Goal: Task Accomplishment & Management: Manage account settings

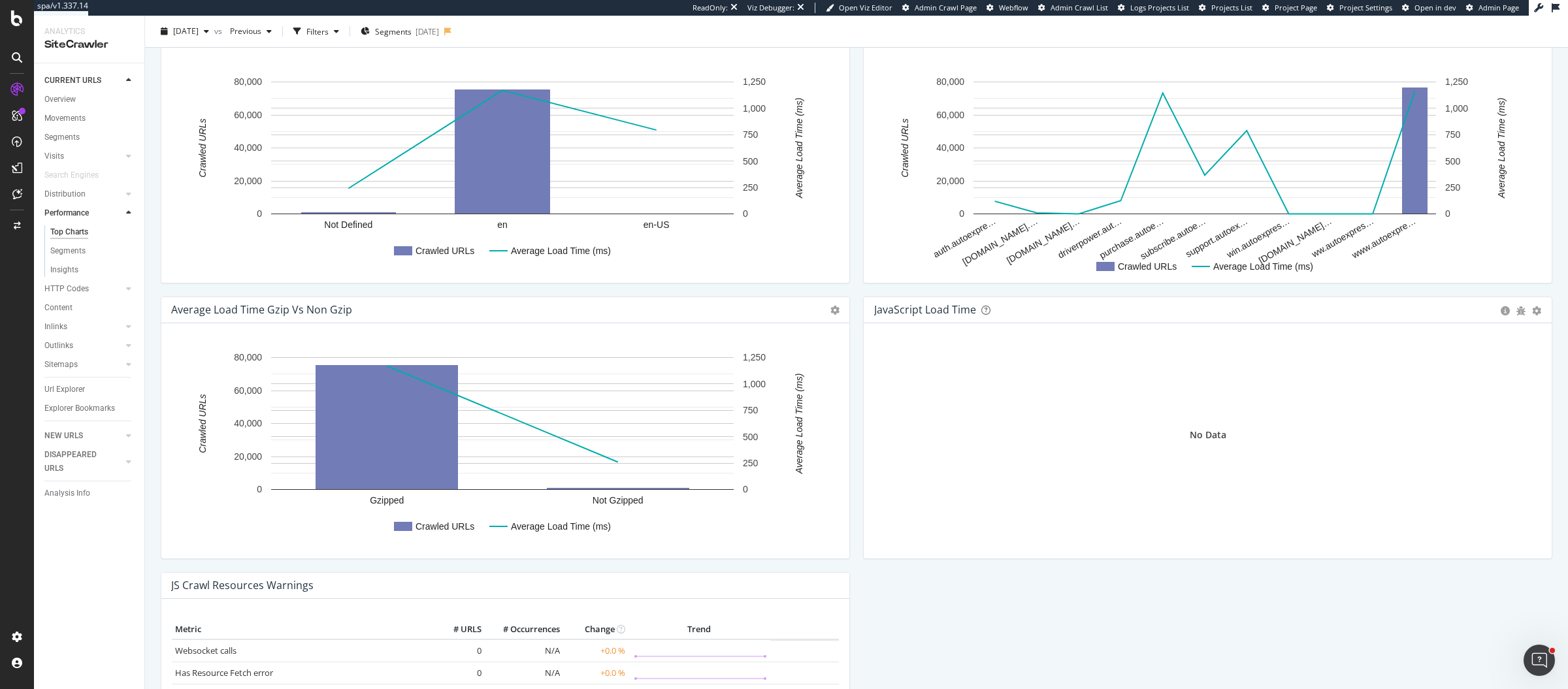
scroll to position [964, 0]
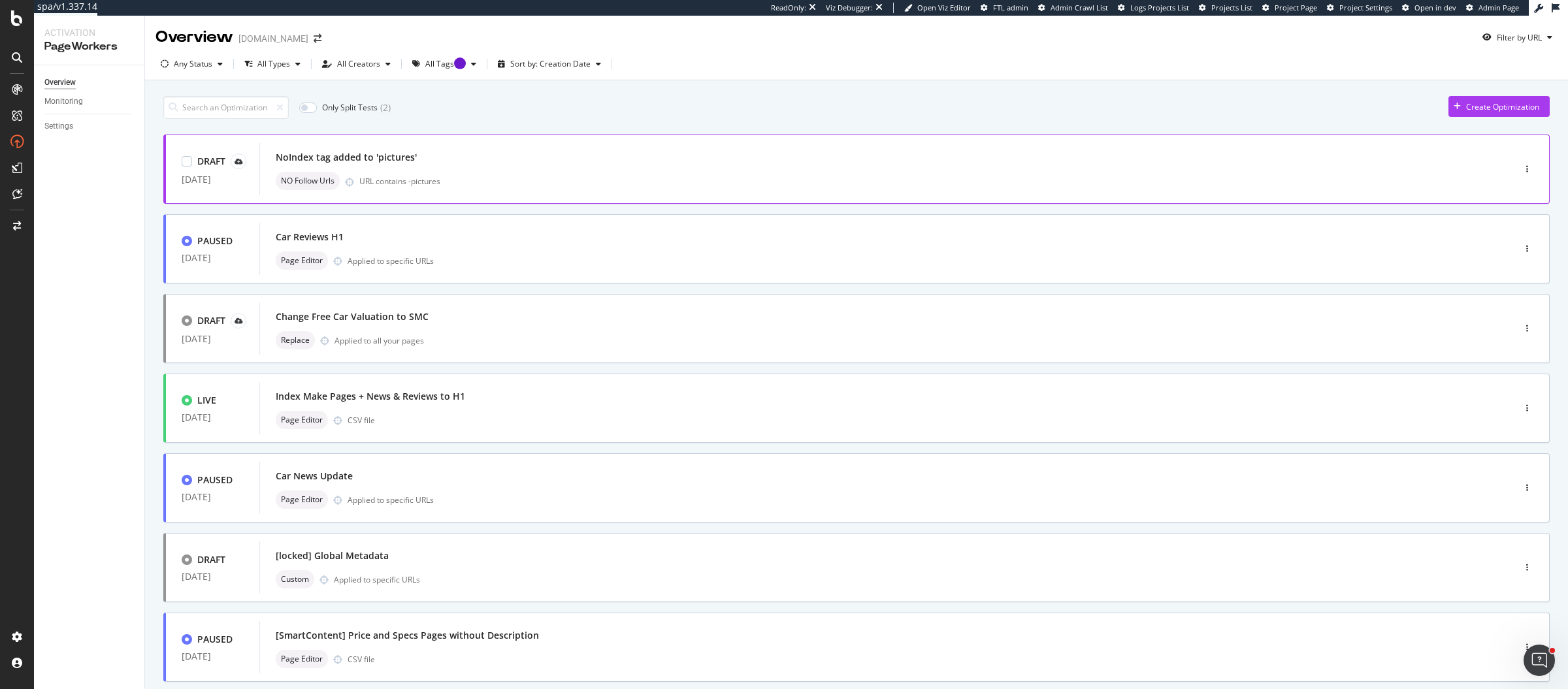
click at [506, 184] on div "URL contains -pictures" at bounding box center [909, 182] width 1099 height 11
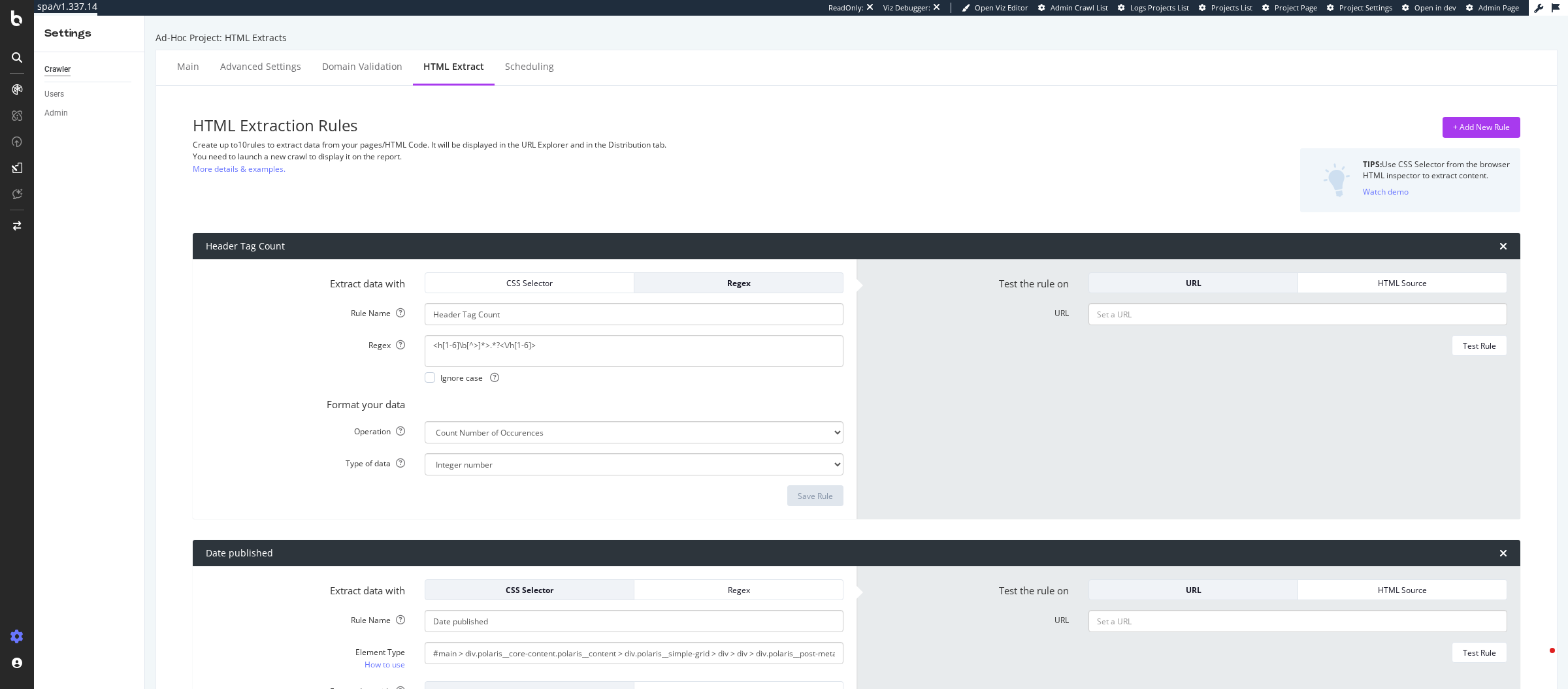
select select "count"
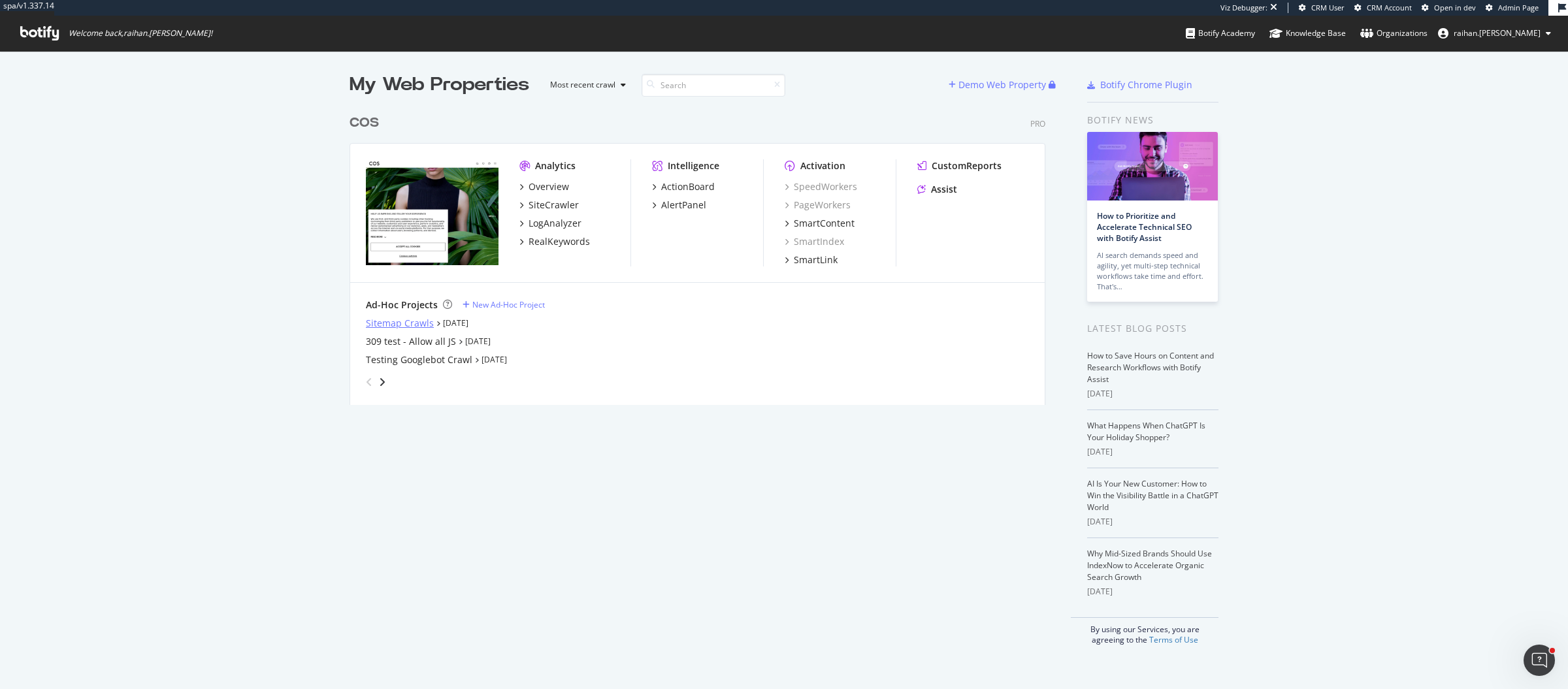
click at [406, 326] on div "Sitemap Crawls" at bounding box center [400, 324] width 68 height 13
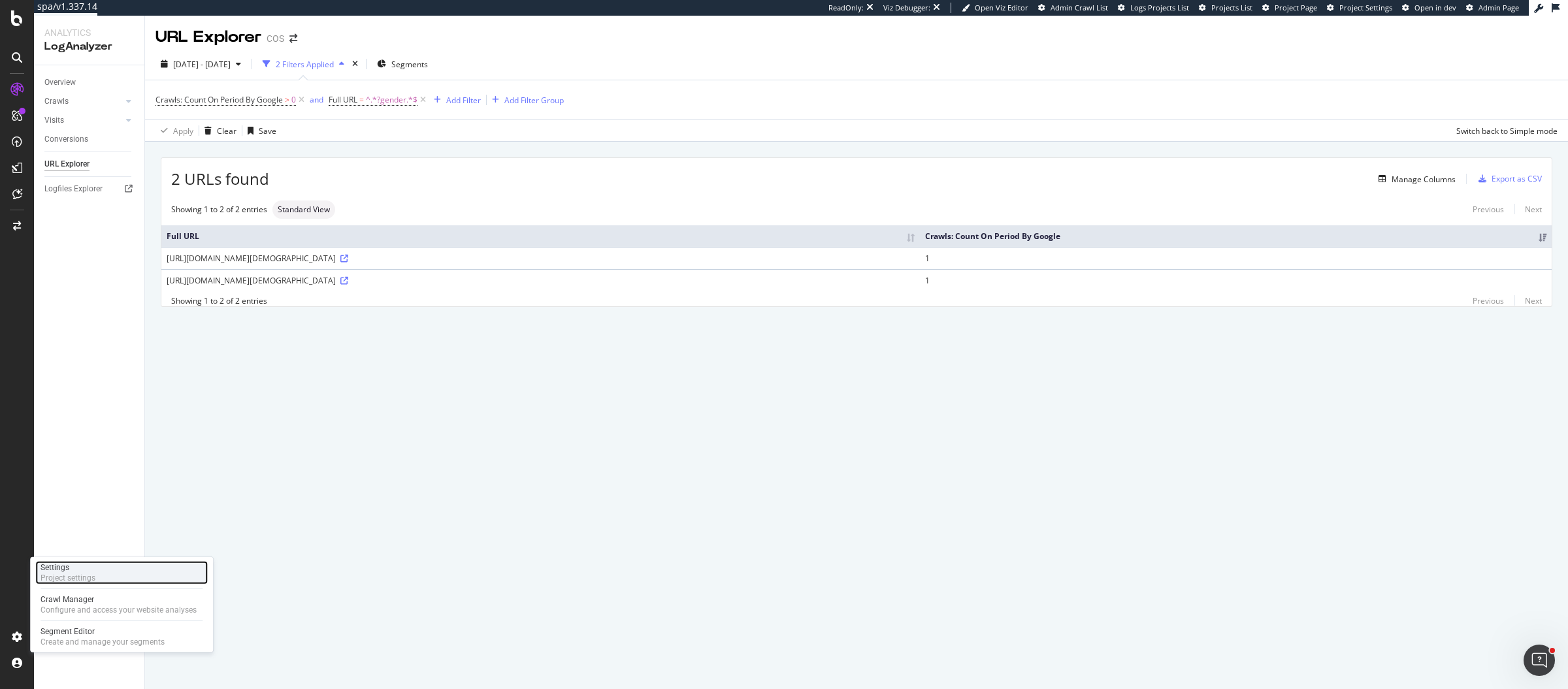
click at [102, 579] on div "Settings Project settings" at bounding box center [122, 573] width 172 height 23
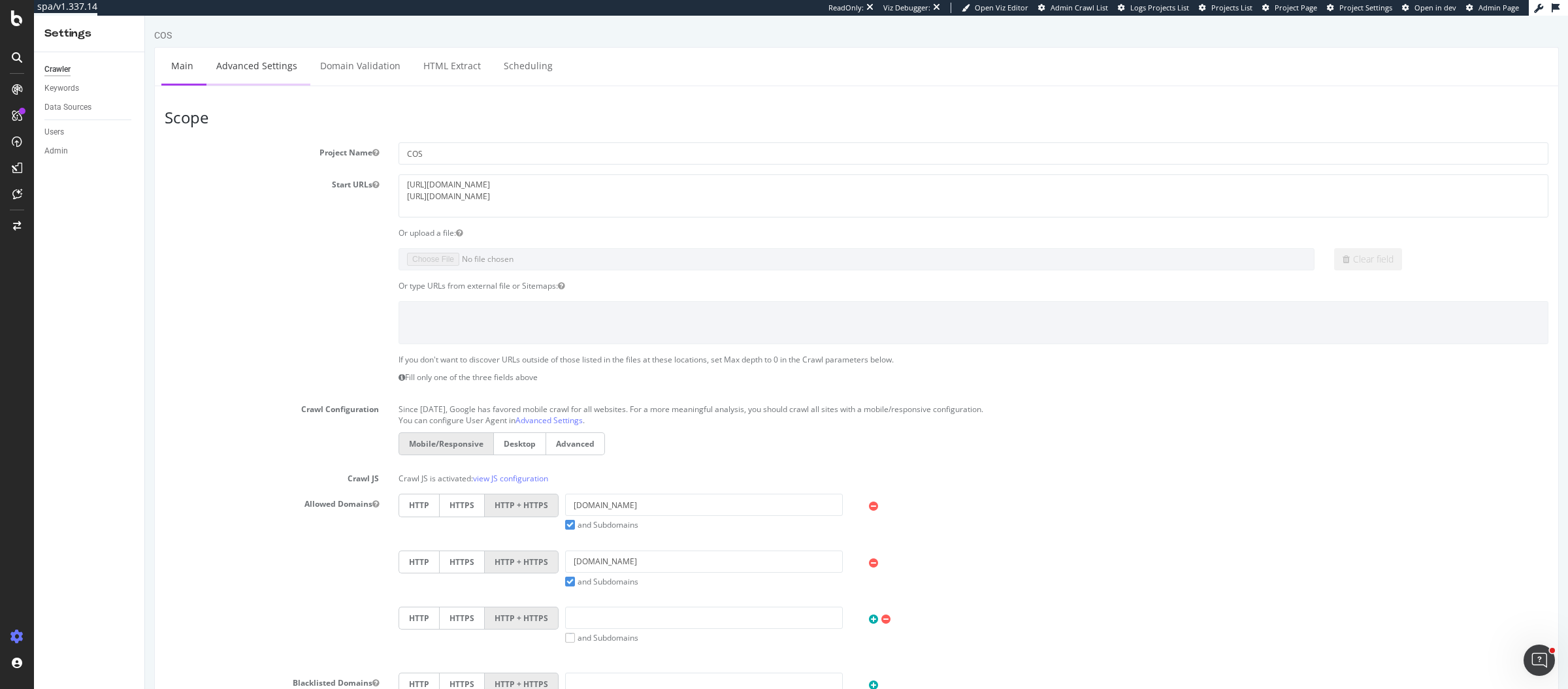
click at [247, 79] on link "Advanced Settings" at bounding box center [256, 66] width 100 height 36
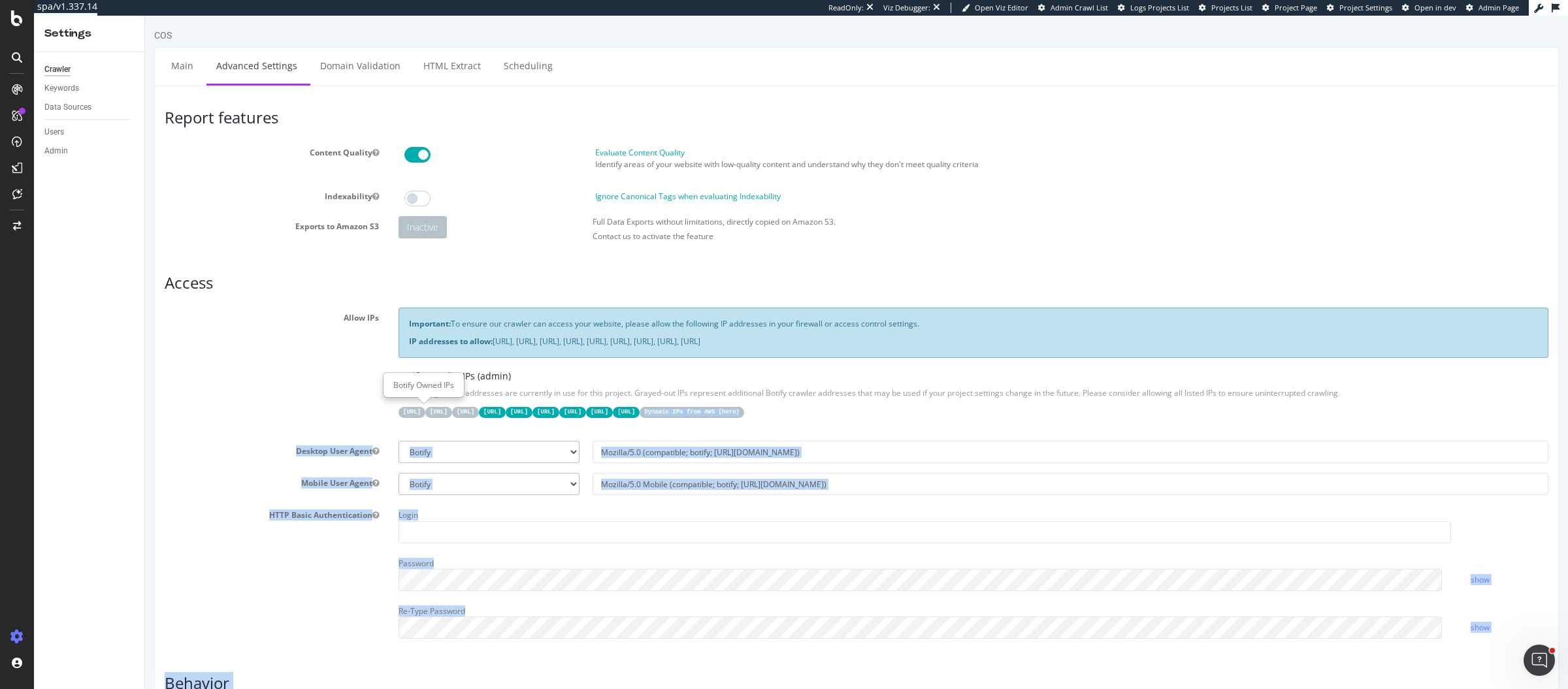
drag, startPoint x: 950, startPoint y: 410, endPoint x: 392, endPoint y: 410, distance: 558.0
click at [392, 412] on div "Important: To ensure our crawler can access your website, please allow the foll…" at bounding box center [973, 370] width 1169 height 124
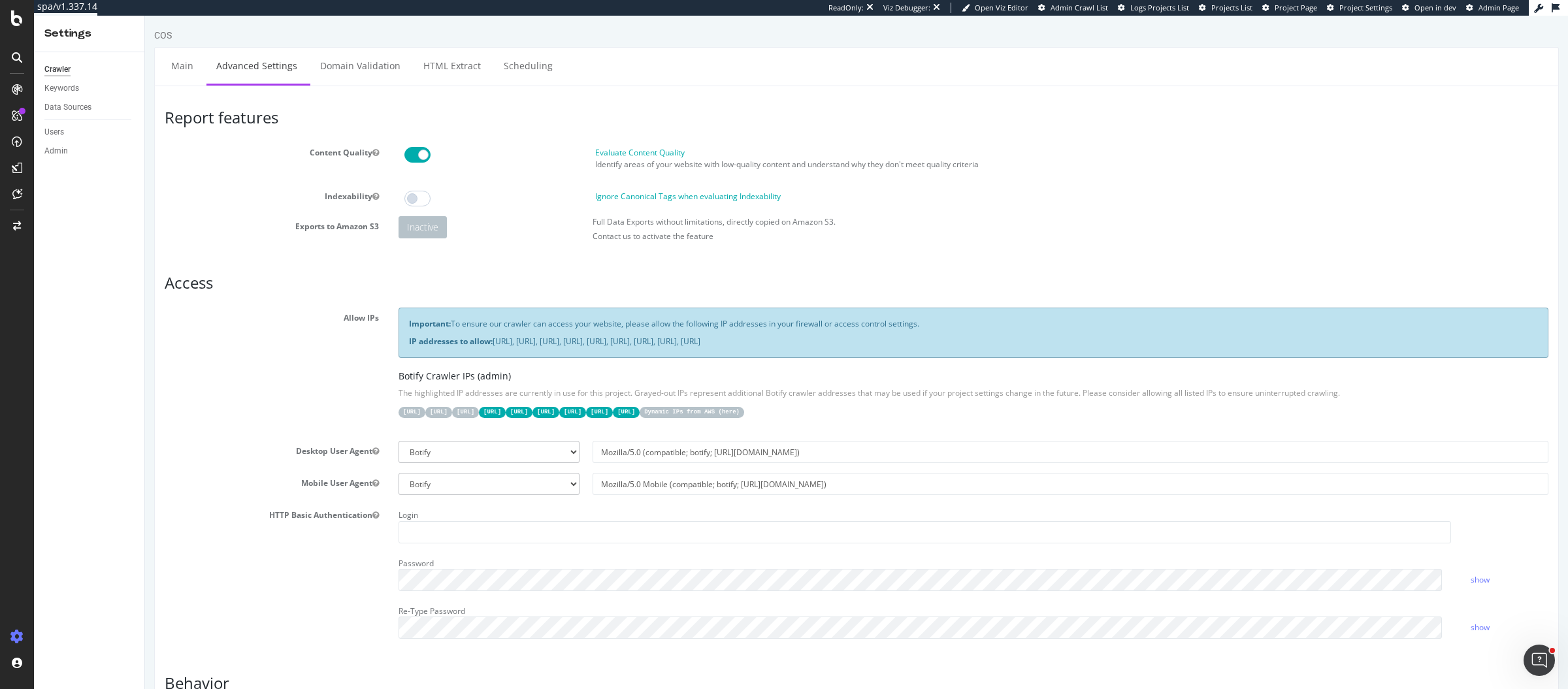
click at [392, 410] on div "Important: To ensure our crawler can access your website, please allow the foll…" at bounding box center [973, 370] width 1169 height 124
drag, startPoint x: 399, startPoint y: 407, endPoint x: 897, endPoint y: 414, distance: 498.0
click at [897, 414] on div "31.41.37.0/24 44.206.2.192/26 15.235.106.96/27 52.6.26.195/32 52.203.178.227/32…" at bounding box center [974, 412] width 1150 height 13
drag, startPoint x: 948, startPoint y: 409, endPoint x: 401, endPoint y: 410, distance: 547.0
click at [401, 410] on div "31.41.37.0/24 44.206.2.192/26 15.235.106.96/27 52.6.26.195/32 52.203.178.227/32…" at bounding box center [974, 412] width 1150 height 13
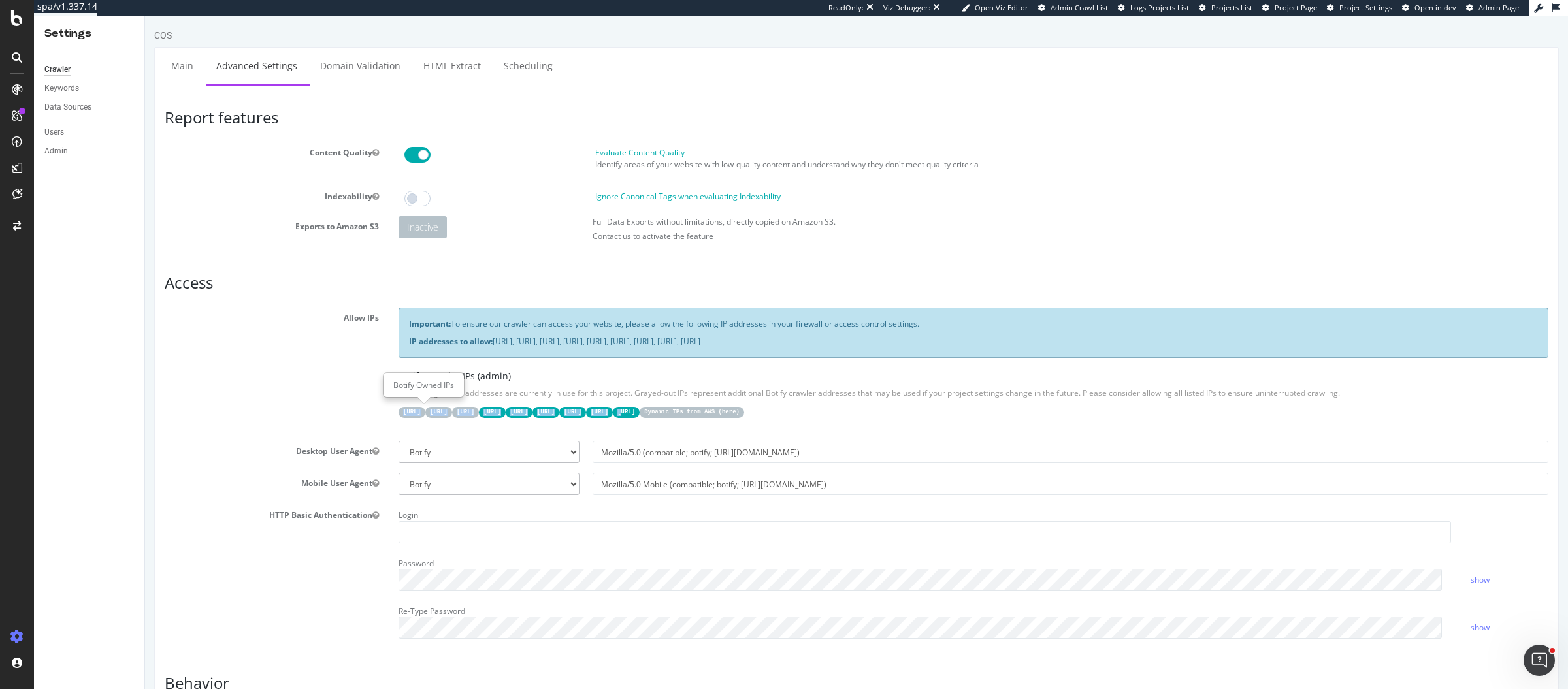
copy div "31.41.37.0/24 44.206.2.192/26 15.235.106.96/27 52.6.26.195/32 52.203.178.227/32…"
click at [330, 421] on div "Allow IPs Important: To ensure our crawler can access your website, please allo…" at bounding box center [856, 370] width 1403 height 124
click at [404, 408] on code "31.41.37.0/24" at bounding box center [412, 413] width 27 height 11
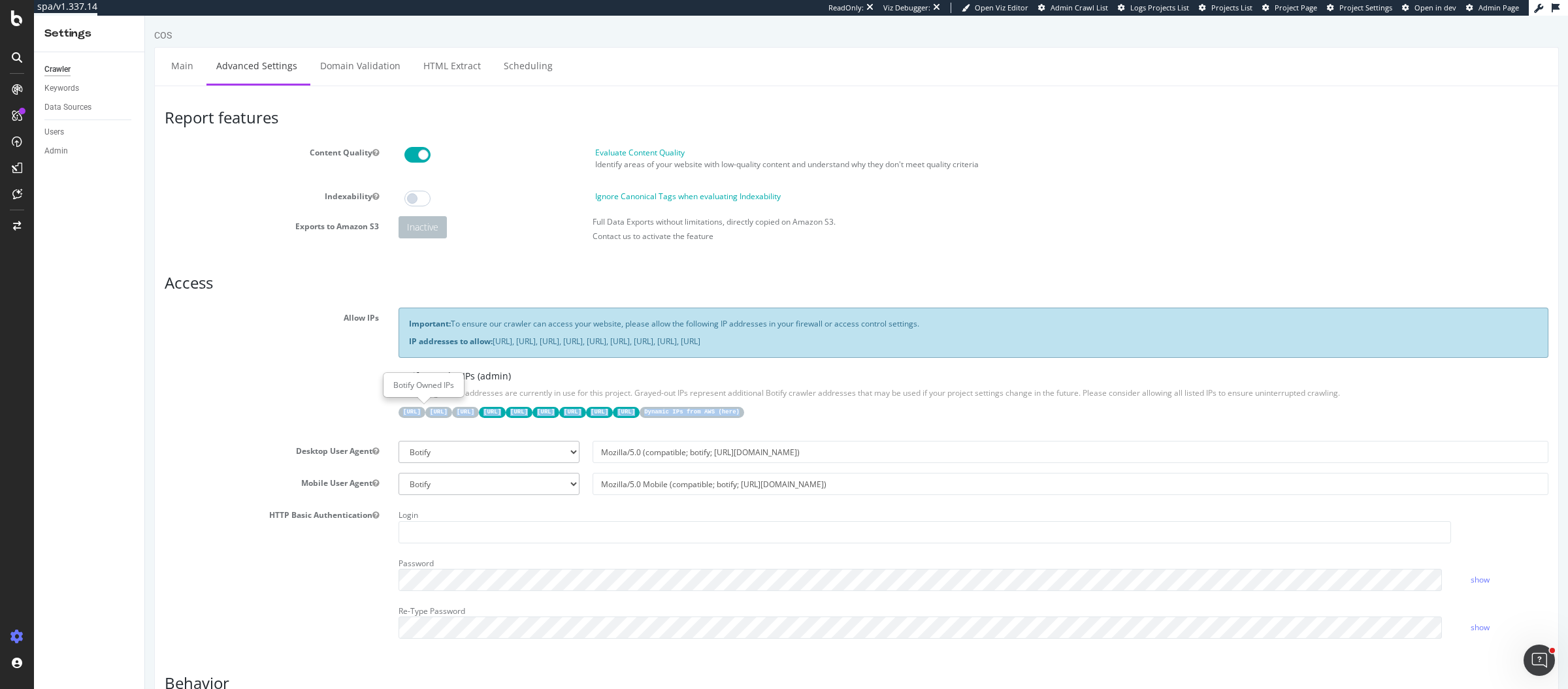
click at [404, 408] on code "31.41.37.0/24" at bounding box center [412, 413] width 27 height 11
drag, startPoint x: 401, startPoint y: 410, endPoint x: 448, endPoint y: 410, distance: 47.0
click at [425, 410] on code "31.41.37.0/24" at bounding box center [412, 413] width 27 height 11
copy code "31.41.37.0/24"
drag, startPoint x: 455, startPoint y: 409, endPoint x: 488, endPoint y: 411, distance: 33.1
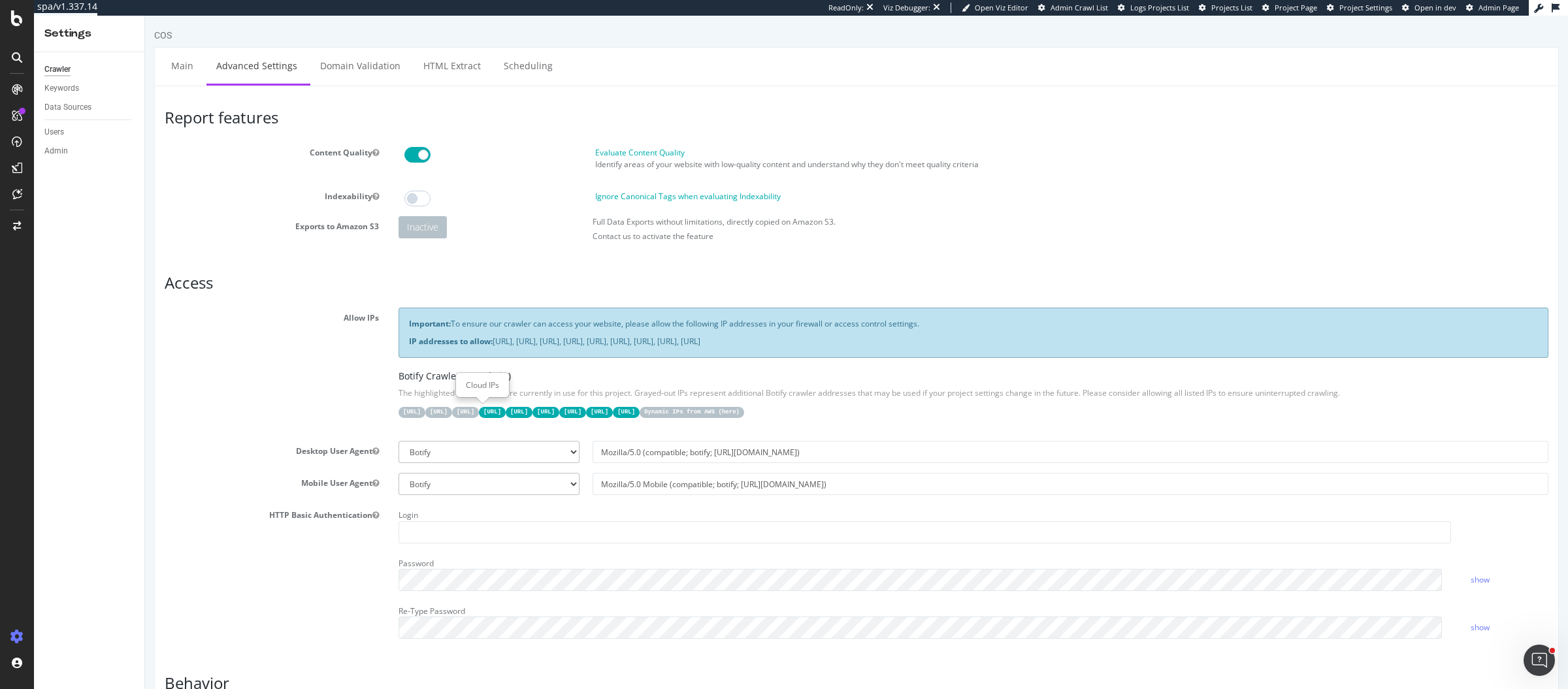
click at [452, 411] on code "44.206.2.192/26" at bounding box center [438, 413] width 27 height 11
drag, startPoint x: 507, startPoint y: 410, endPoint x: 453, endPoint y: 411, distance: 54.0
click at [452, 411] on code "44.206.2.192/26" at bounding box center [438, 413] width 27 height 11
copy code "44.206.2.192/26"
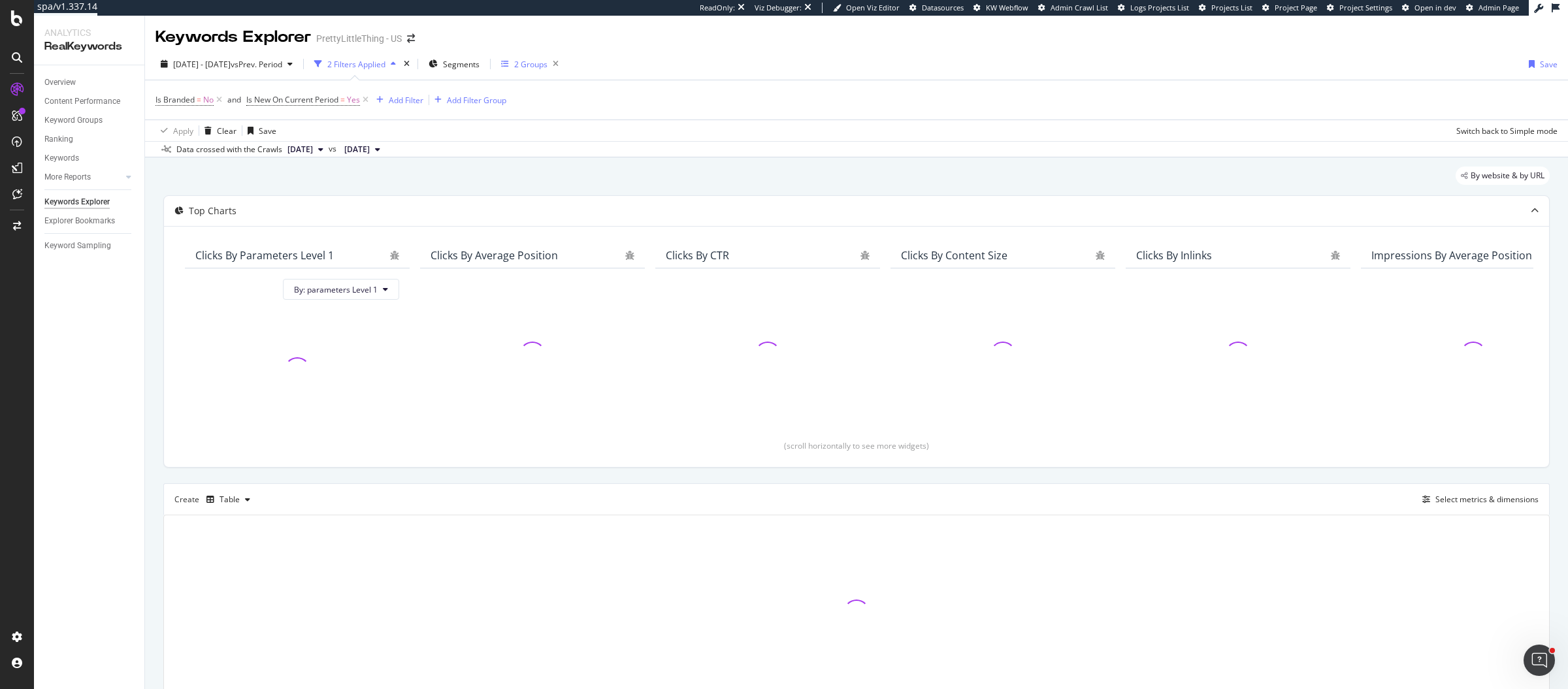
click at [548, 63] on div "2 Groups" at bounding box center [531, 65] width 34 height 11
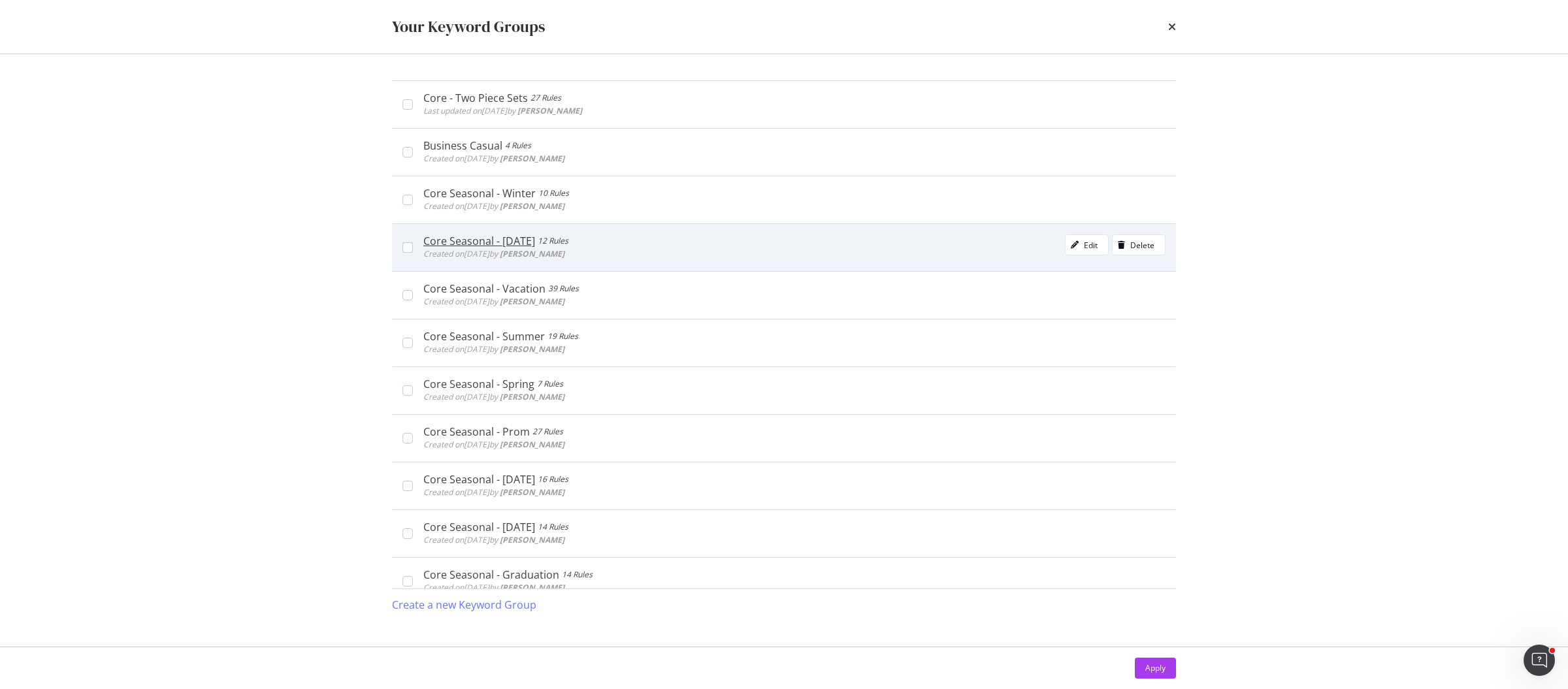
scroll to position [1410, 0]
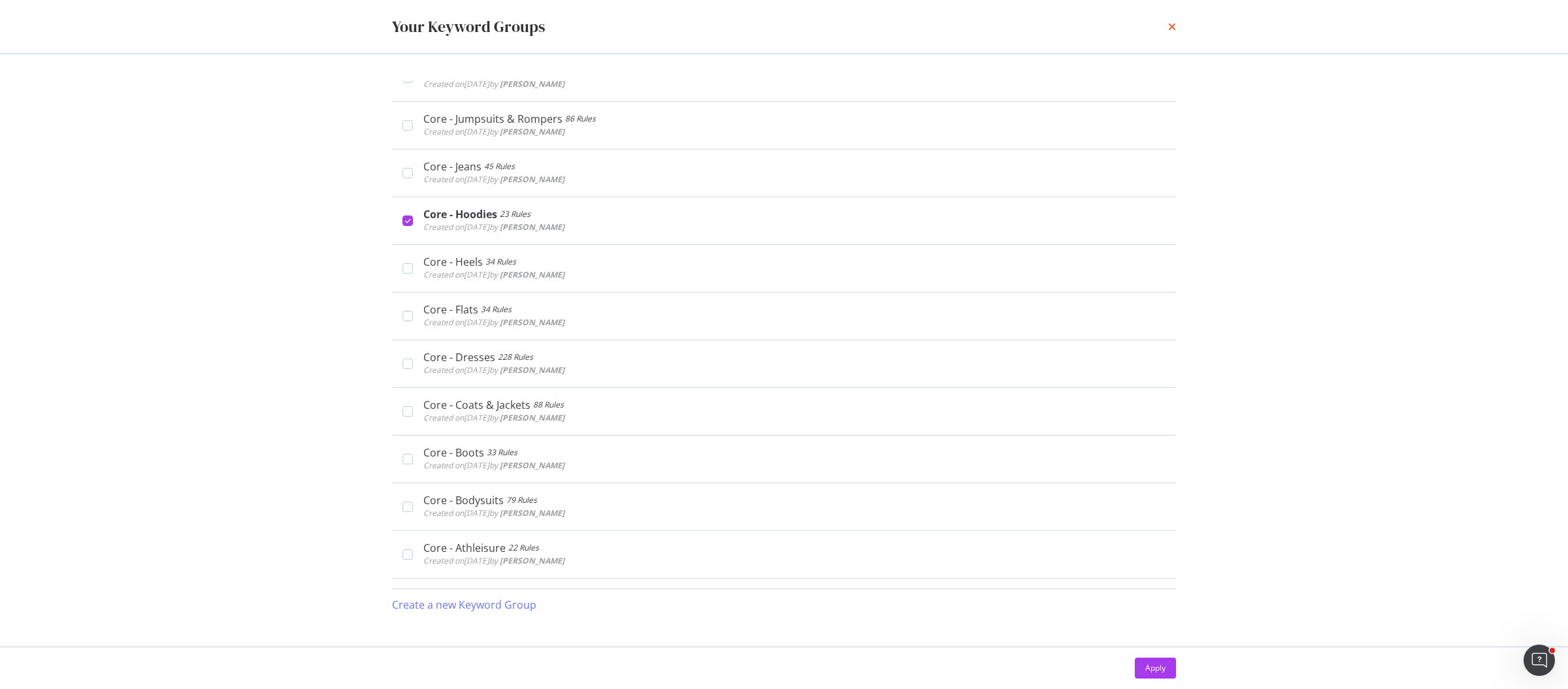
click at [1173, 27] on icon "times" at bounding box center [1172, 26] width 7 height 10
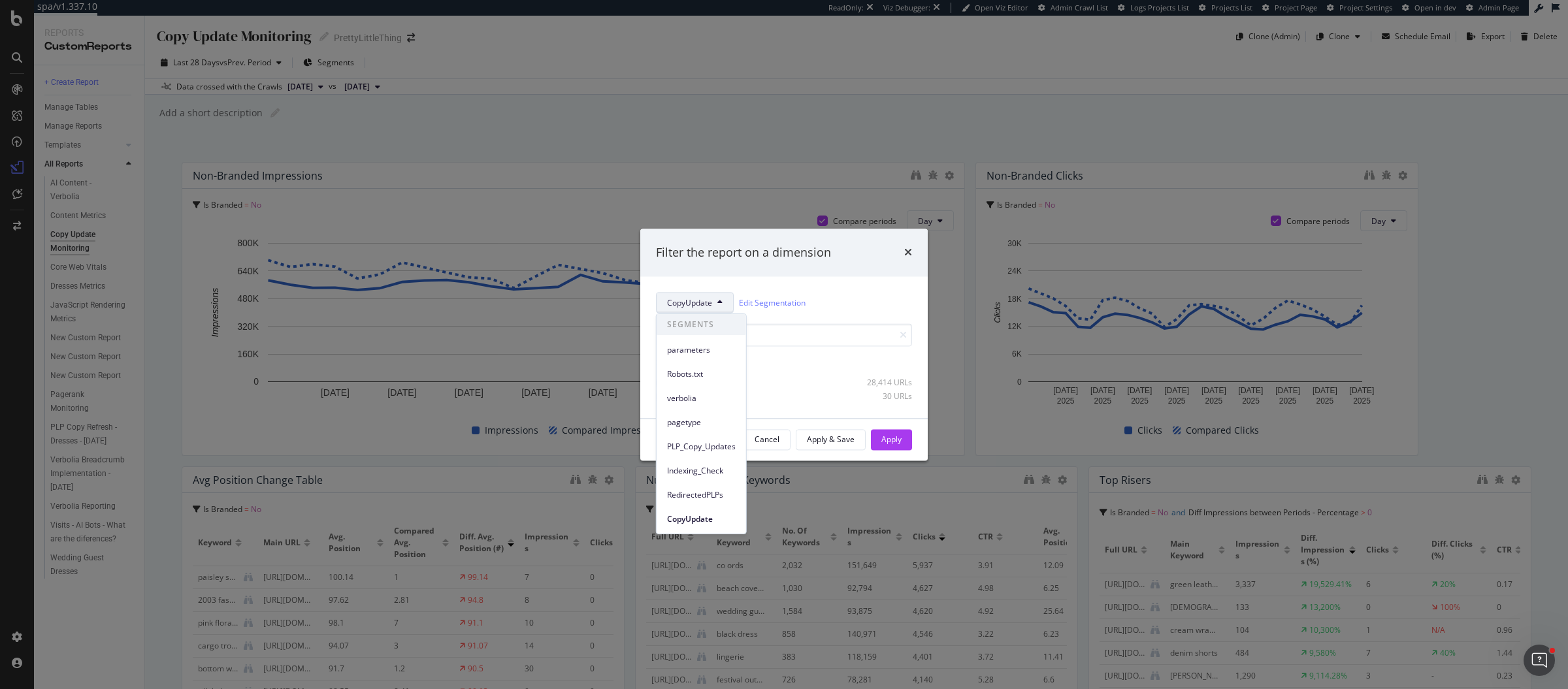
click at [600, 137] on div "Filter the report on a dimension CopyUpdate Edit Segmentation Select all data a…" at bounding box center [784, 344] width 1568 height 689
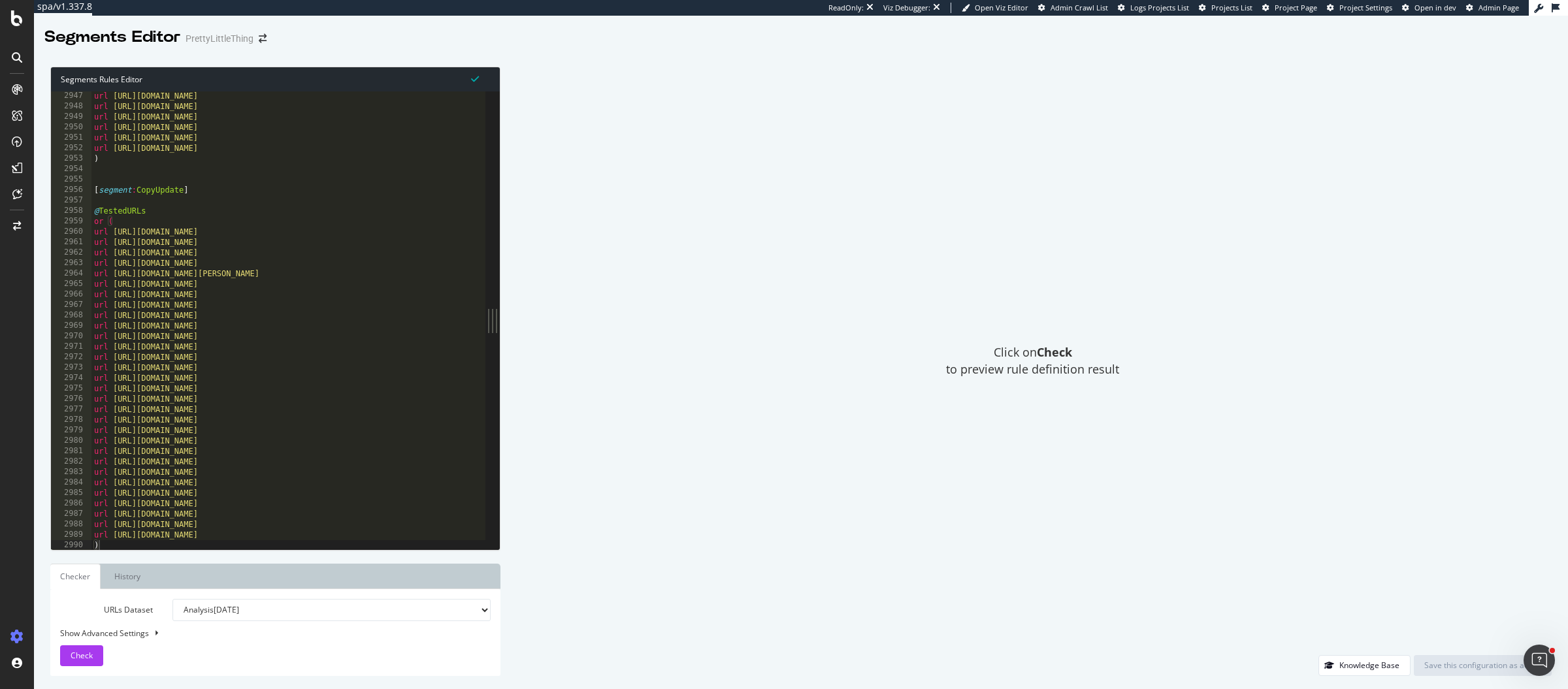
scroll to position [20952, 0]
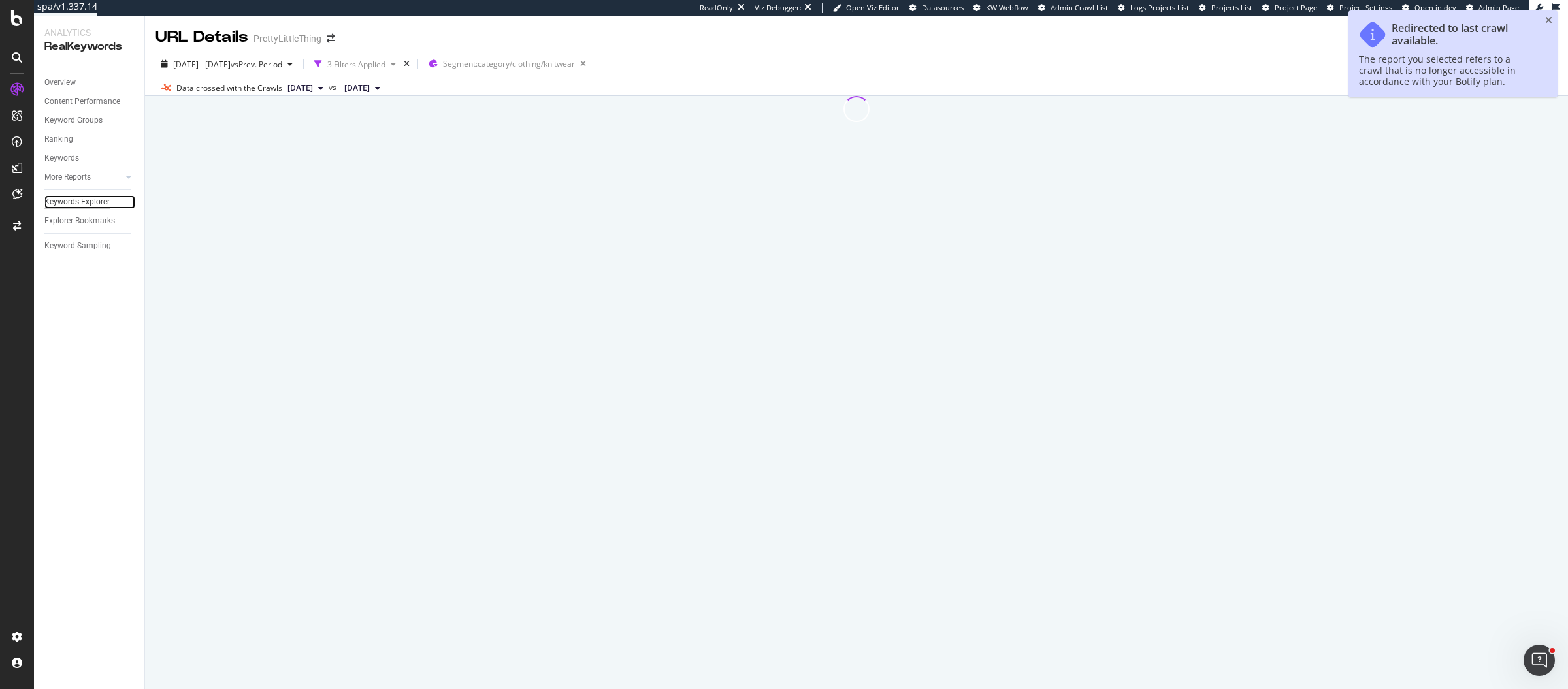
click at [108, 207] on div "Keywords Explorer" at bounding box center [77, 202] width 66 height 14
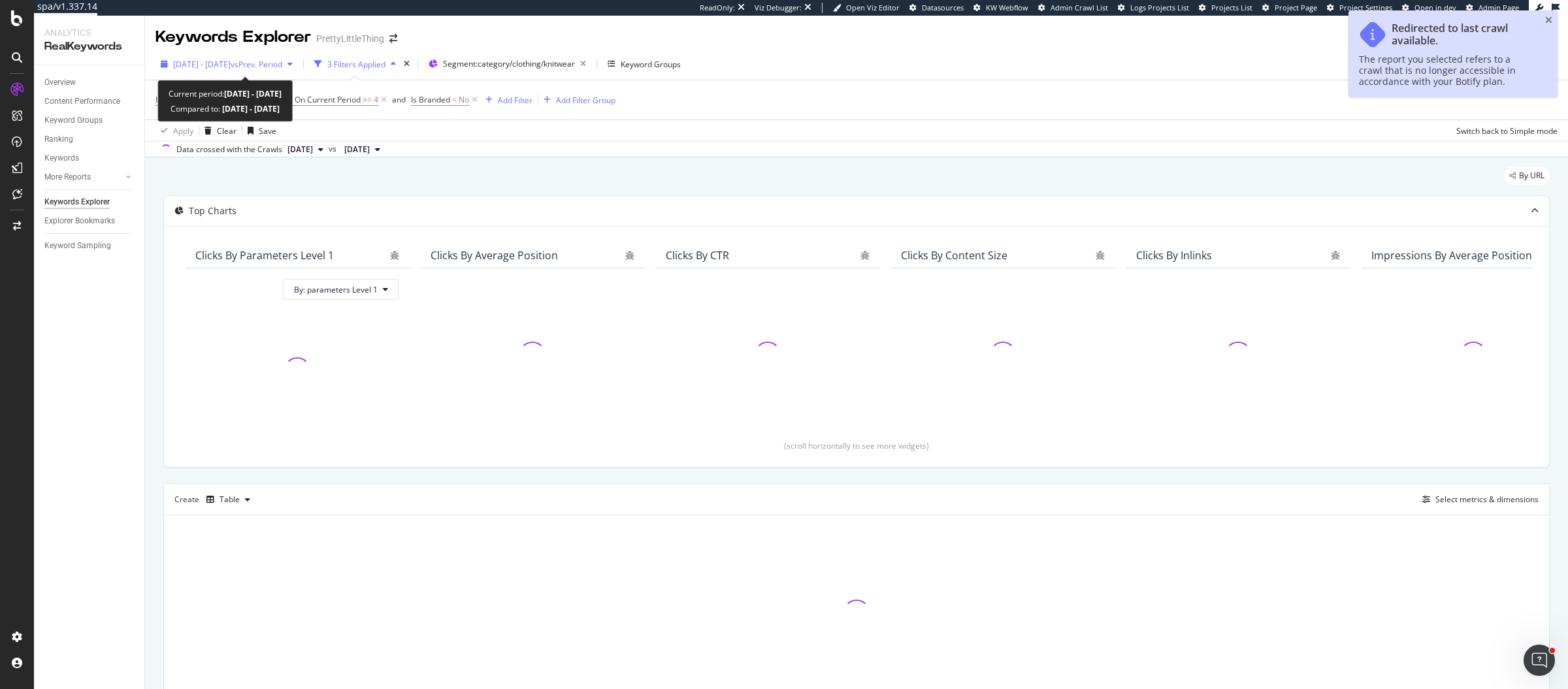
click at [259, 55] on div "2024 Jul. 14th - Aug. 10th vs Prev. Period" at bounding box center [227, 64] width 142 height 20
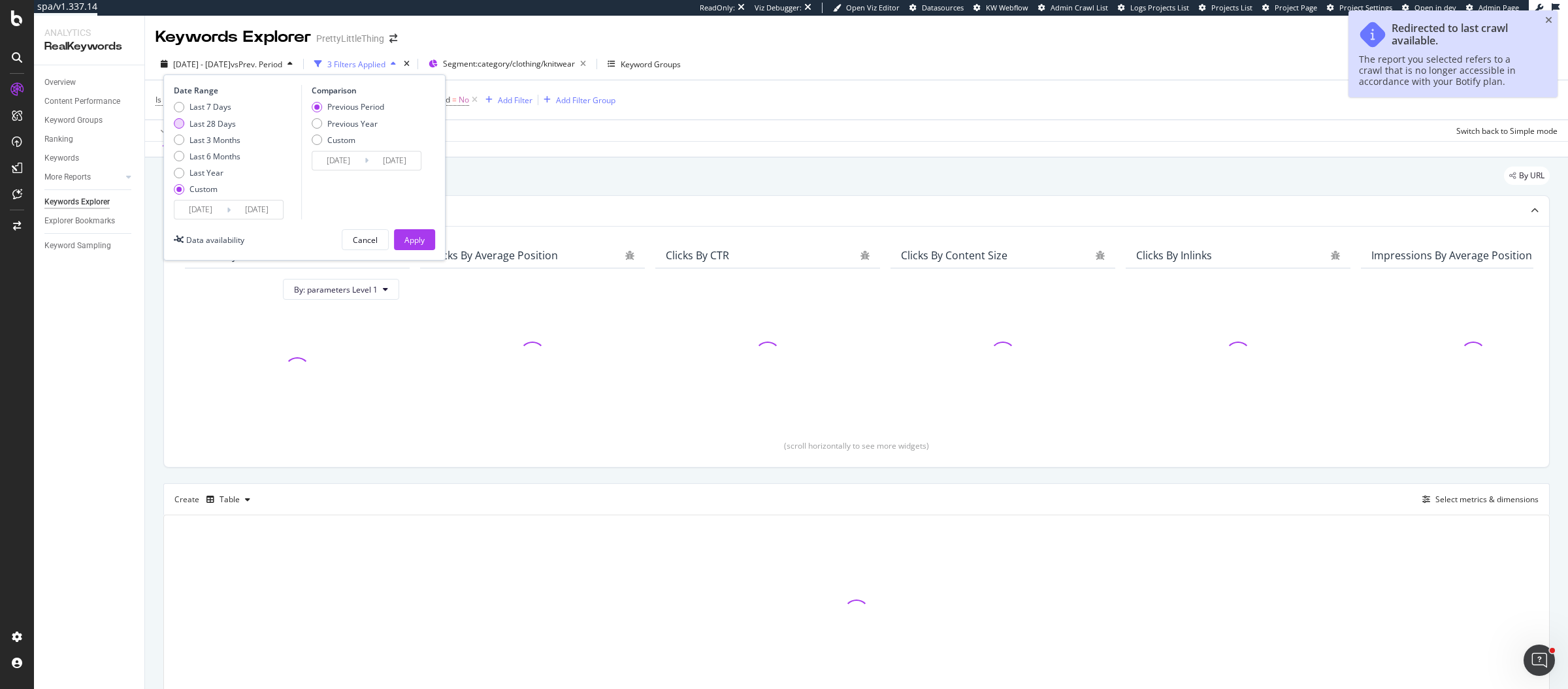
click at [228, 126] on div "Last 28 Days" at bounding box center [212, 124] width 47 height 11
type input "2025/08/06"
type input "2025/09/02"
type input "2025/07/09"
type input "2025/08/05"
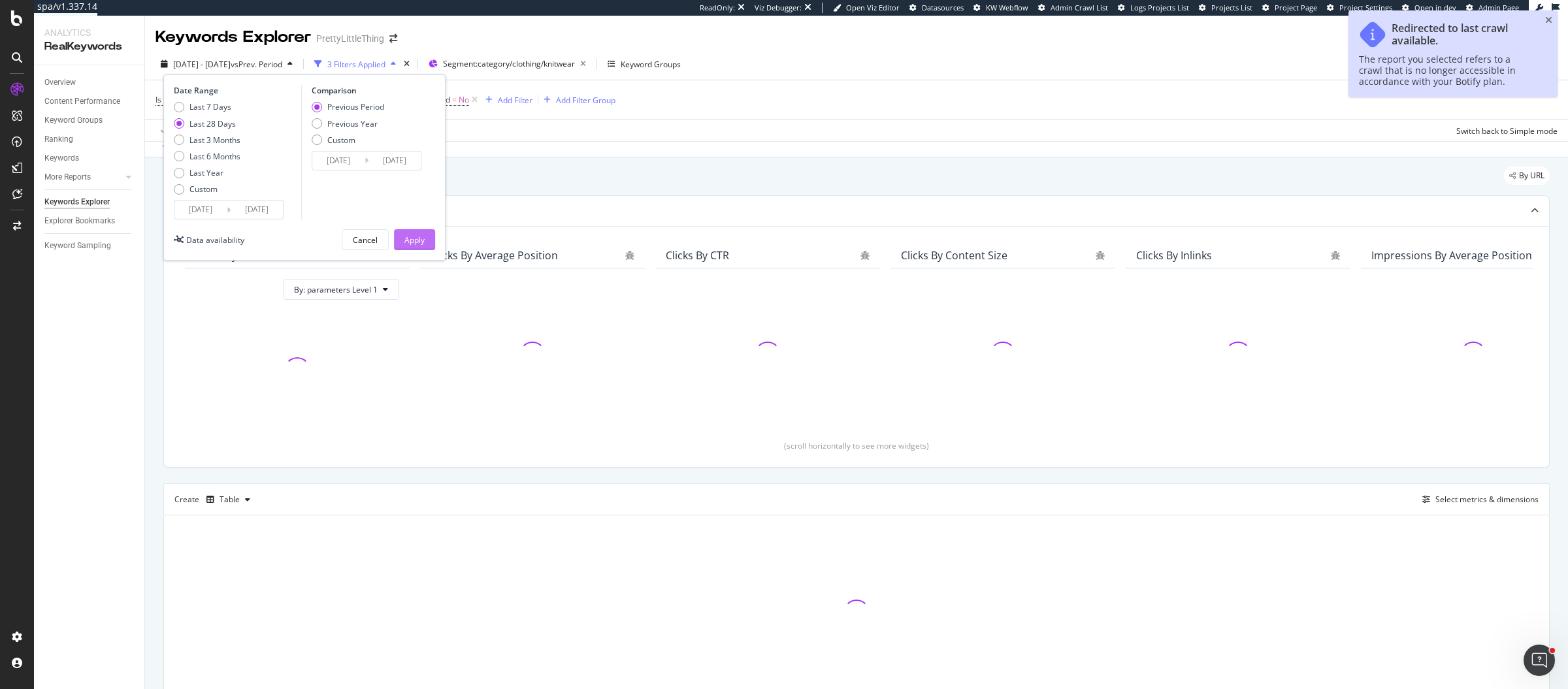
click at [413, 242] on div "Apply" at bounding box center [415, 241] width 21 height 11
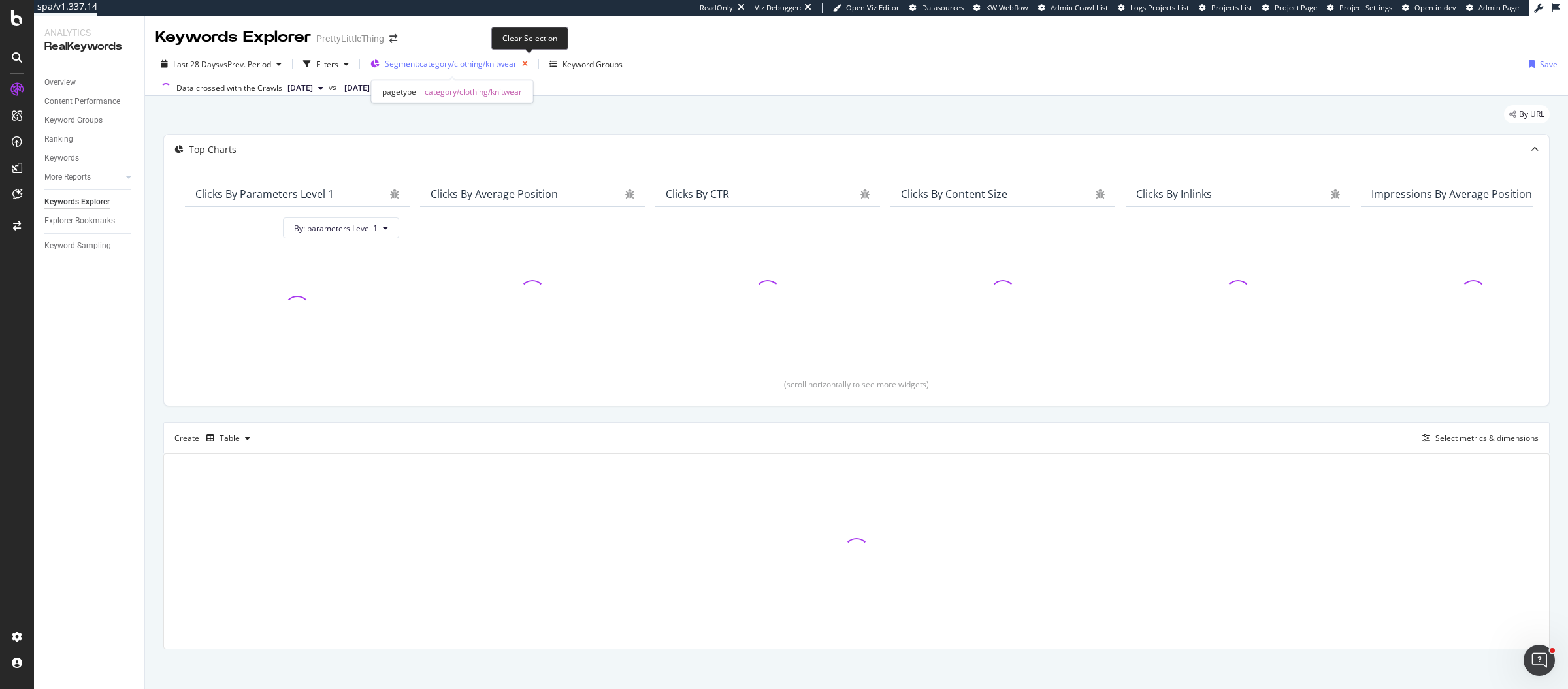
click at [527, 65] on icon "button" at bounding box center [524, 65] width 16 height 19
click at [345, 64] on div "button" at bounding box center [346, 64] width 16 height 7
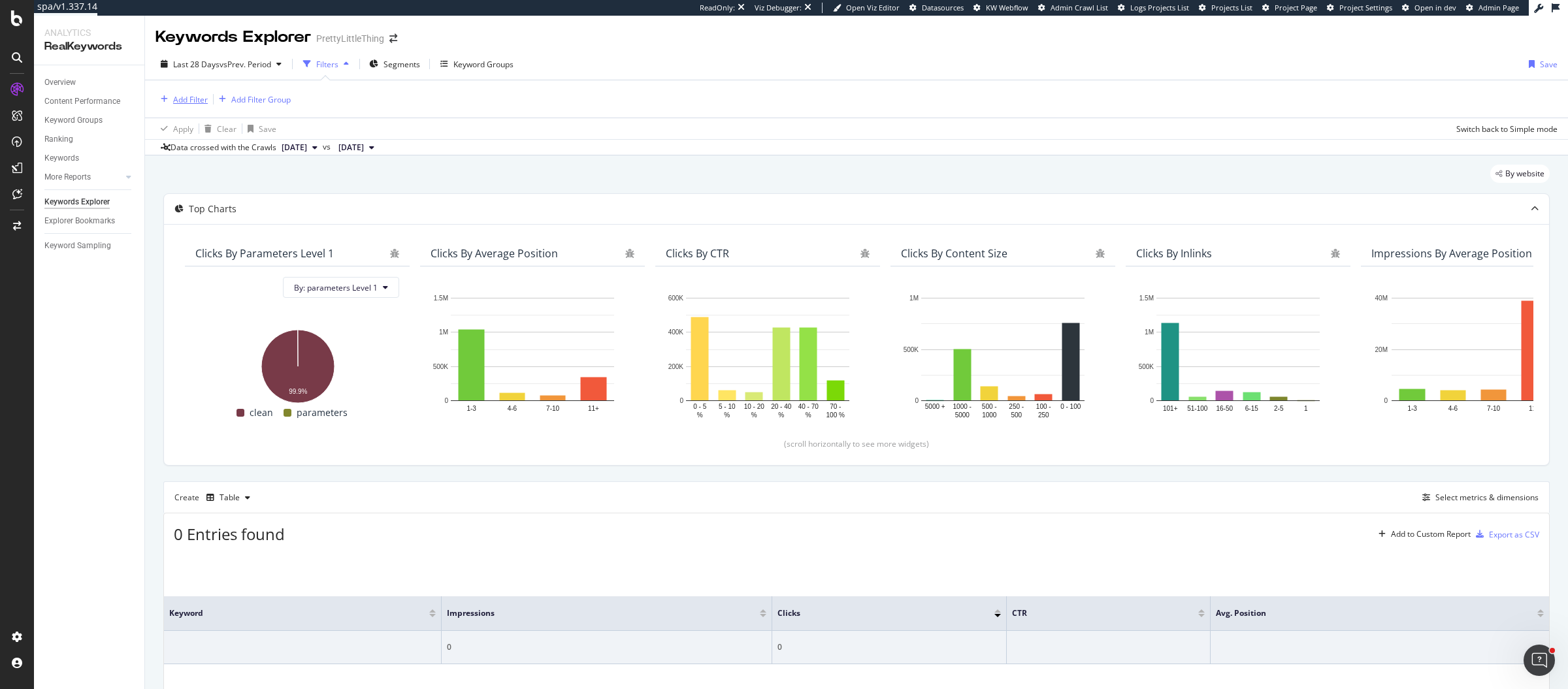
click at [187, 100] on div "Add Filter" at bounding box center [190, 100] width 35 height 11
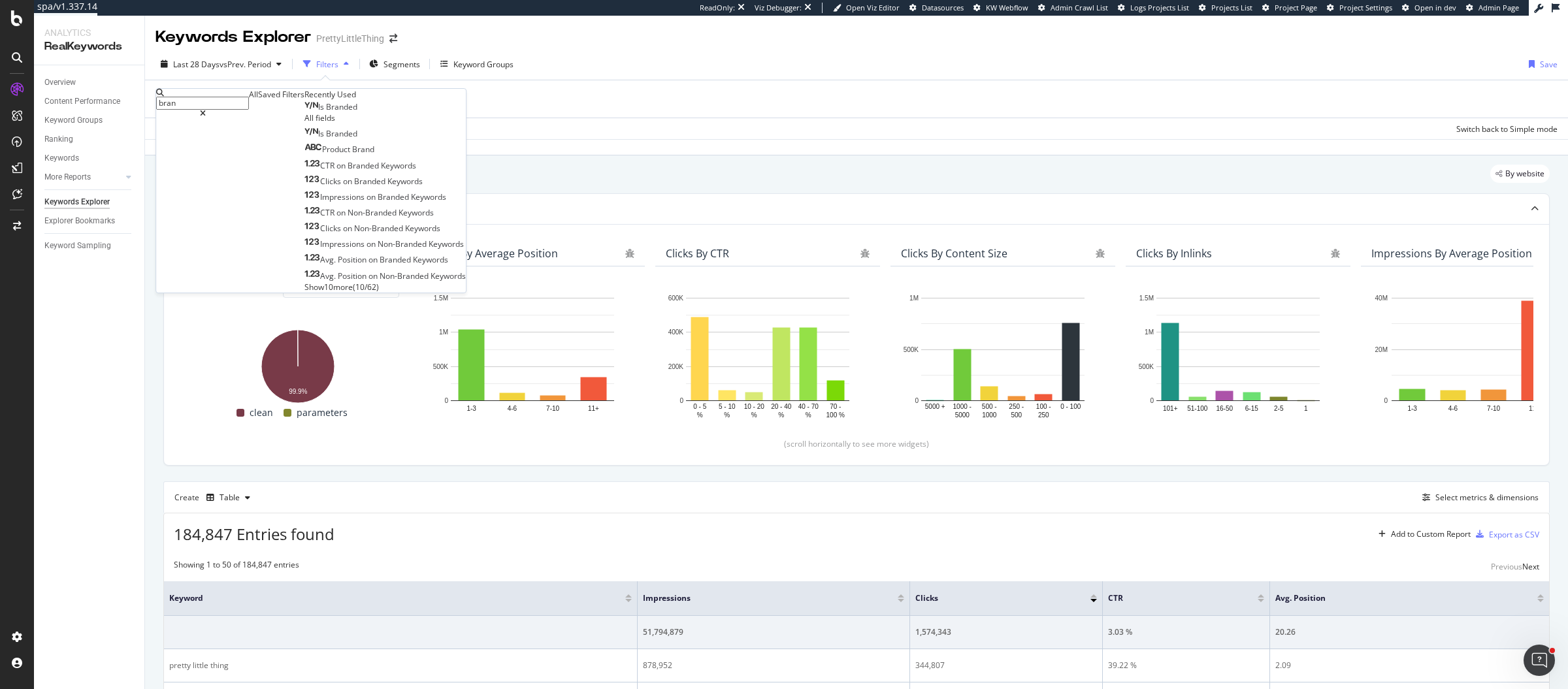
type input "bran"
click at [304, 112] on div "Is Branded" at bounding box center [330, 107] width 53 height 10
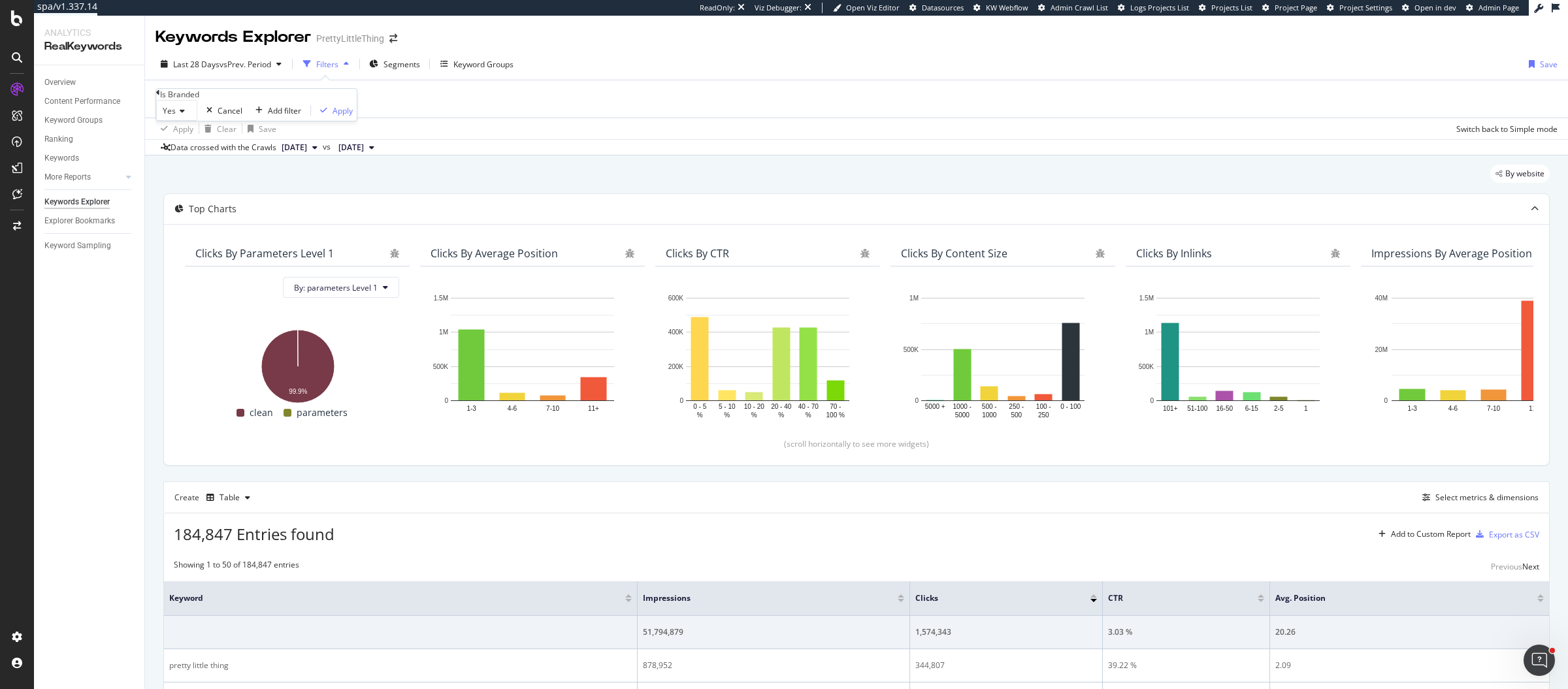
click at [188, 121] on div "Yes" at bounding box center [177, 110] width 41 height 21
click at [197, 148] on div "No" at bounding box center [177, 141] width 40 height 14
click at [330, 116] on div "Apply" at bounding box center [340, 110] width 21 height 11
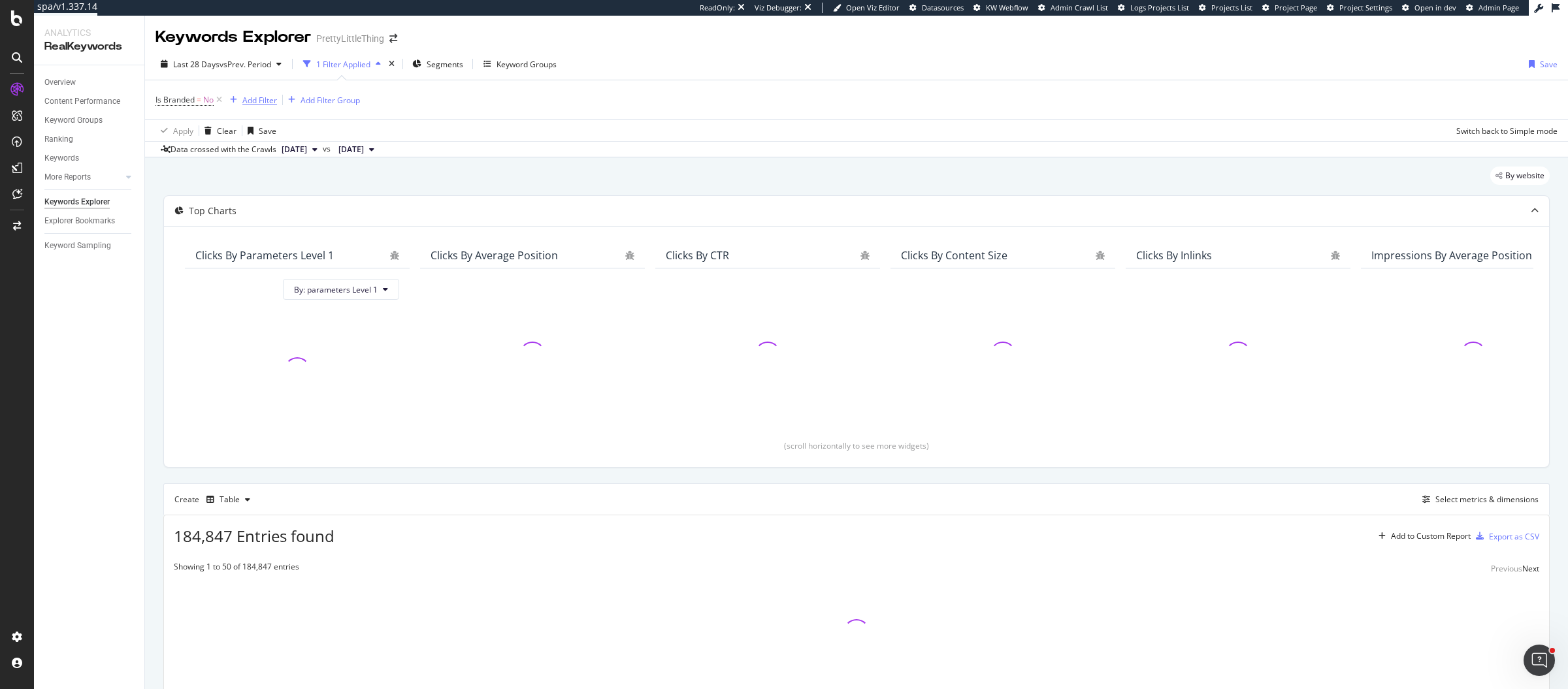
click at [254, 100] on div "Add Filter" at bounding box center [259, 100] width 35 height 11
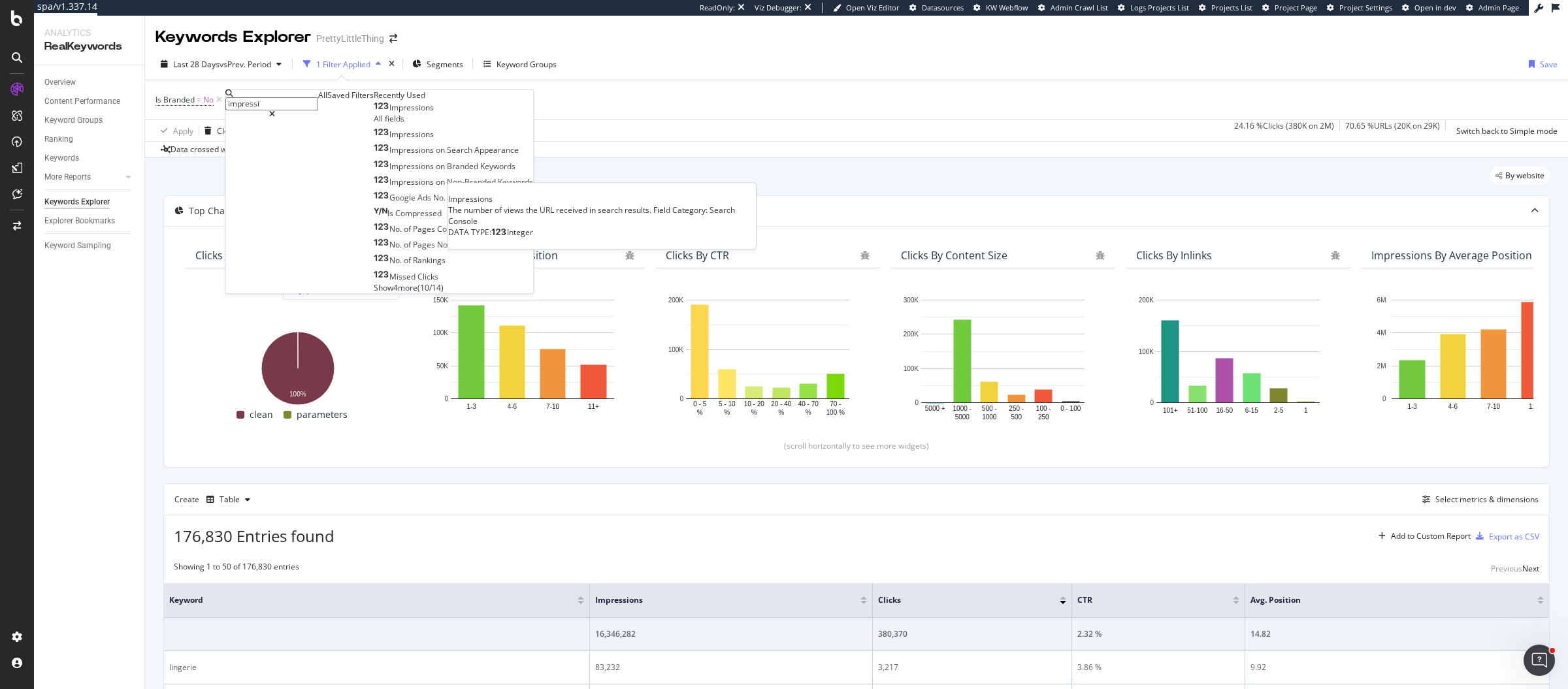
type input "impressi"
click at [389, 113] on span "Impressions" at bounding box center [411, 108] width 44 height 11
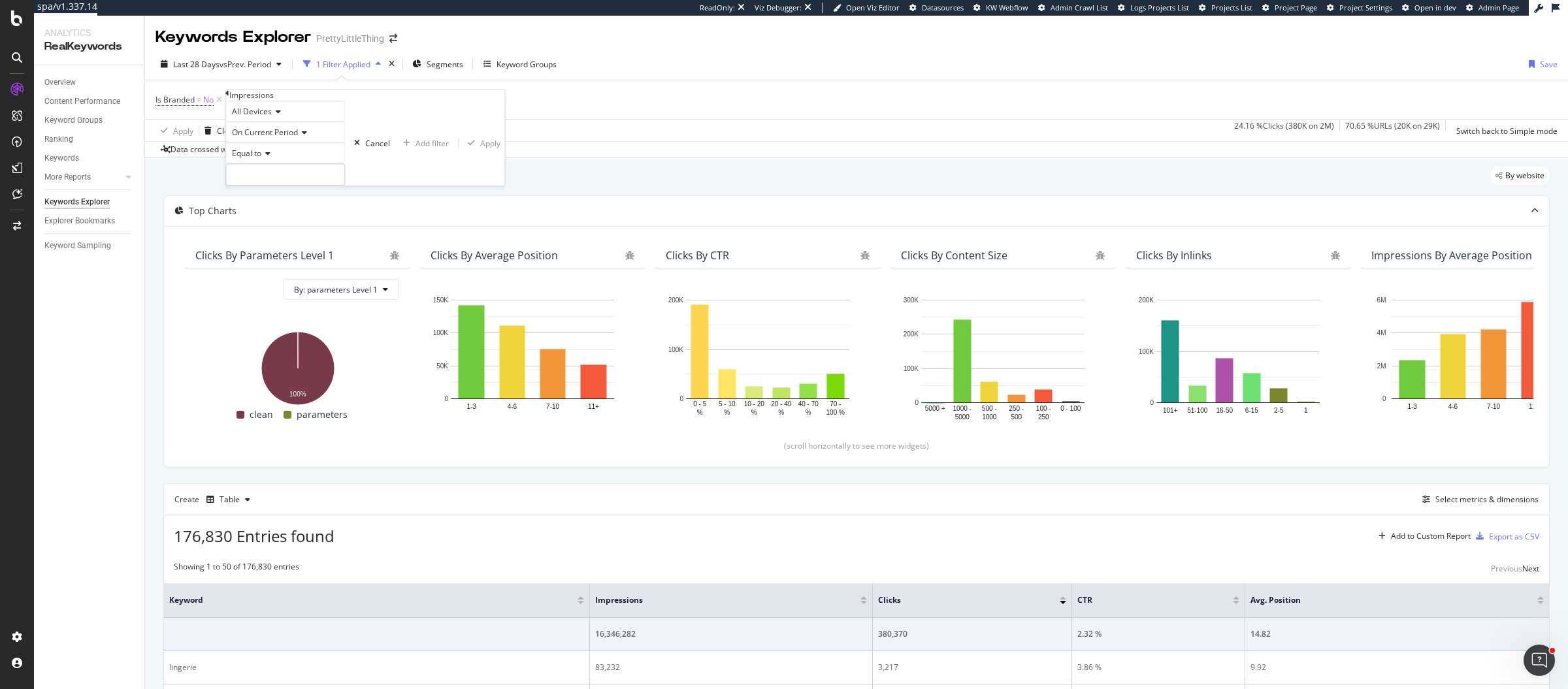
click at [432, 120] on div "Apply Clear Save 24.16 % Clicks ( 380K on 2M ) 70.65 % URLs ( 20K on 29K ) Swit…" at bounding box center [857, 130] width 1423 height 22
click at [299, 96] on span "Impressions On Current Period" at bounding box center [302, 100] width 112 height 11
click at [252, 95] on icon at bounding box center [250, 92] width 4 height 7
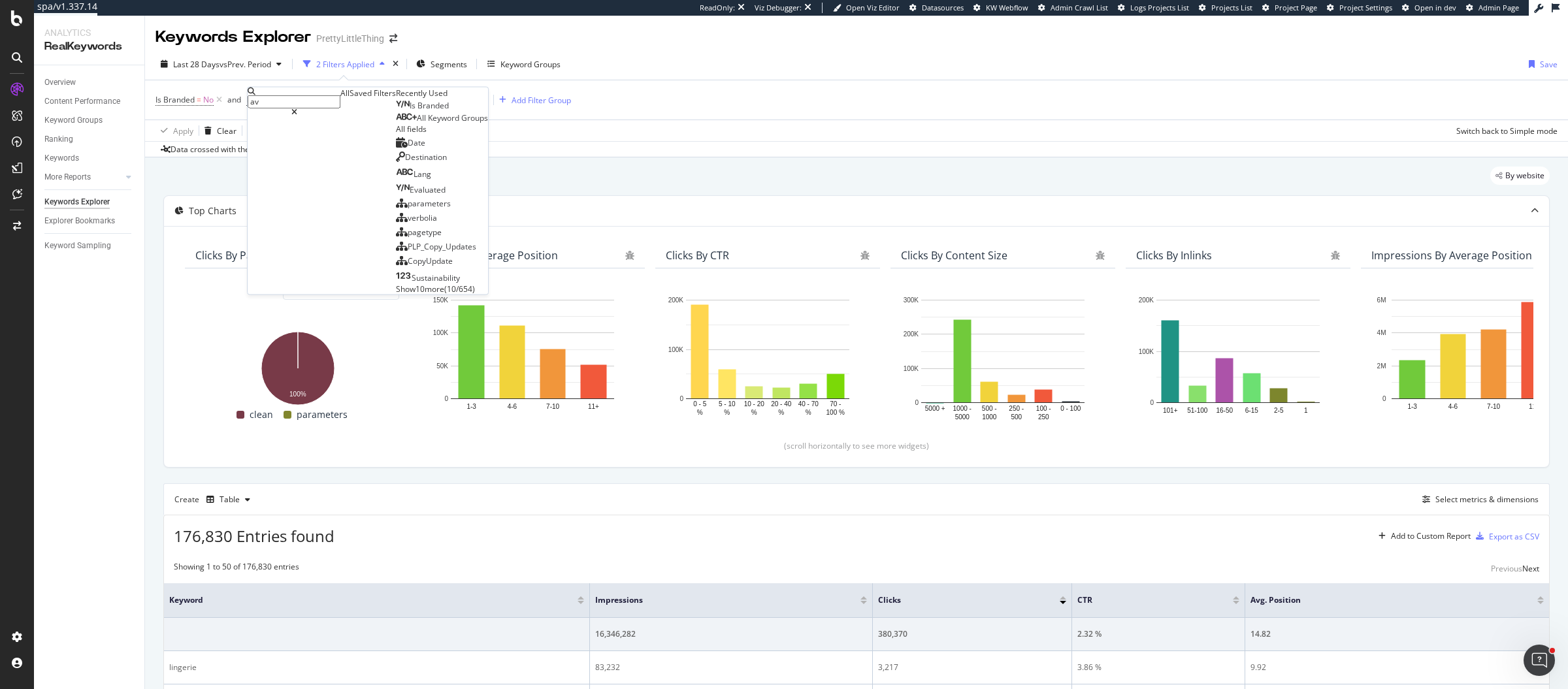
type input "avg"
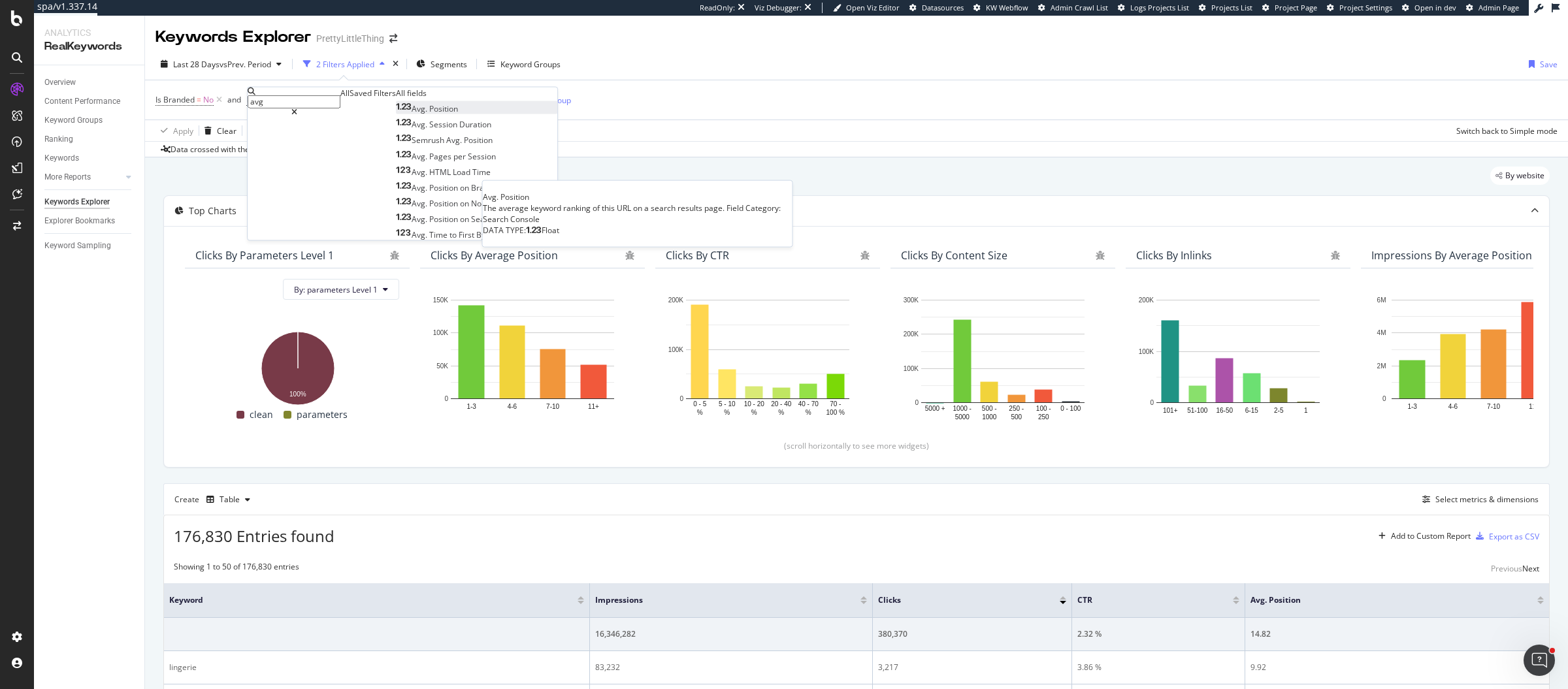
click at [430, 114] on span "Position" at bounding box center [444, 109] width 29 height 11
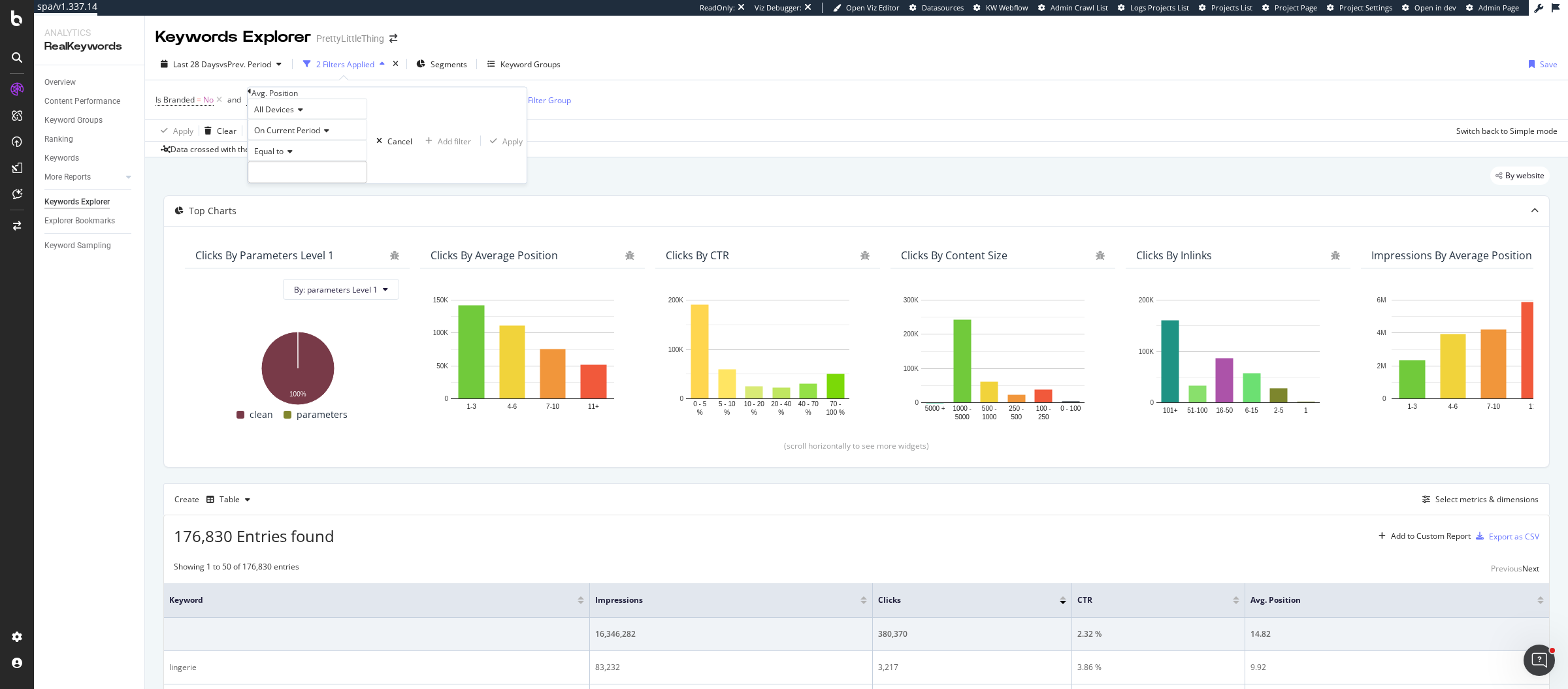
click at [301, 161] on div "Equal to" at bounding box center [308, 151] width 120 height 21
click at [310, 257] on div "Between" at bounding box center [307, 250] width 118 height 14
click at [322, 217] on input "1" at bounding box center [308, 206] width 120 height 22
type input "2"
click at [438, 163] on div "Add filter" at bounding box center [455, 158] width 34 height 11
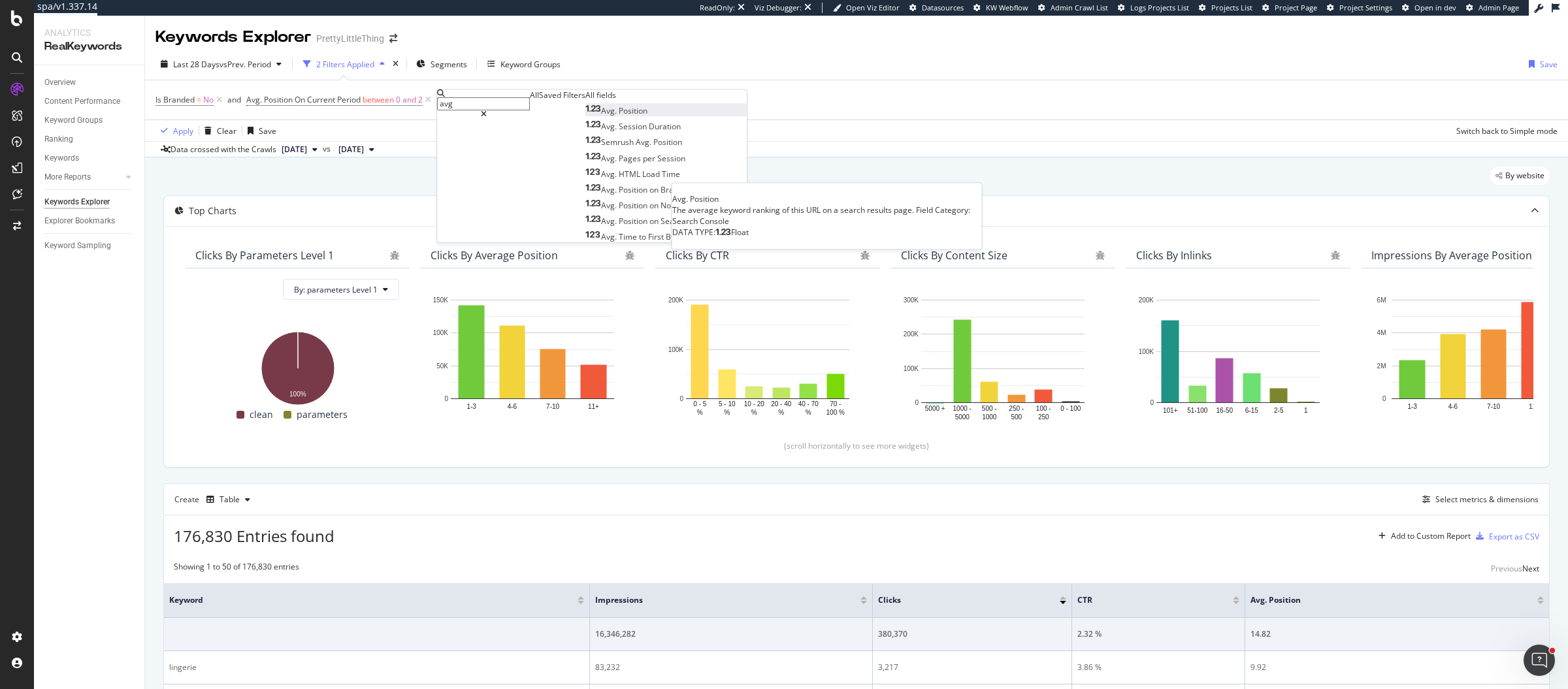
click at [619, 116] on span "Position" at bounding box center [633, 110] width 29 height 11
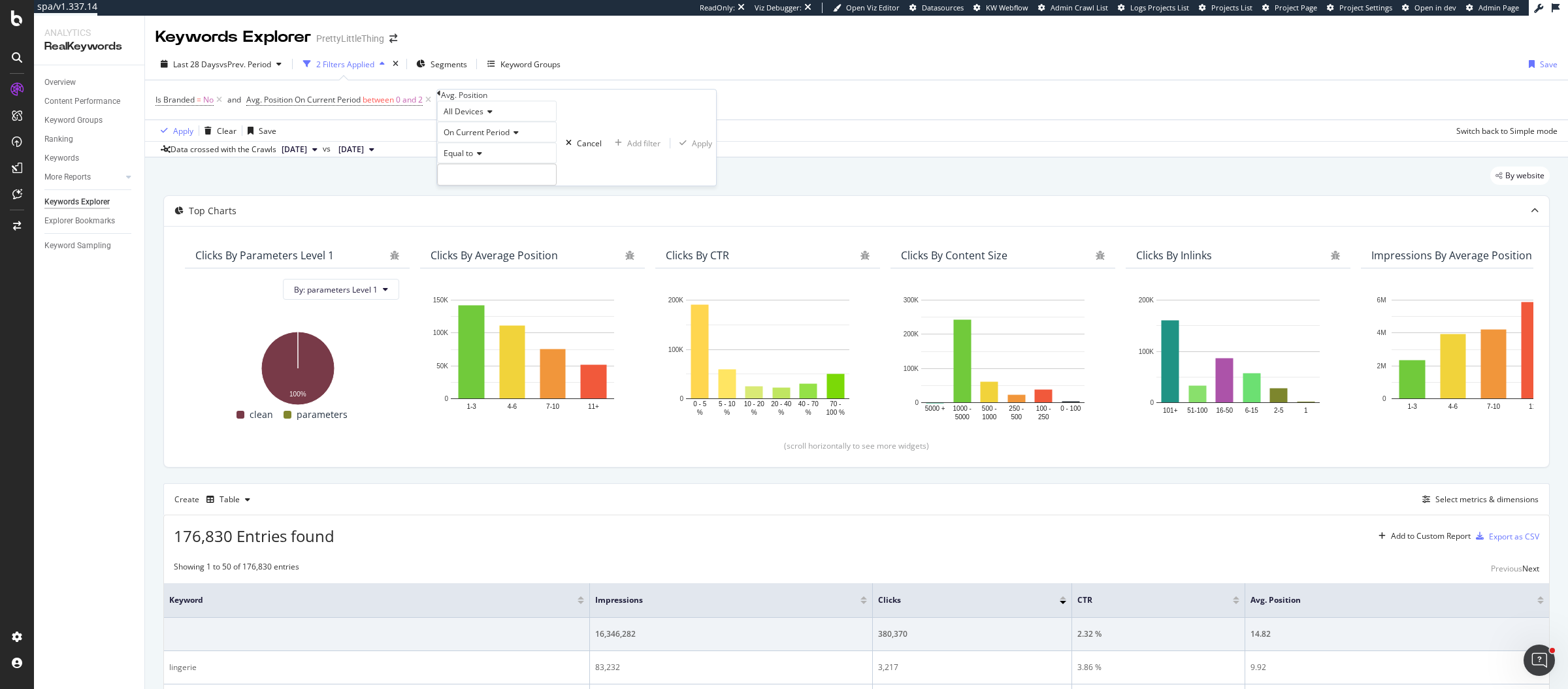
click at [478, 138] on span "On Current Period" at bounding box center [476, 132] width 66 height 11
click at [491, 169] on span "On Compared Period" at bounding box center [479, 164] width 77 height 11
click at [473, 159] on span "Equal to" at bounding box center [458, 154] width 29 height 11
click at [473, 258] on span "Between" at bounding box center [457, 254] width 32 height 11
click at [503, 220] on input "1" at bounding box center [497, 209] width 120 height 22
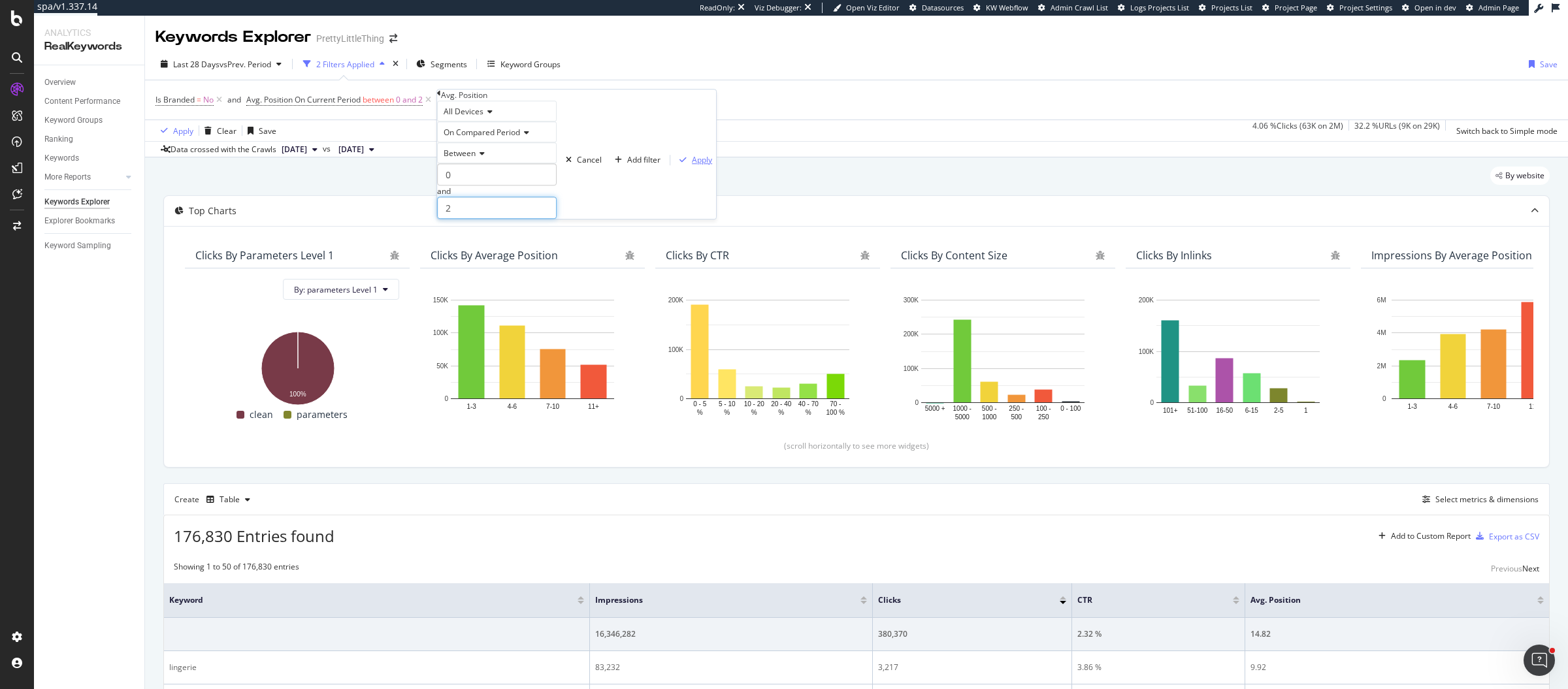
type input "2"
click at [692, 166] on div "Apply" at bounding box center [702, 160] width 21 height 11
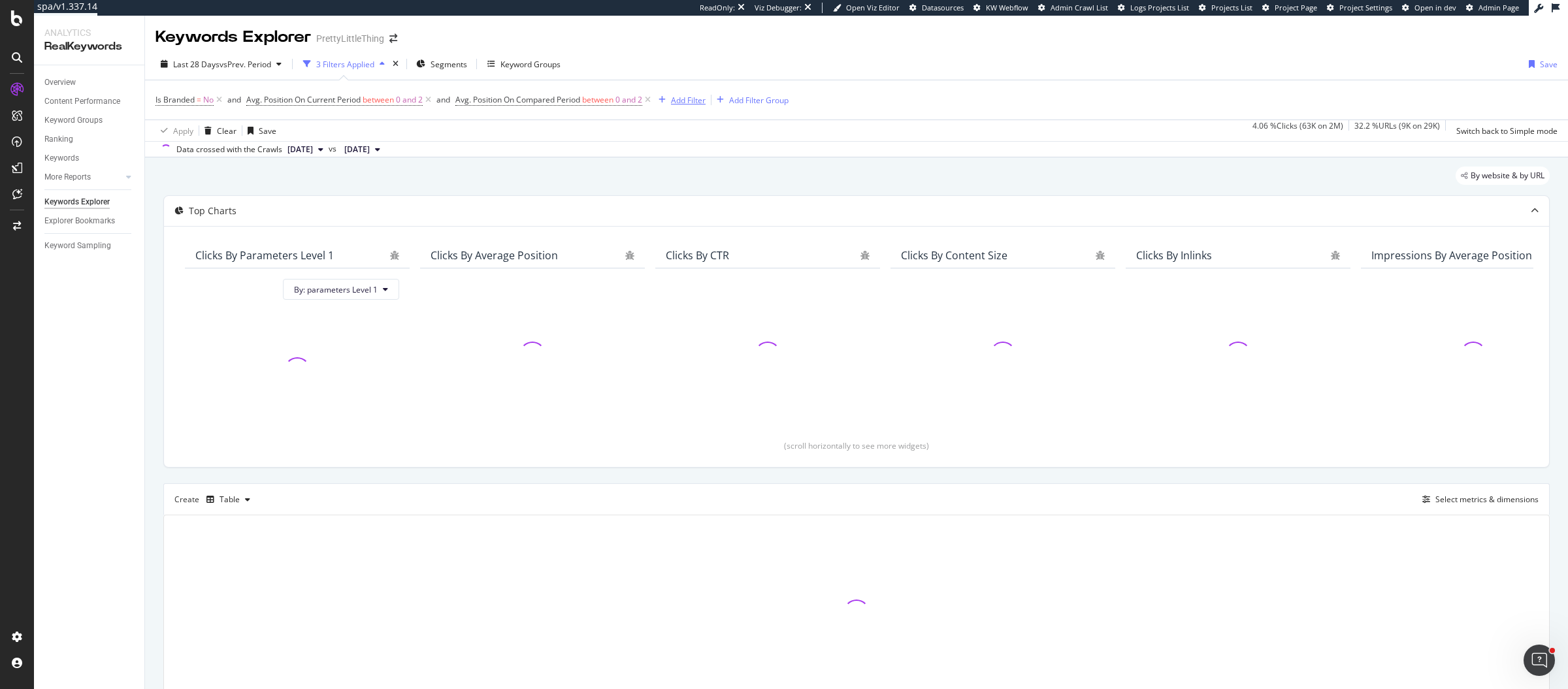
click at [706, 100] on div "Add Filter" at bounding box center [688, 100] width 35 height 11
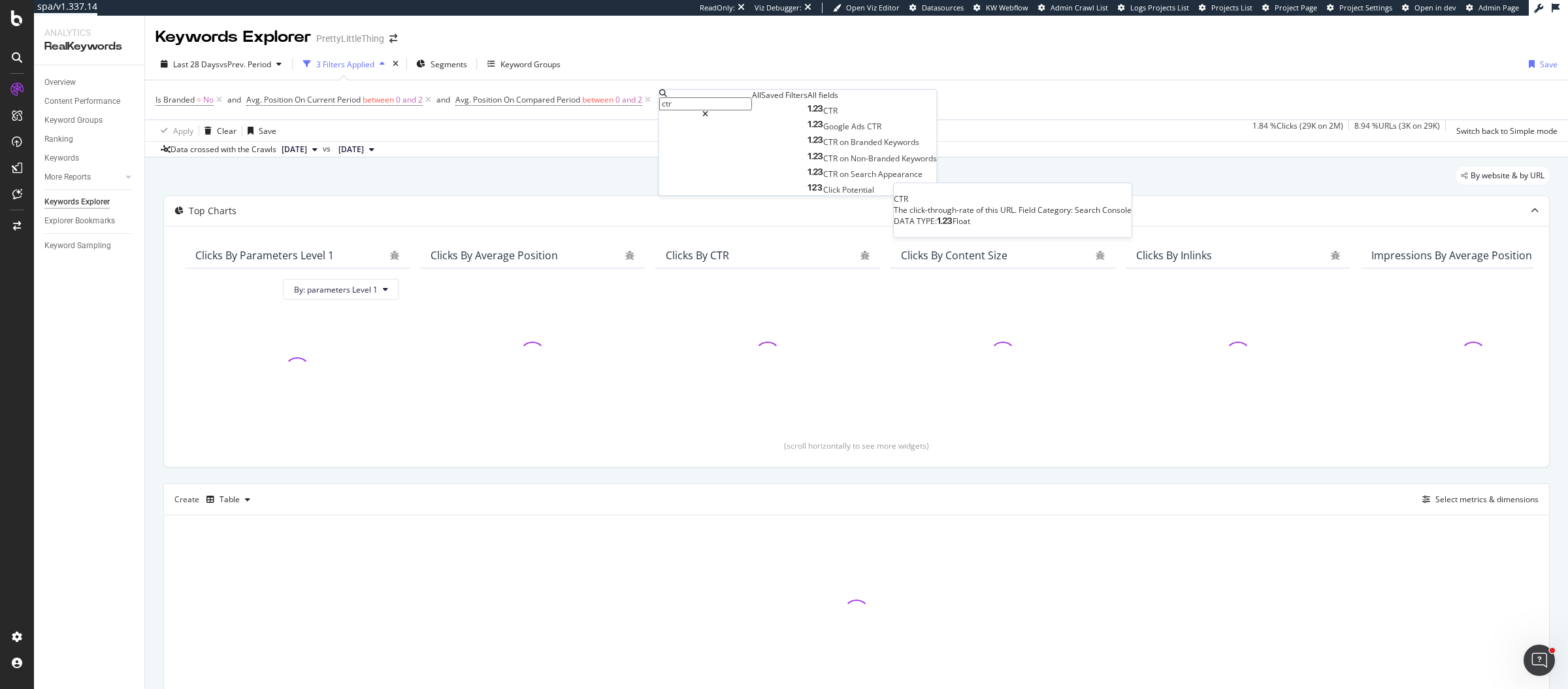
type input "ctr"
click at [808, 116] on div "CTR" at bounding box center [823, 110] width 30 height 11
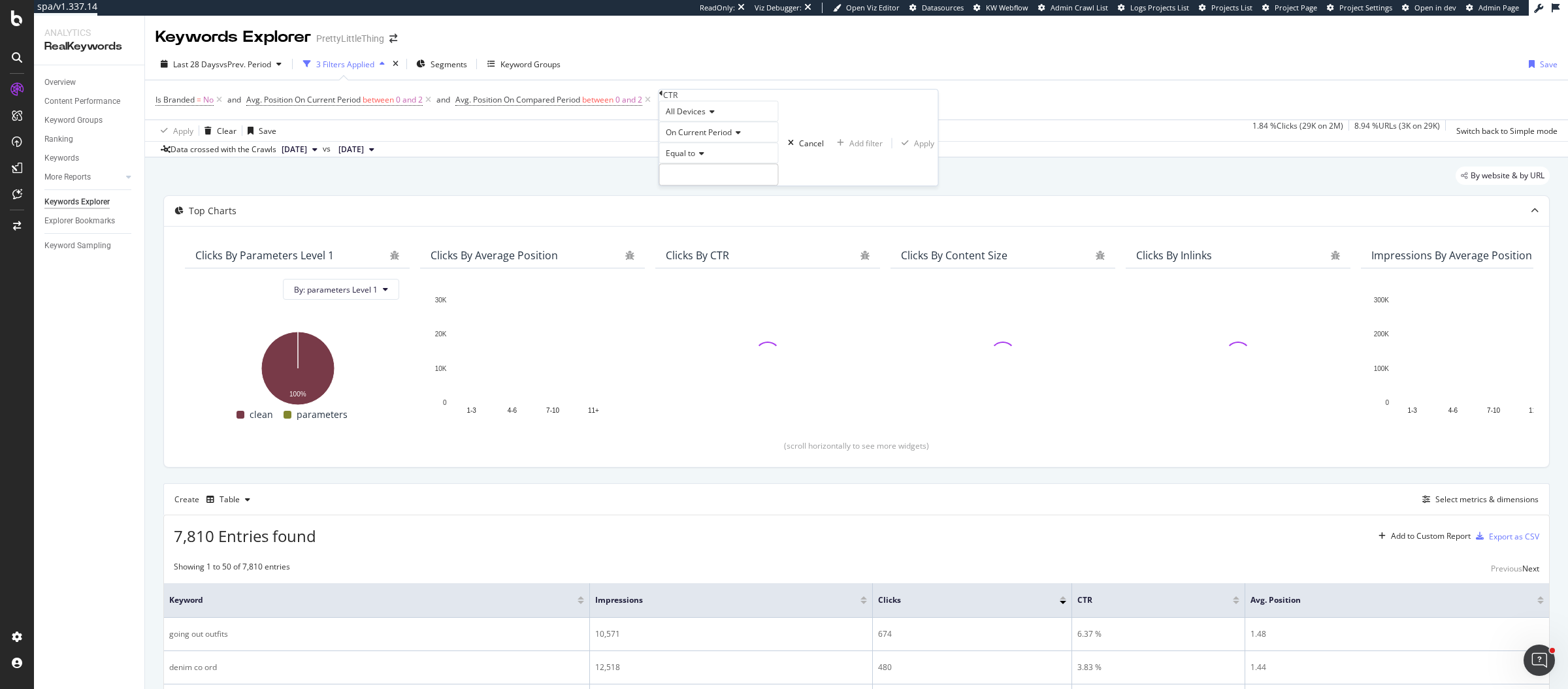
click at [697, 138] on span "On Current Period" at bounding box center [698, 132] width 66 height 11
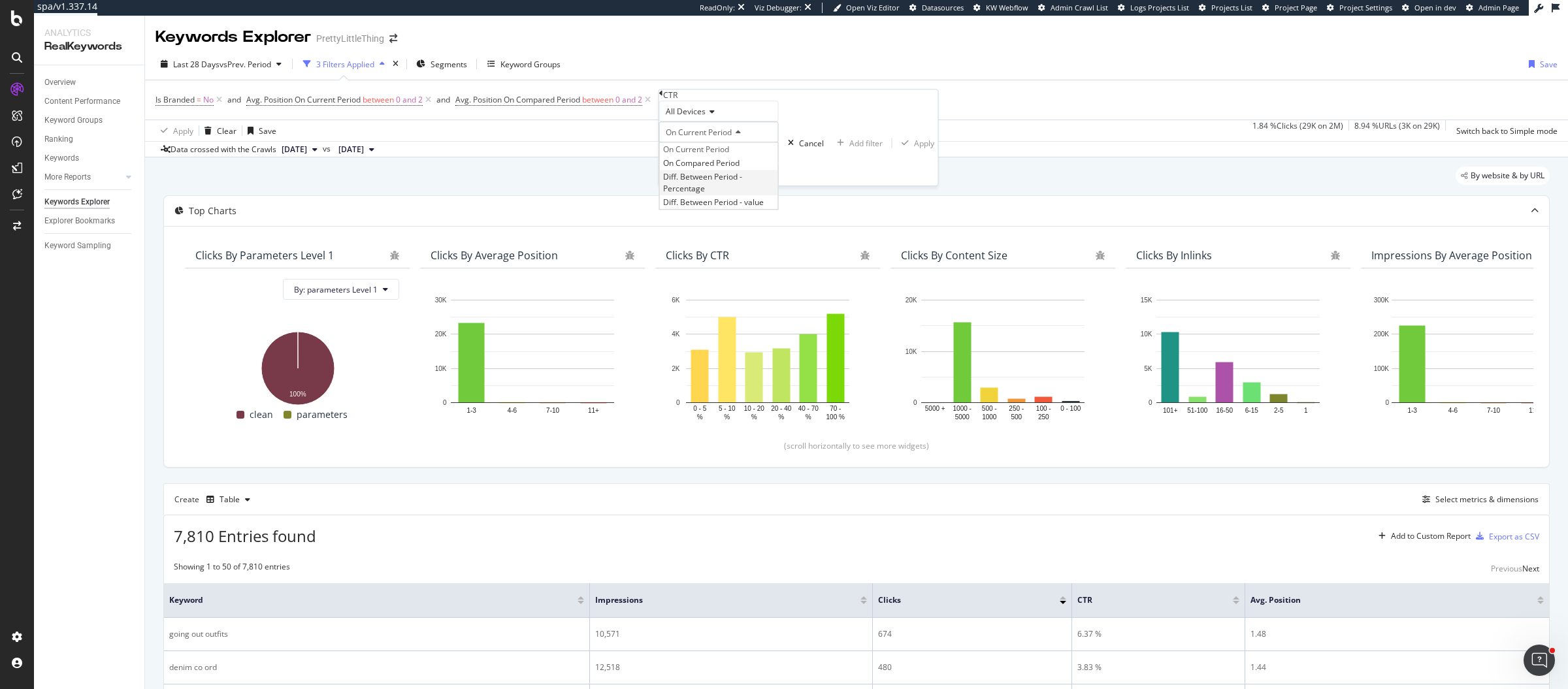
click at [736, 194] on span "Diff. Between Period - Percentage" at bounding box center [702, 183] width 79 height 22
click at [699, 163] on div "Equal to" at bounding box center [734, 153] width 151 height 21
click at [722, 205] on div "Less than" at bounding box center [735, 198] width 150 height 14
click at [749, 185] on input "number" at bounding box center [734, 174] width 151 height 22
type input "0"
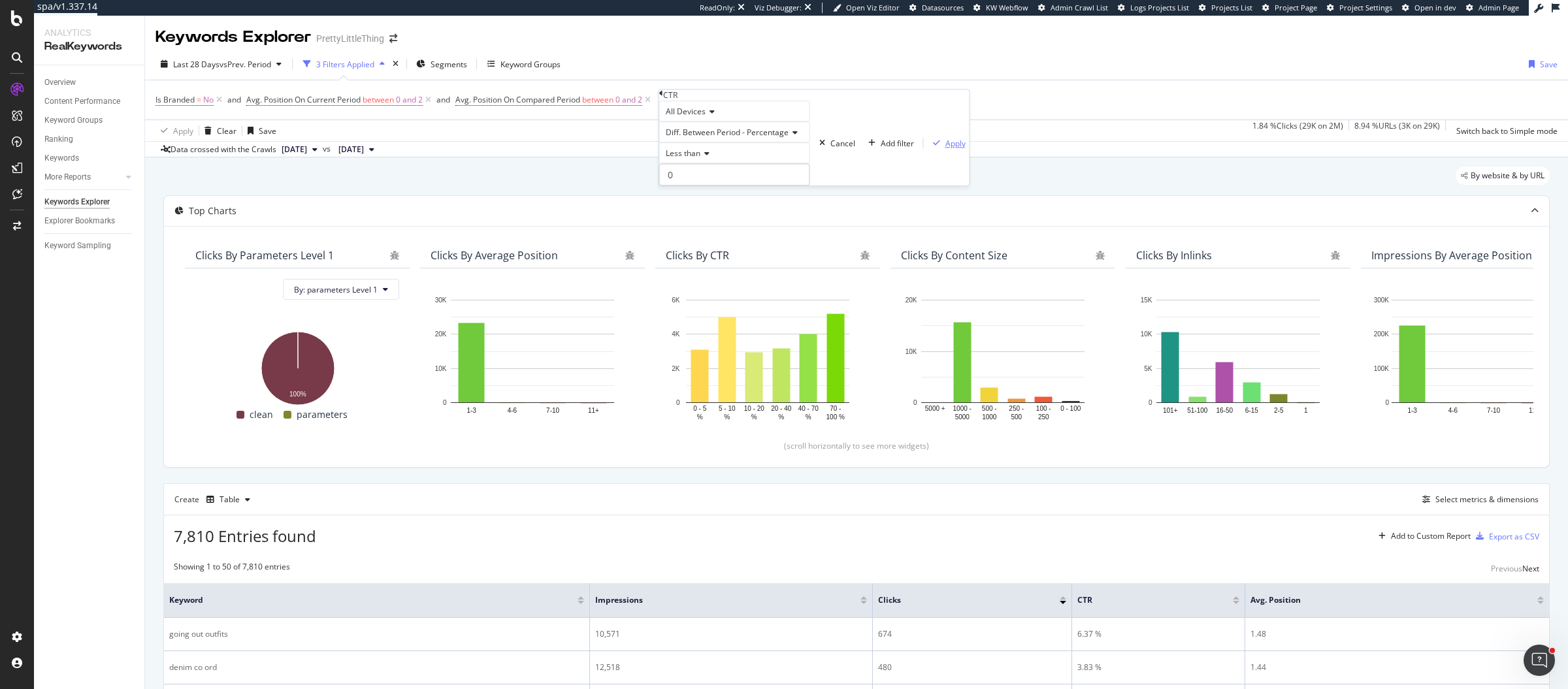
click at [945, 149] on div "Apply" at bounding box center [956, 143] width 21 height 11
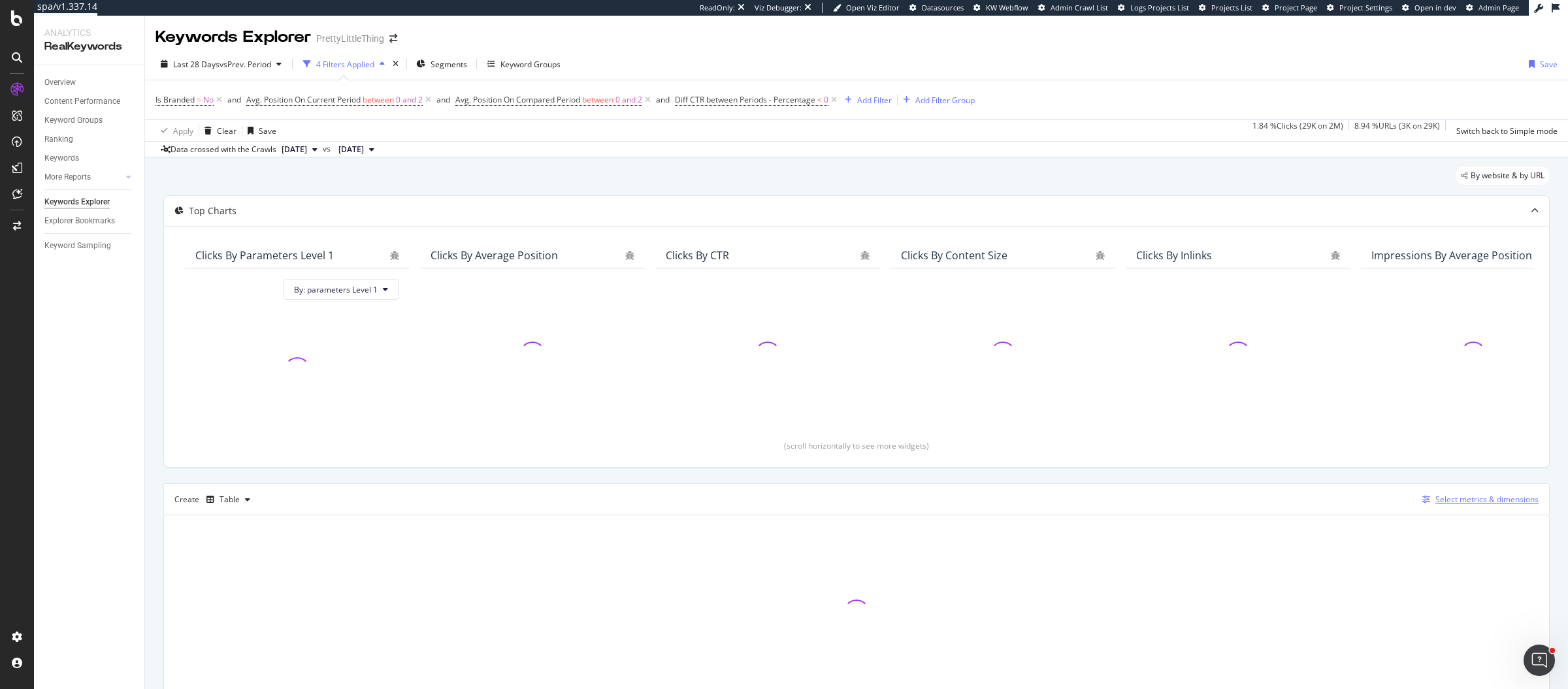
click at [1441, 502] on div "Select metrics & dimensions" at bounding box center [1487, 500] width 103 height 11
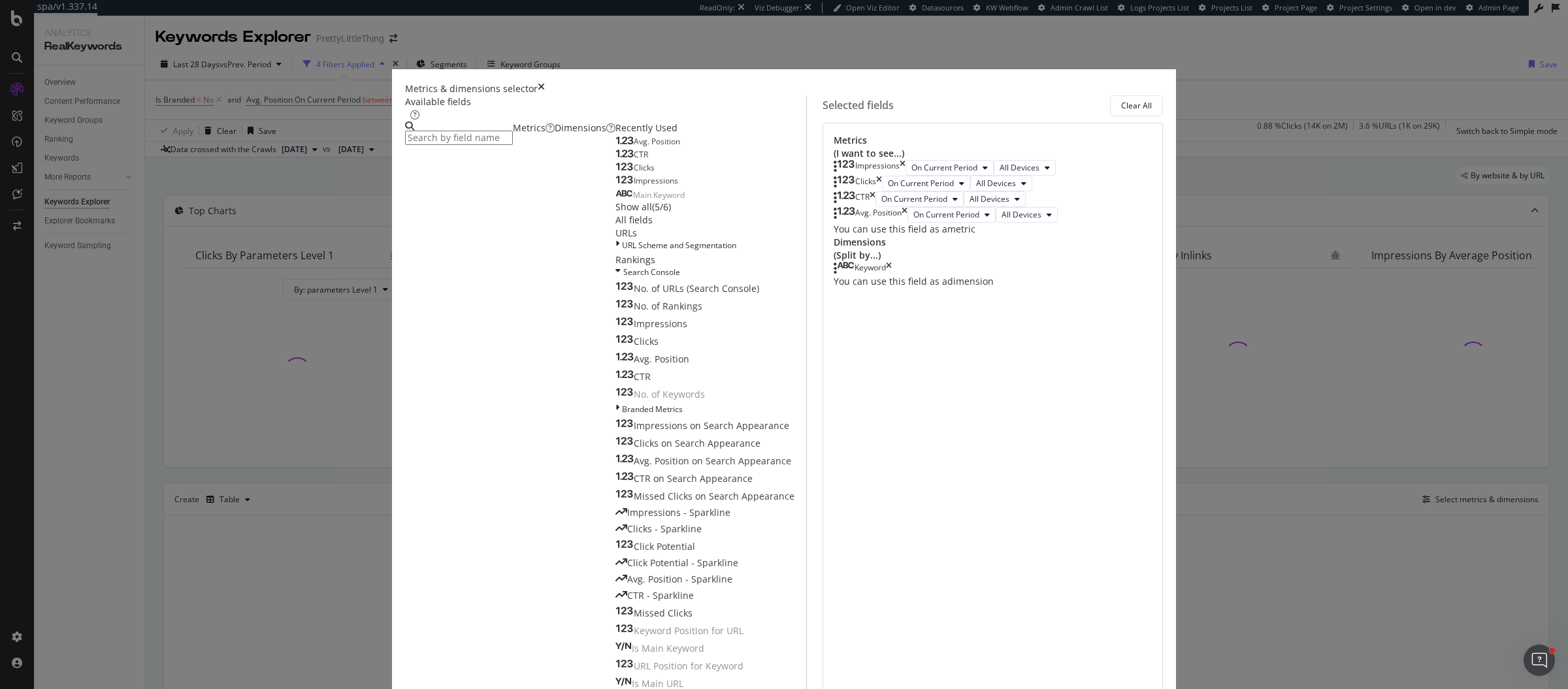
click at [513, 145] on input "modal" at bounding box center [459, 138] width 108 height 14
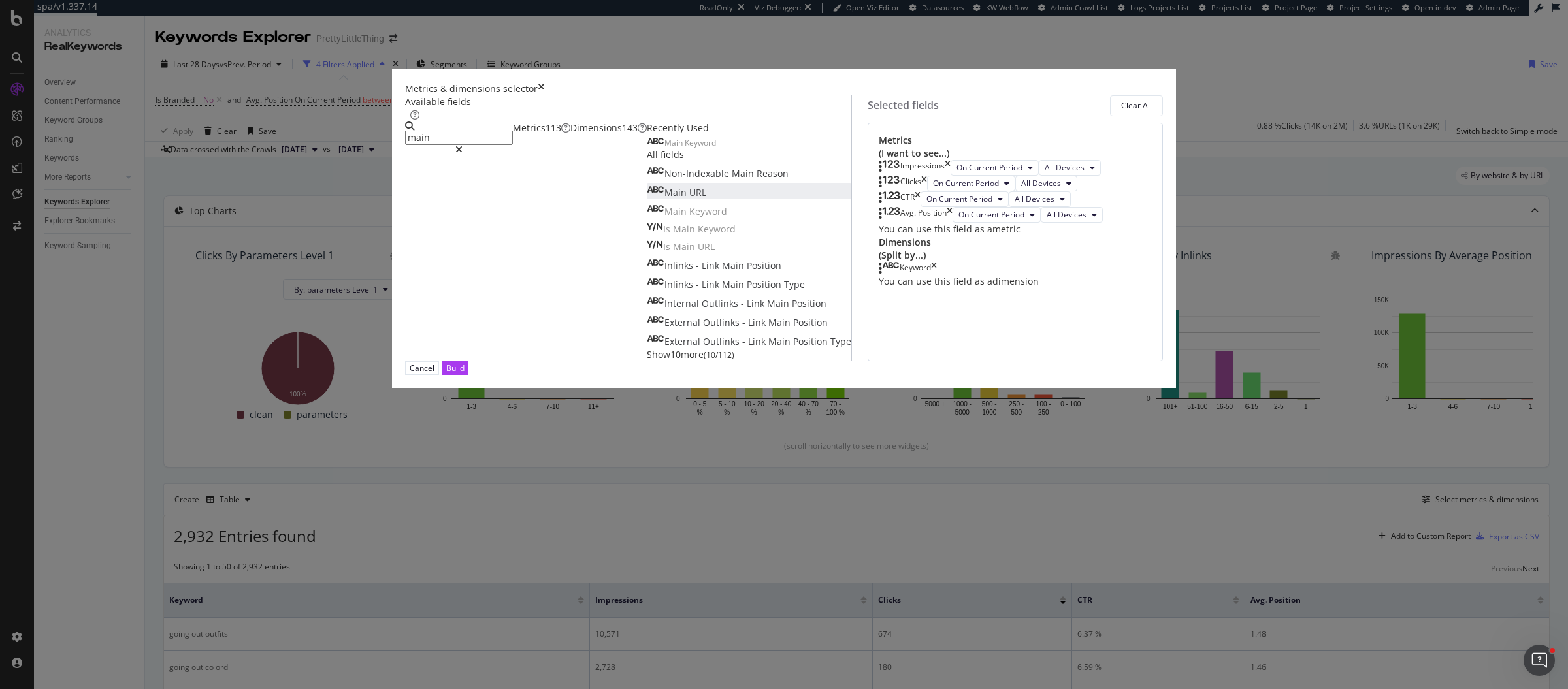
click at [647, 199] on div "Main URL" at bounding box center [677, 193] width 60 height 13
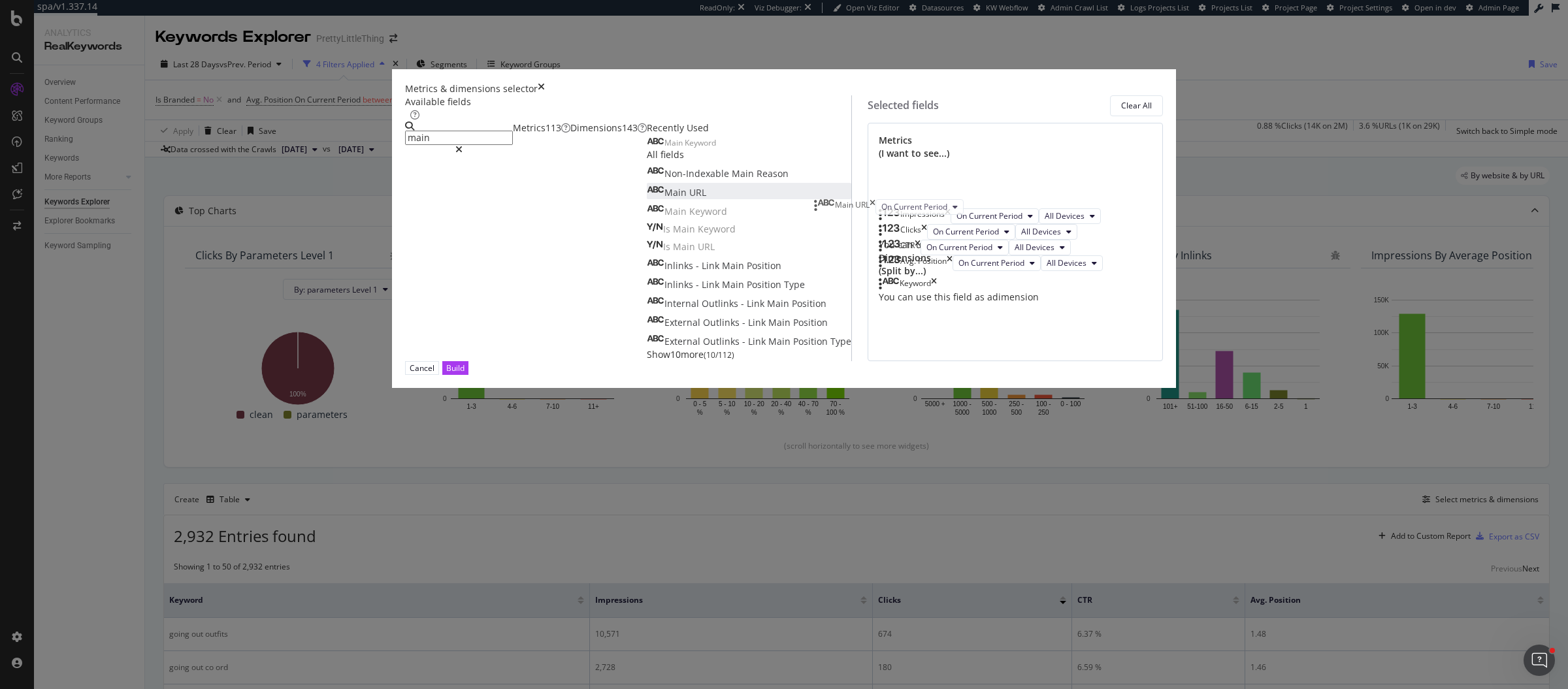
drag, startPoint x: 823, startPoint y: 408, endPoint x: 824, endPoint y: 209, distance: 199.0
click at [824, 209] on body "spa/v1.337.14 ReadOnly: Viz Debugger: Open Viz Editor Datasources KW Webflow Ad…" at bounding box center [784, 344] width 1568 height 689
click at [513, 145] on input "main" at bounding box center [459, 138] width 108 height 14
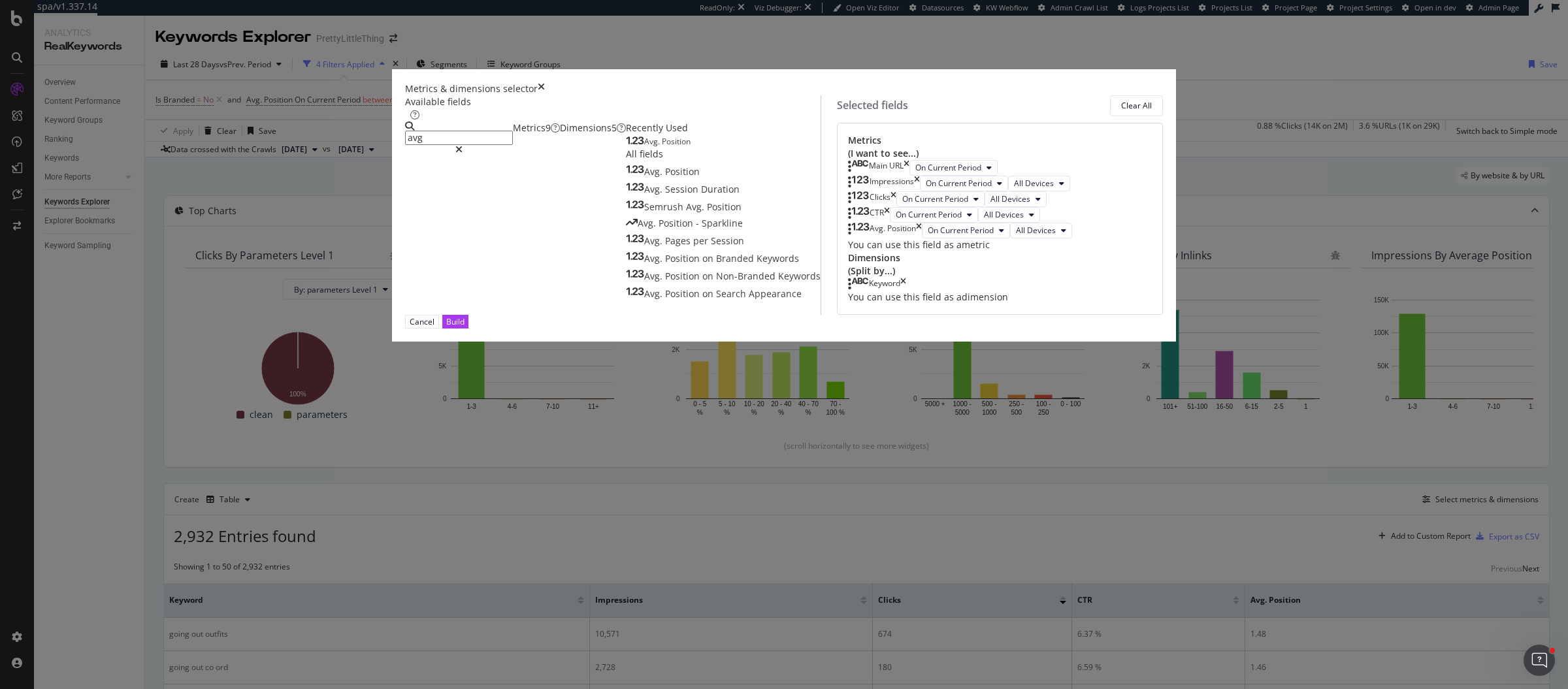
click at [626, 147] on div "Avg. Position" at bounding box center [658, 141] width 65 height 10
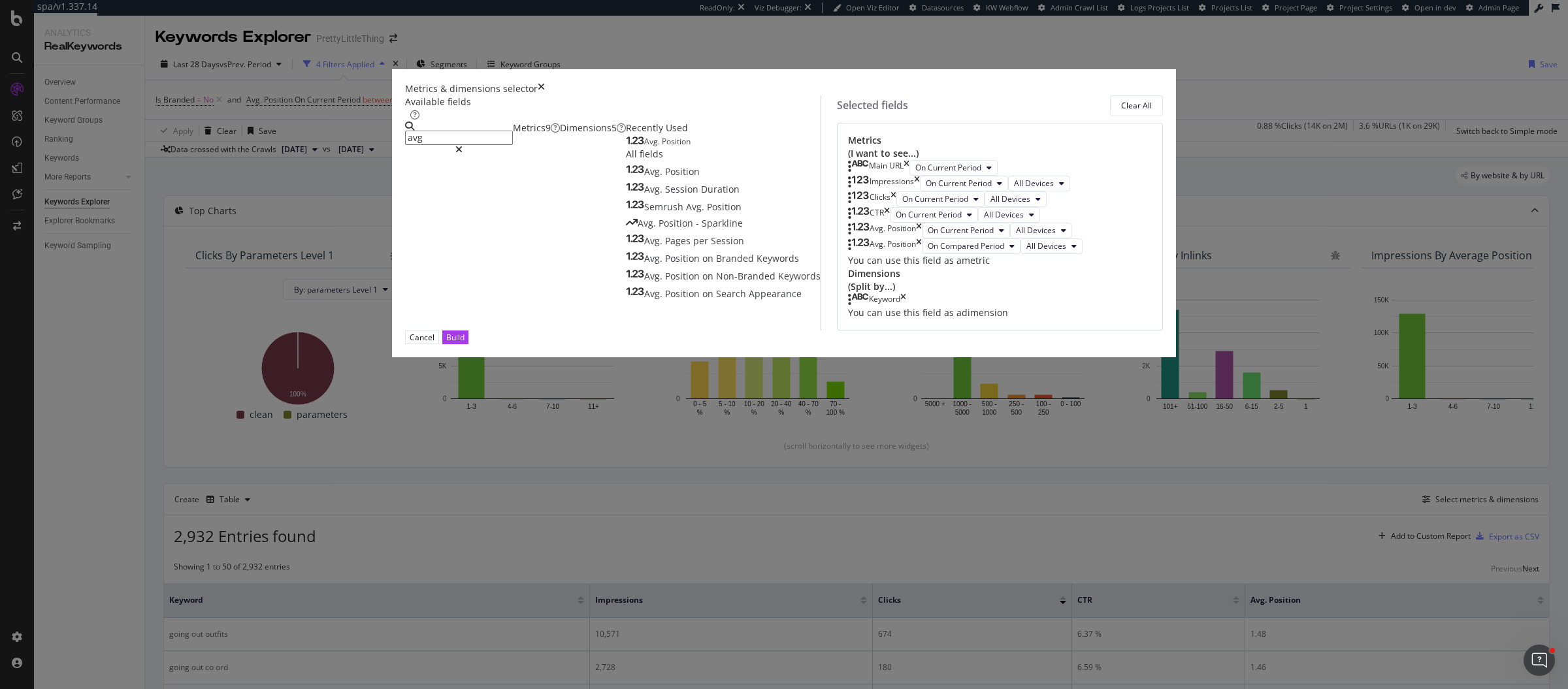
click at [513, 145] on input "avg" at bounding box center [459, 138] width 108 height 14
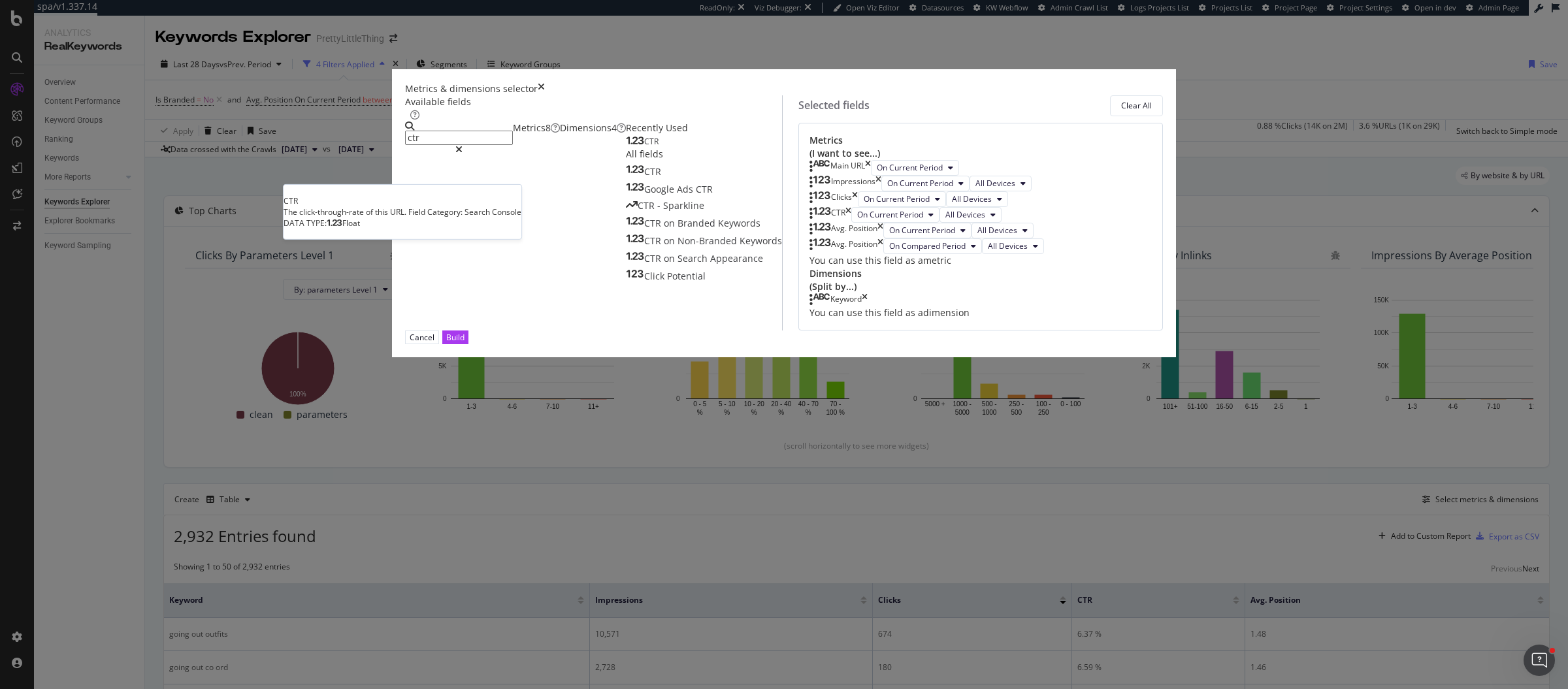
type input "ctr"
click at [626, 147] on div "CTR" at bounding box center [642, 141] width 33 height 10
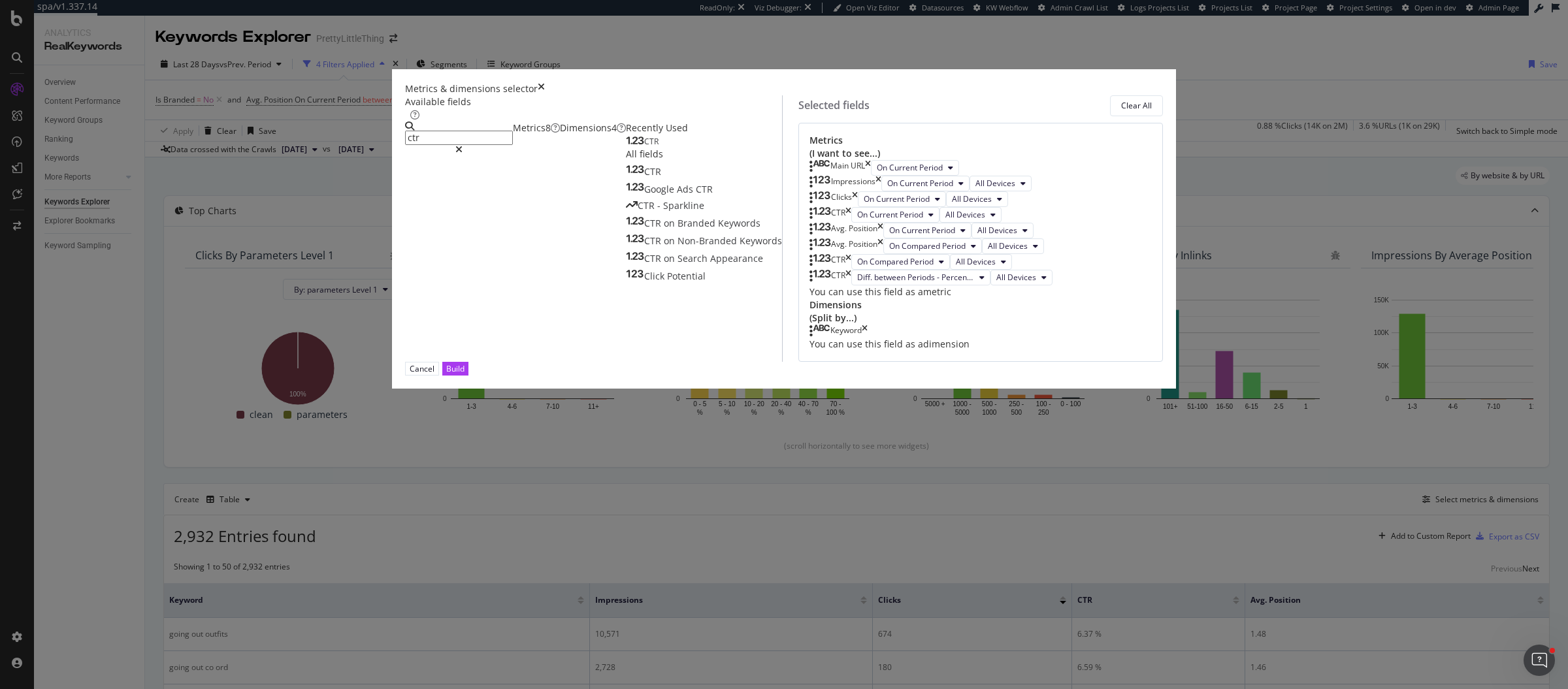
scroll to position [38, 0]
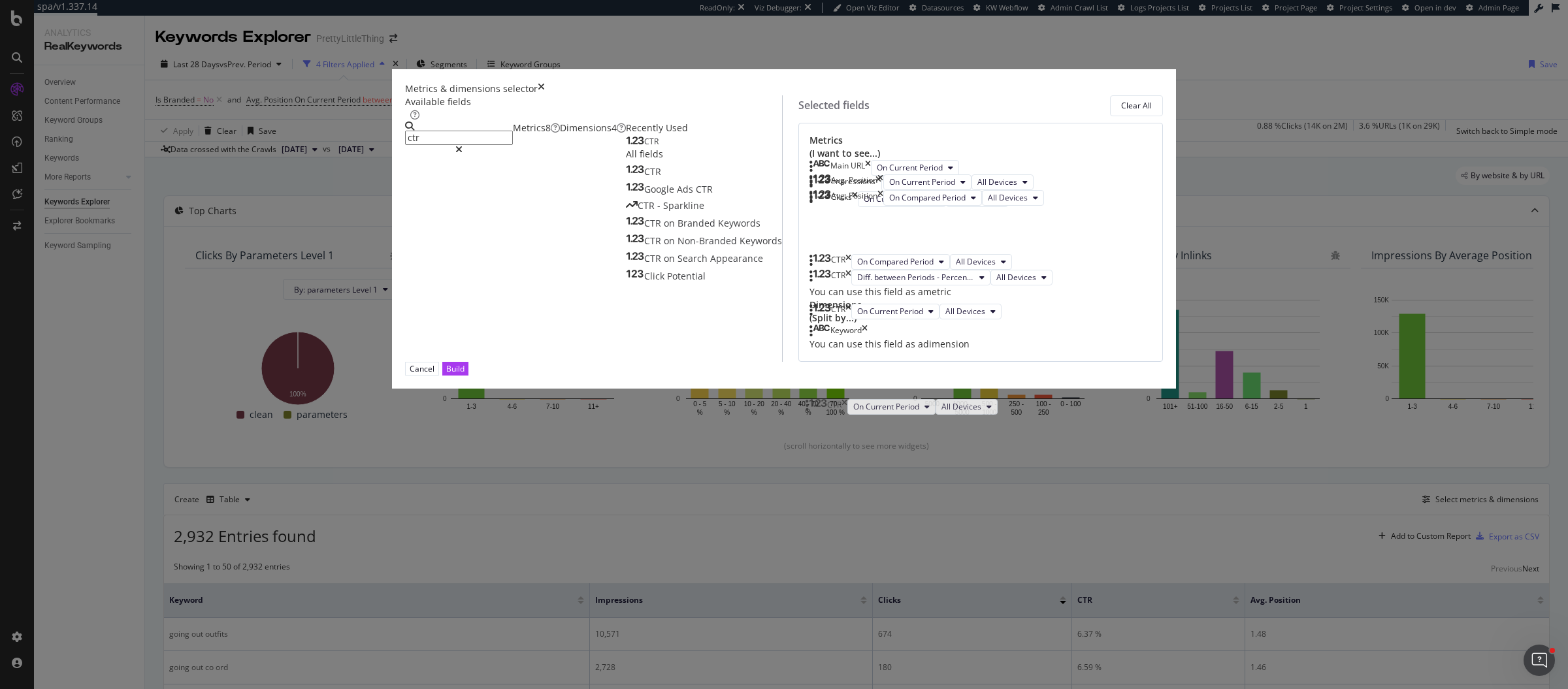
drag, startPoint x: 825, startPoint y: 321, endPoint x: 819, endPoint y: 410, distance: 89.2
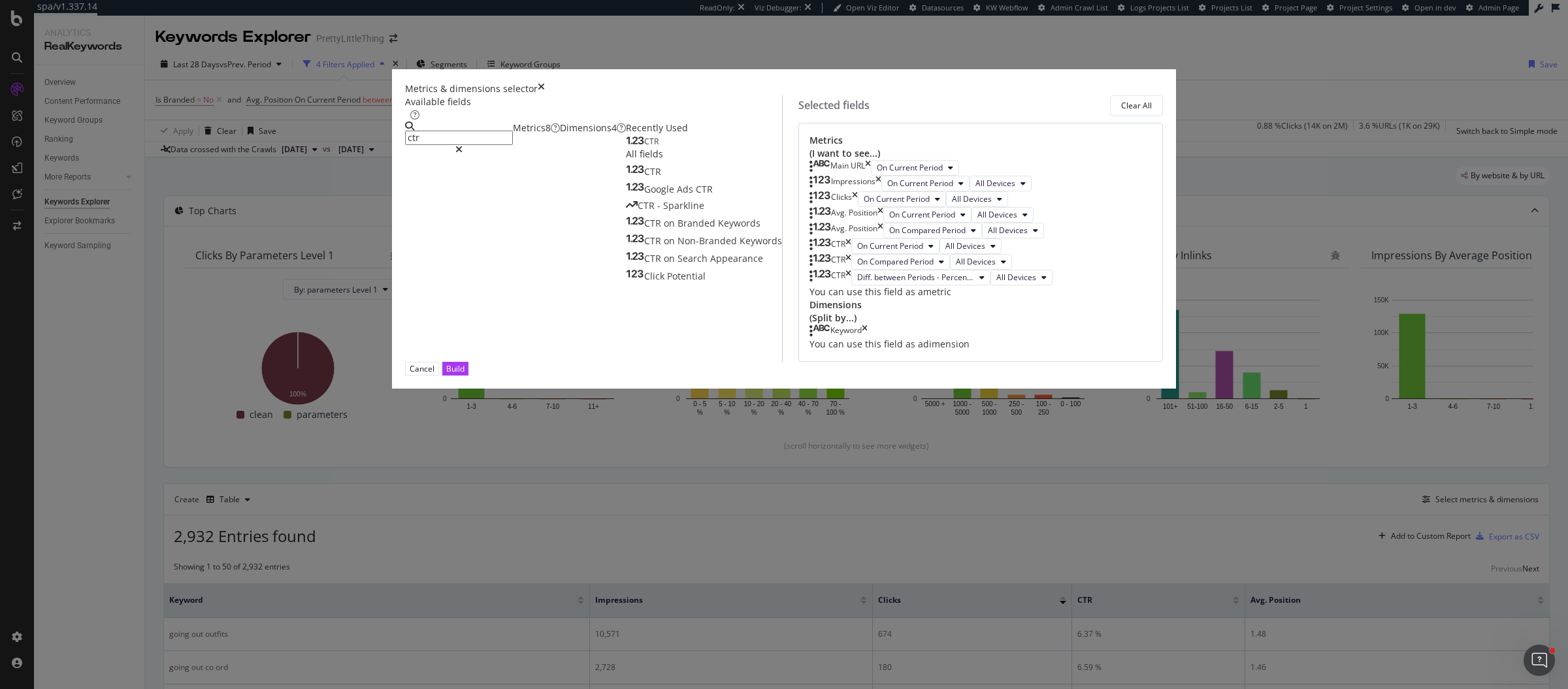
scroll to position [98, 0]
click at [464, 374] on div "Build" at bounding box center [456, 369] width 19 height 11
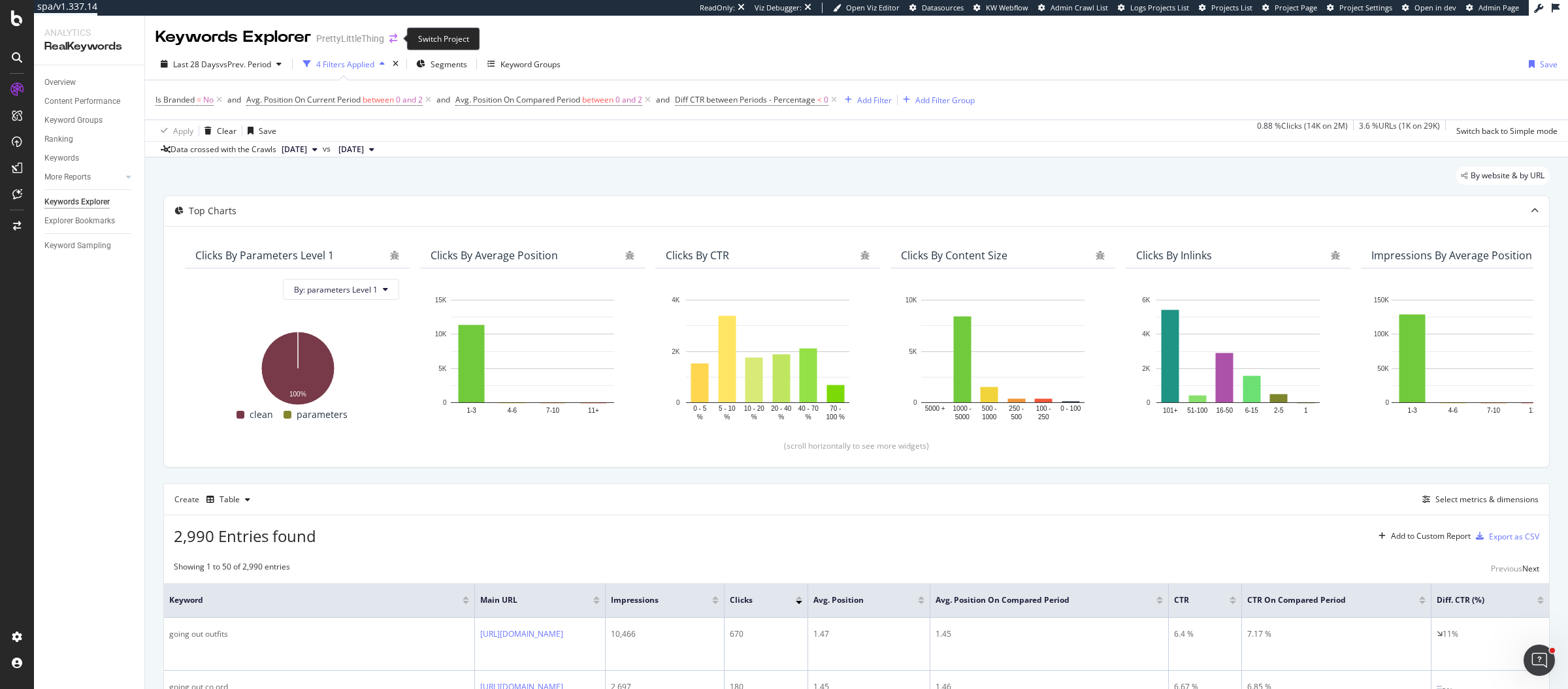
click at [392, 35] on icon "arrow-right-arrow-left" at bounding box center [393, 38] width 7 height 9
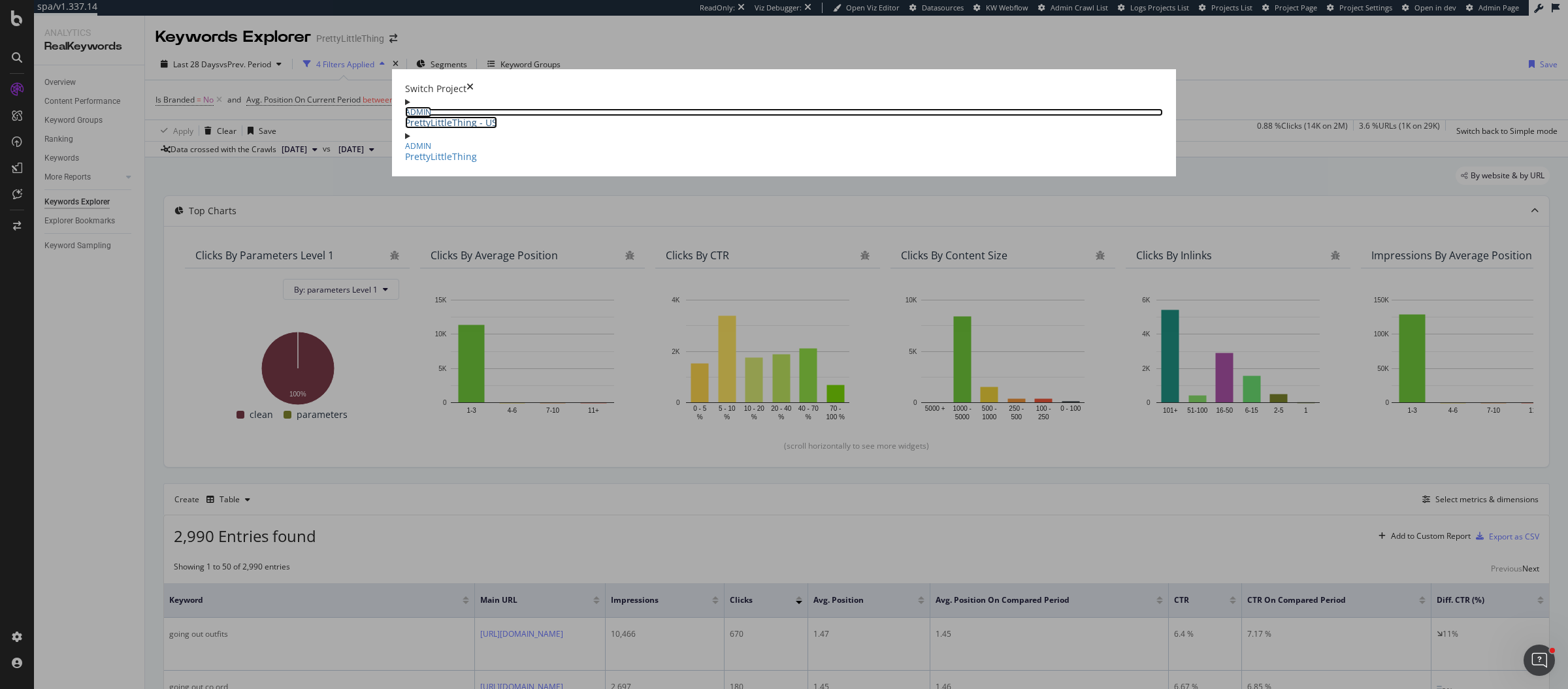
click at [525, 109] on link "ADMIN PrettyLittleThing - US" at bounding box center [784, 119] width 758 height 21
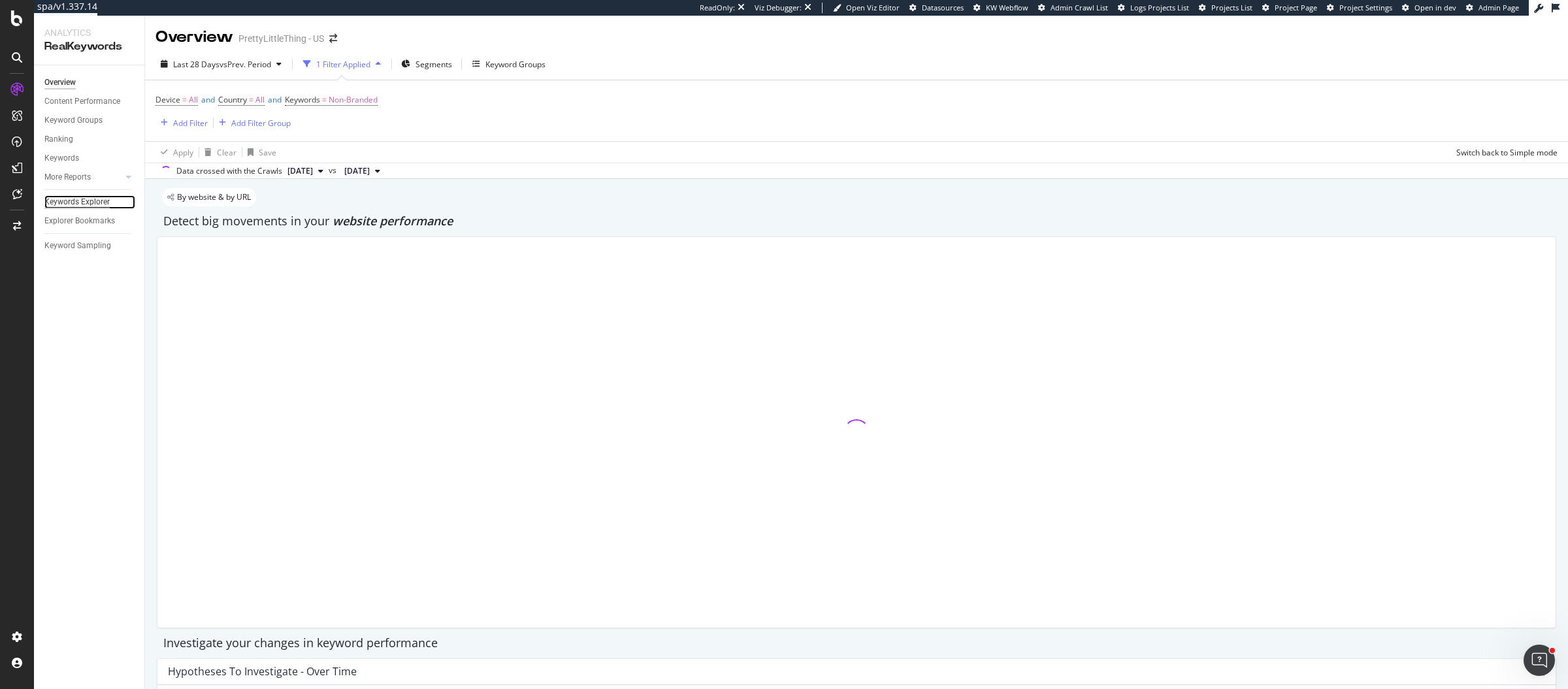
click at [51, 203] on div "Keywords Explorer" at bounding box center [77, 202] width 66 height 14
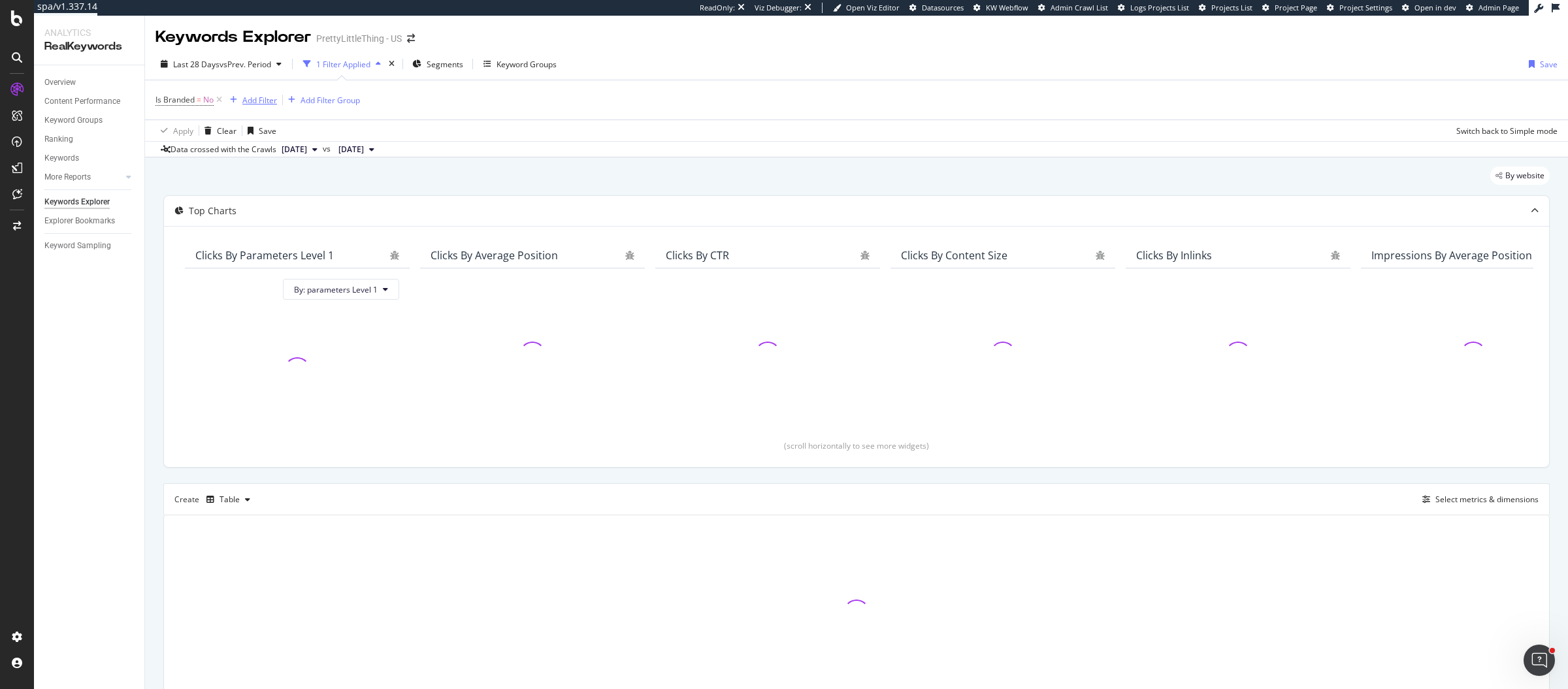
click at [265, 105] on div "Add Filter" at bounding box center [259, 100] width 35 height 11
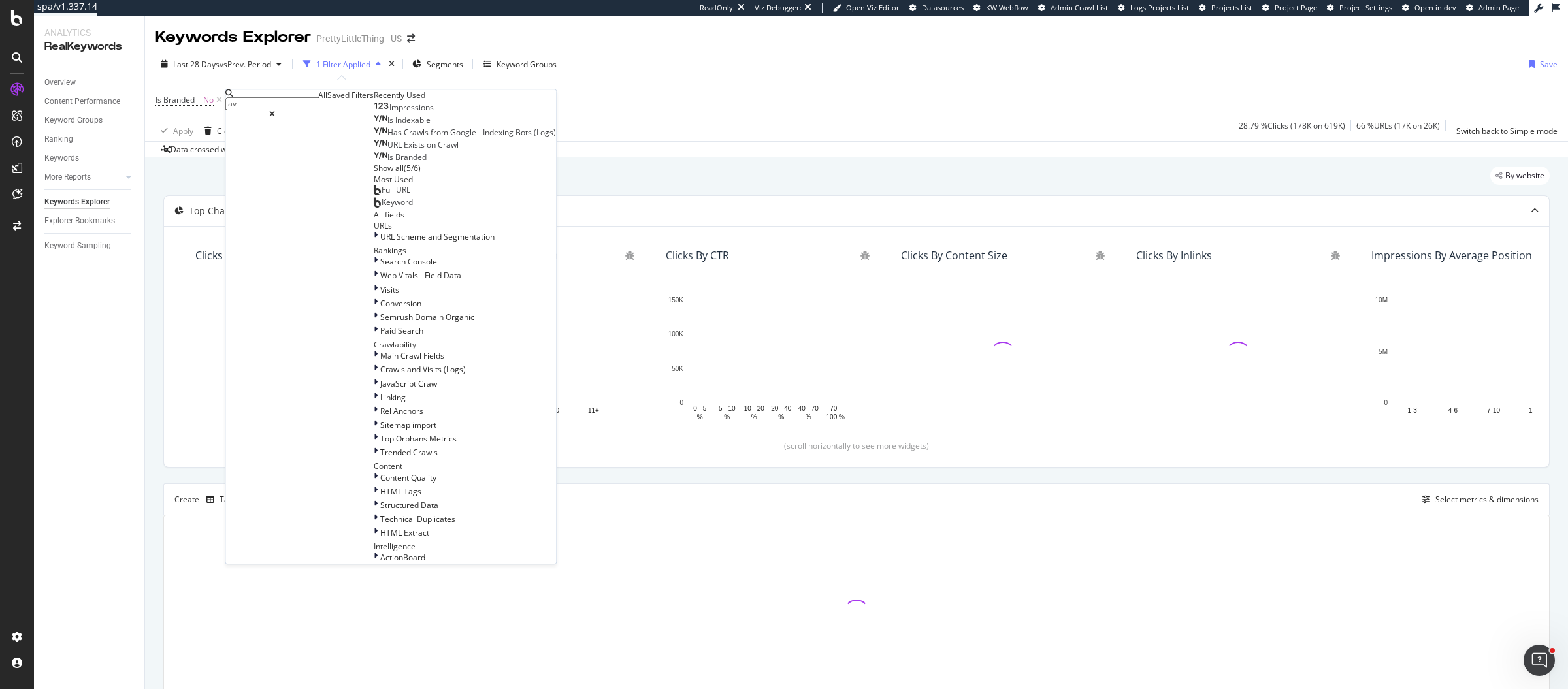
type input "avg"
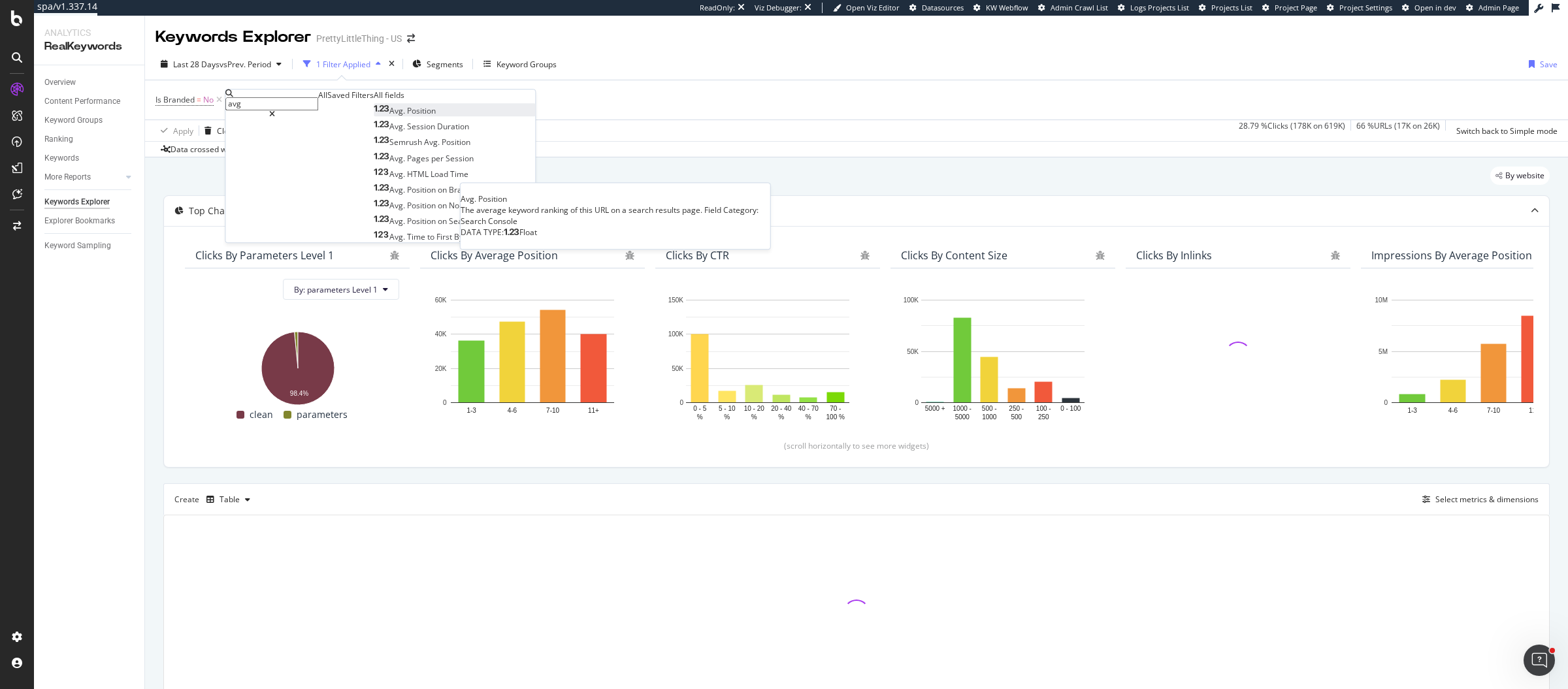
click at [374, 116] on div "Avg. Position" at bounding box center [404, 110] width 62 height 11
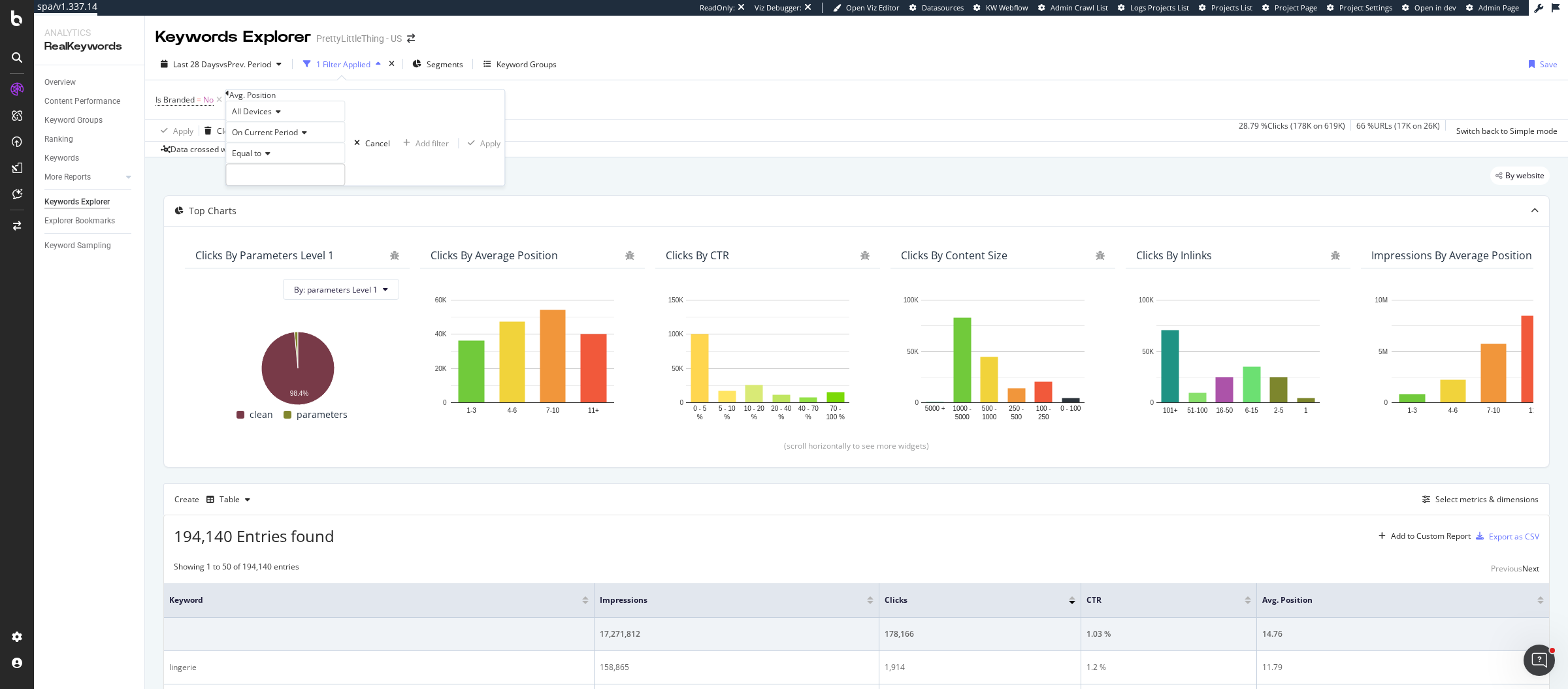
click at [272, 163] on div "Equal to" at bounding box center [286, 153] width 120 height 21
click at [261, 258] on span "Between" at bounding box center [245, 254] width 32 height 11
click at [271, 220] on input "1" at bounding box center [286, 209] width 120 height 22
type input "2"
click at [416, 166] on div "Add filter" at bounding box center [432, 160] width 34 height 11
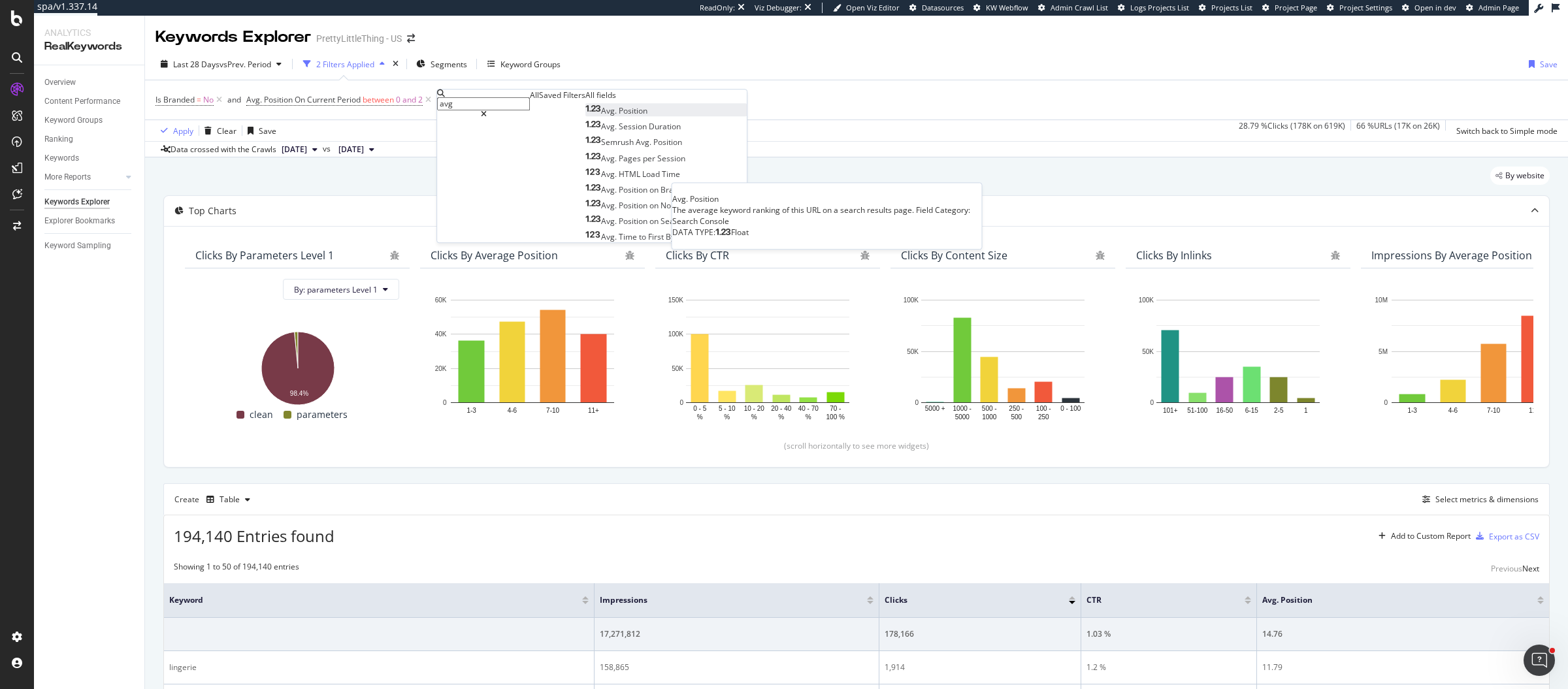
click at [601, 116] on span "Avg." at bounding box center [609, 110] width 18 height 11
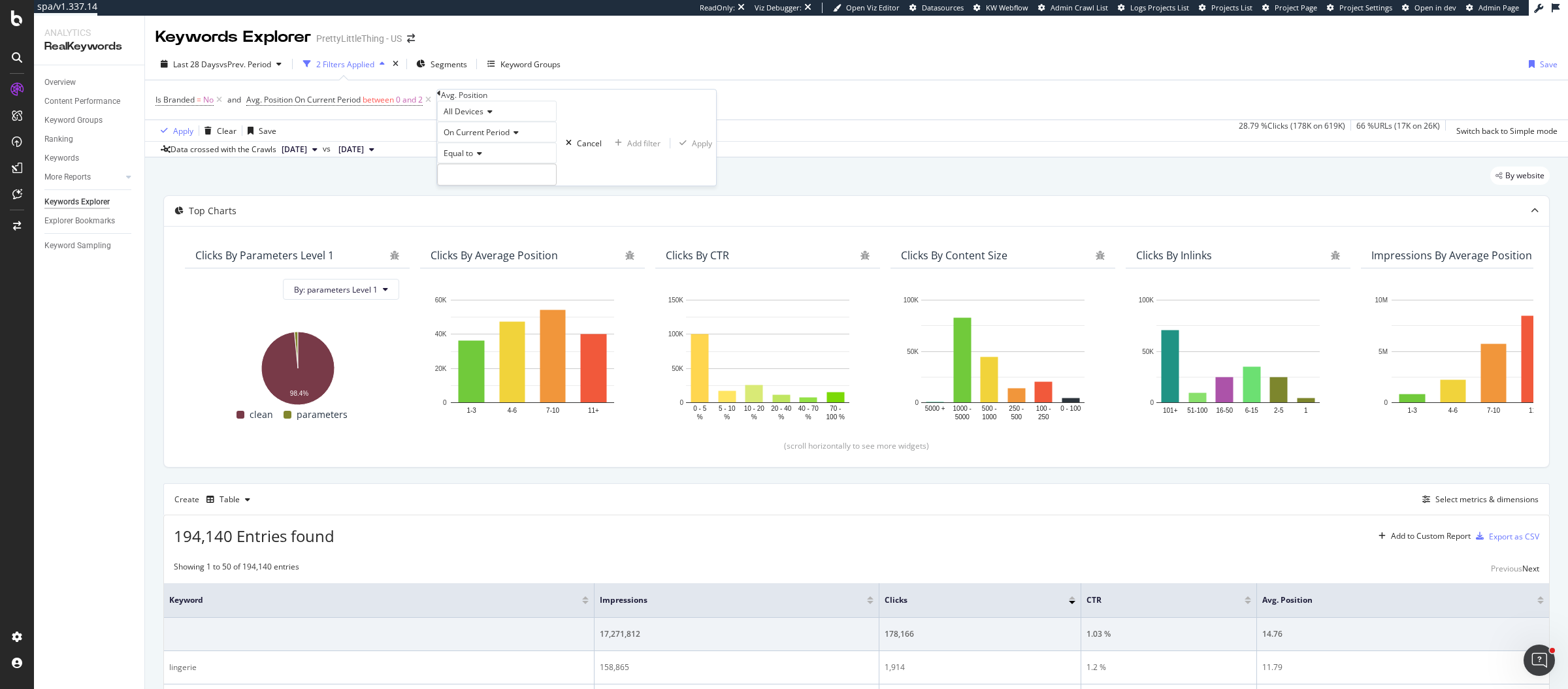
click at [501, 138] on span "On Current Period" at bounding box center [476, 132] width 66 height 11
click at [497, 169] on span "On Compared Period" at bounding box center [479, 164] width 77 height 11
click at [488, 185] on input "number" at bounding box center [497, 174] width 120 height 22
click at [479, 157] on icon at bounding box center [477, 154] width 9 height 7
click at [473, 258] on span "Between" at bounding box center [457, 254] width 32 height 11
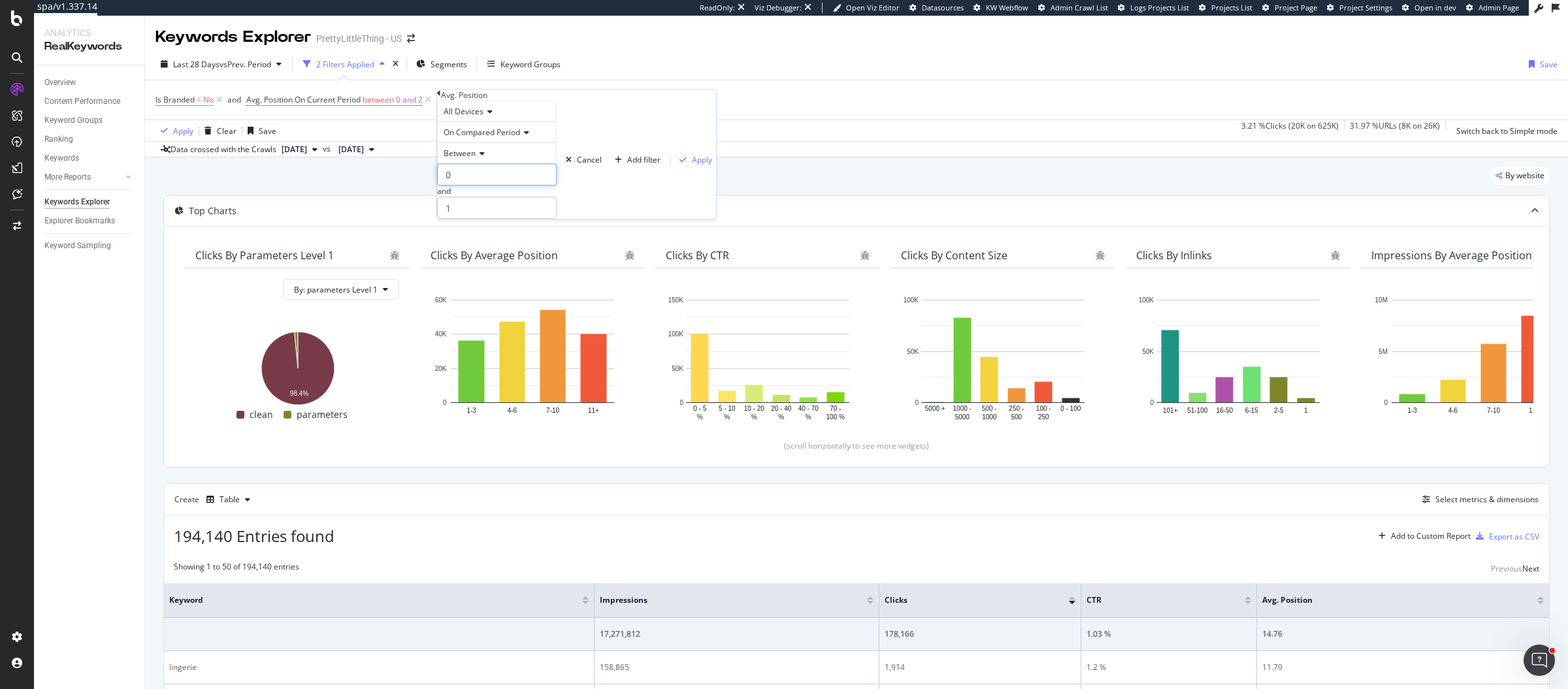
click at [497, 185] on input "0" at bounding box center [497, 174] width 120 height 22
click at [491, 220] on input "1" at bounding box center [497, 209] width 120 height 22
type input "2"
click at [627, 166] on div "Add filter" at bounding box center [644, 160] width 34 height 11
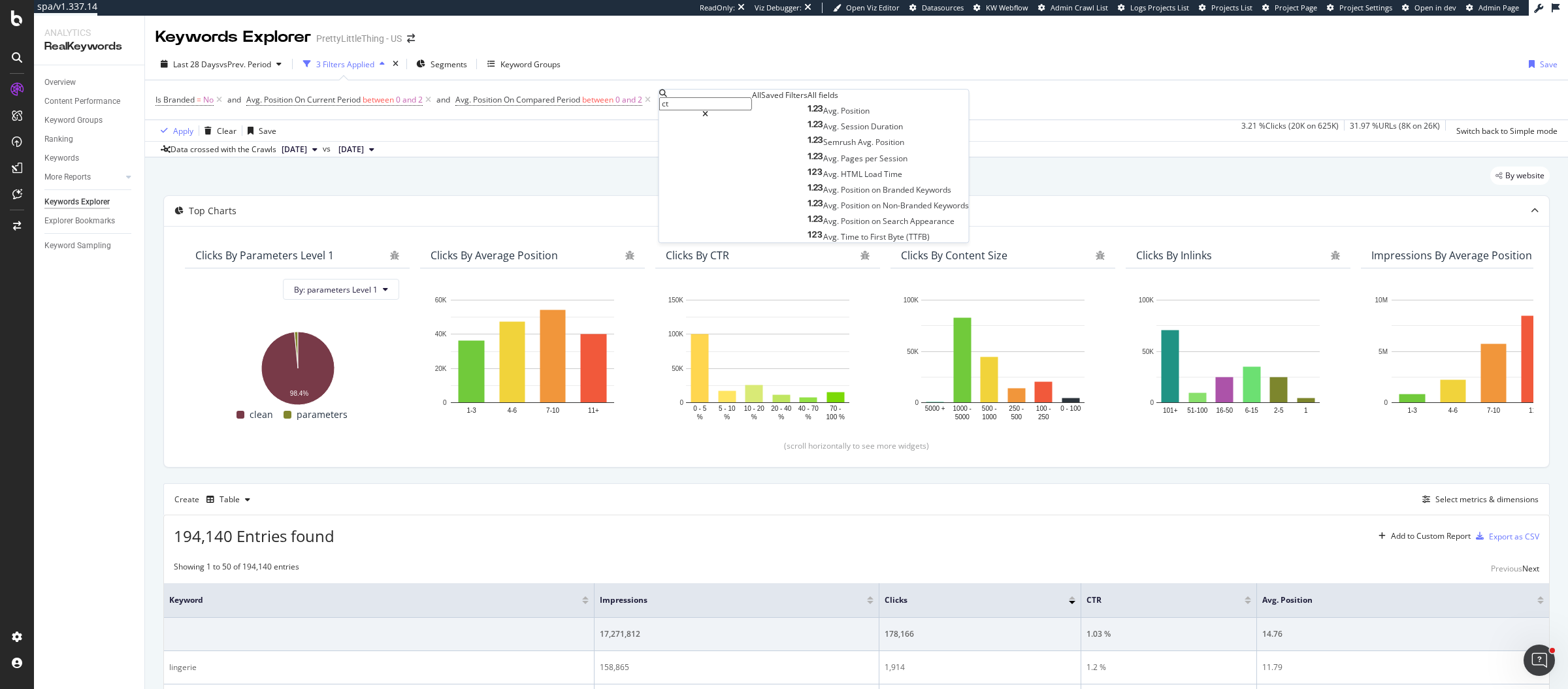
type input "ctr"
click at [808, 116] on div "CTR" at bounding box center [823, 110] width 30 height 11
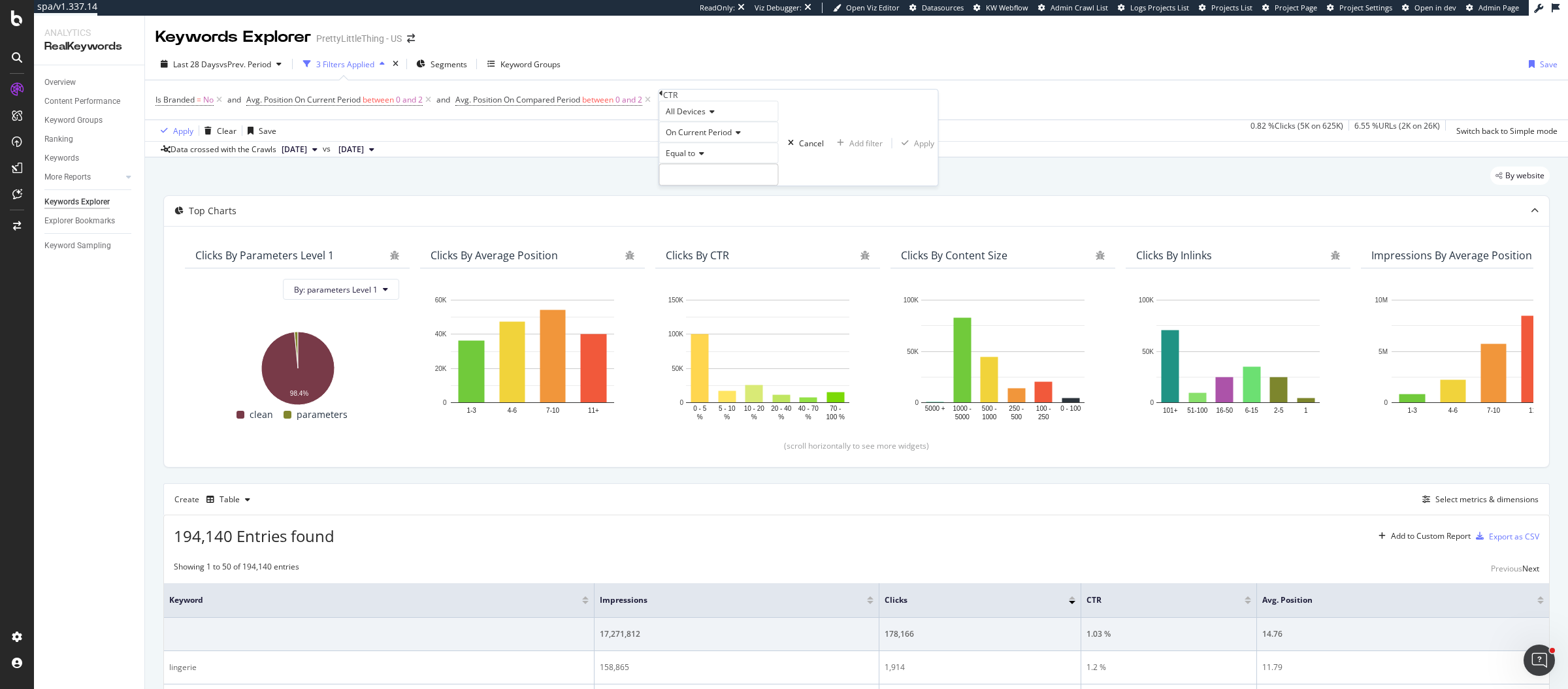
click at [739, 137] on icon at bounding box center [737, 133] width 9 height 7
click at [740, 194] on span "Diff. Between Period - Percentage" at bounding box center [702, 183] width 79 height 22
click at [696, 159] on span "Equal to" at bounding box center [680, 154] width 29 height 11
drag, startPoint x: 700, startPoint y: 242, endPoint x: 711, endPoint y: 224, distance: 21.1
click at [697, 204] on span "Less than" at bounding box center [680, 198] width 35 height 11
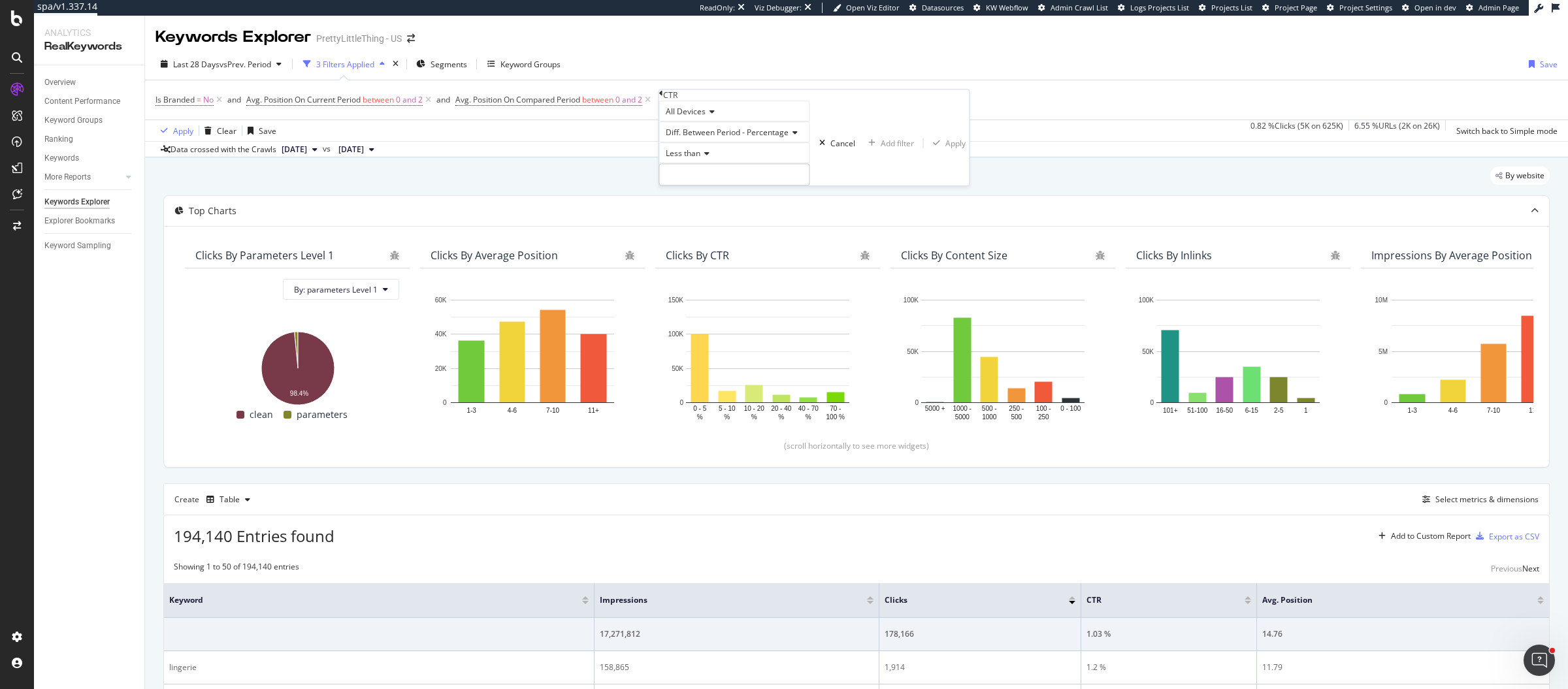
click at [730, 185] on div "Less than" at bounding box center [734, 164] width 151 height 43
click at [730, 185] on input "number" at bounding box center [734, 174] width 151 height 22
type input "0"
click at [945, 149] on div "Apply" at bounding box center [956, 143] width 21 height 11
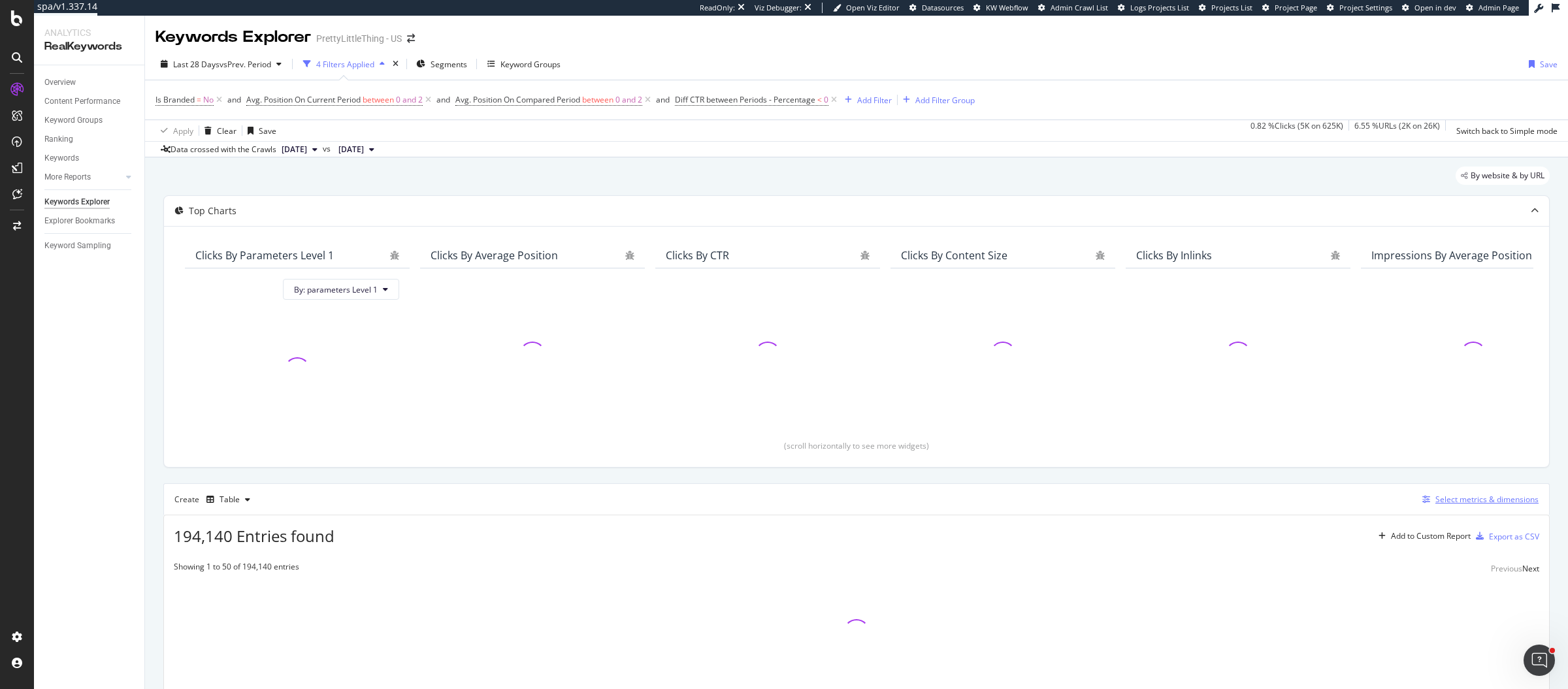
click at [1437, 500] on div "Select metrics & dimensions" at bounding box center [1487, 500] width 103 height 11
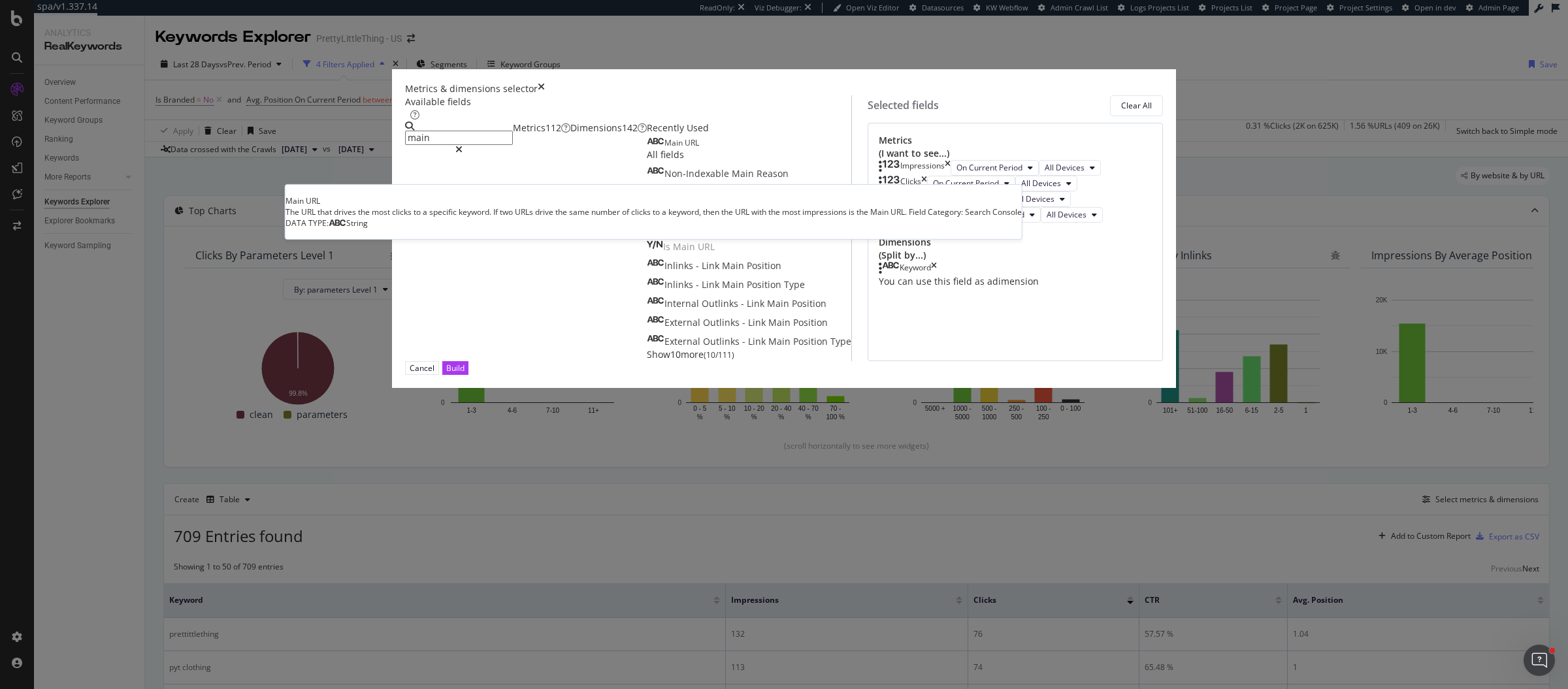
click at [668, 148] on div "Main URL" at bounding box center [673, 142] width 52 height 10
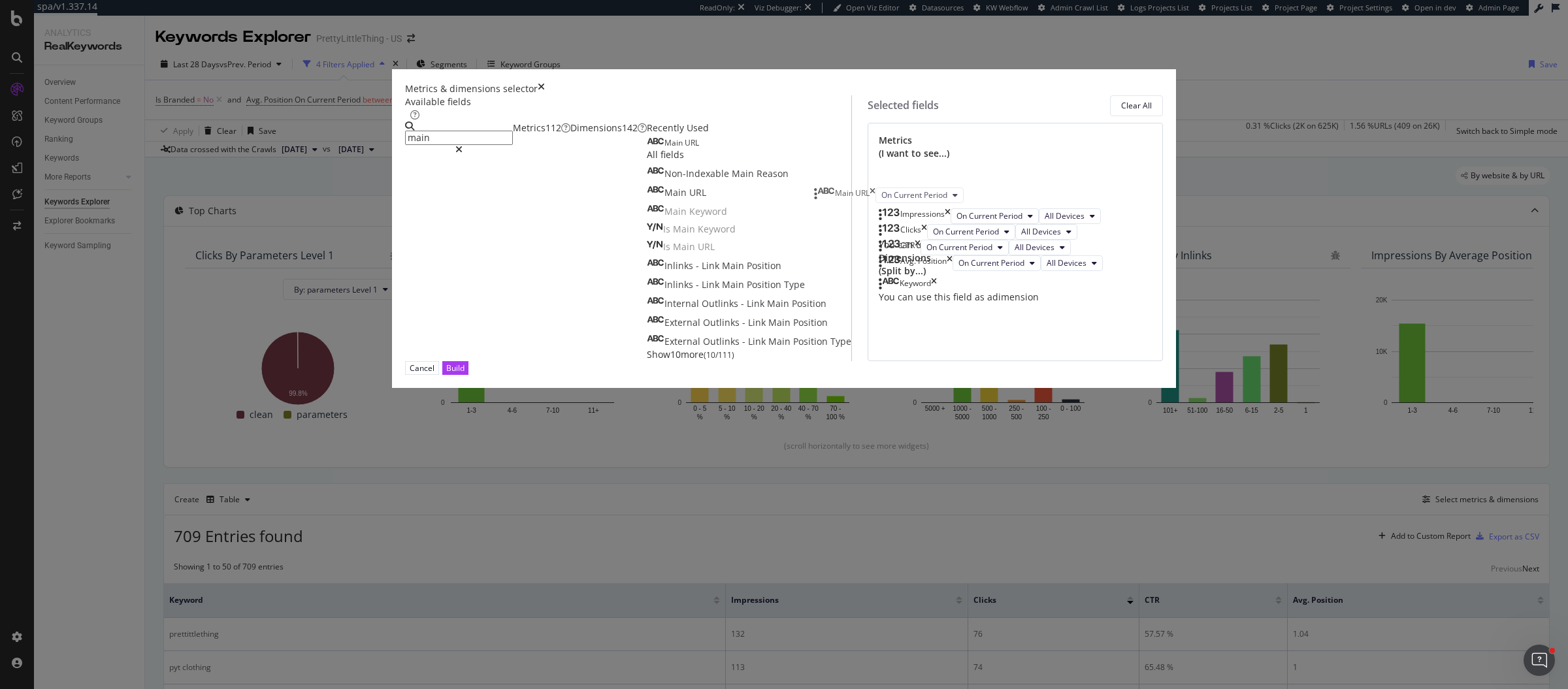
drag, startPoint x: 821, startPoint y: 406, endPoint x: 823, endPoint y: 193, distance: 213.0
click at [823, 193] on body "spa/v1.337.14 ReadOnly: Viz Debugger: Open Viz Editor Datasources KW Webflow Ad…" at bounding box center [784, 344] width 1568 height 689
click at [513, 145] on input "main" at bounding box center [459, 138] width 108 height 14
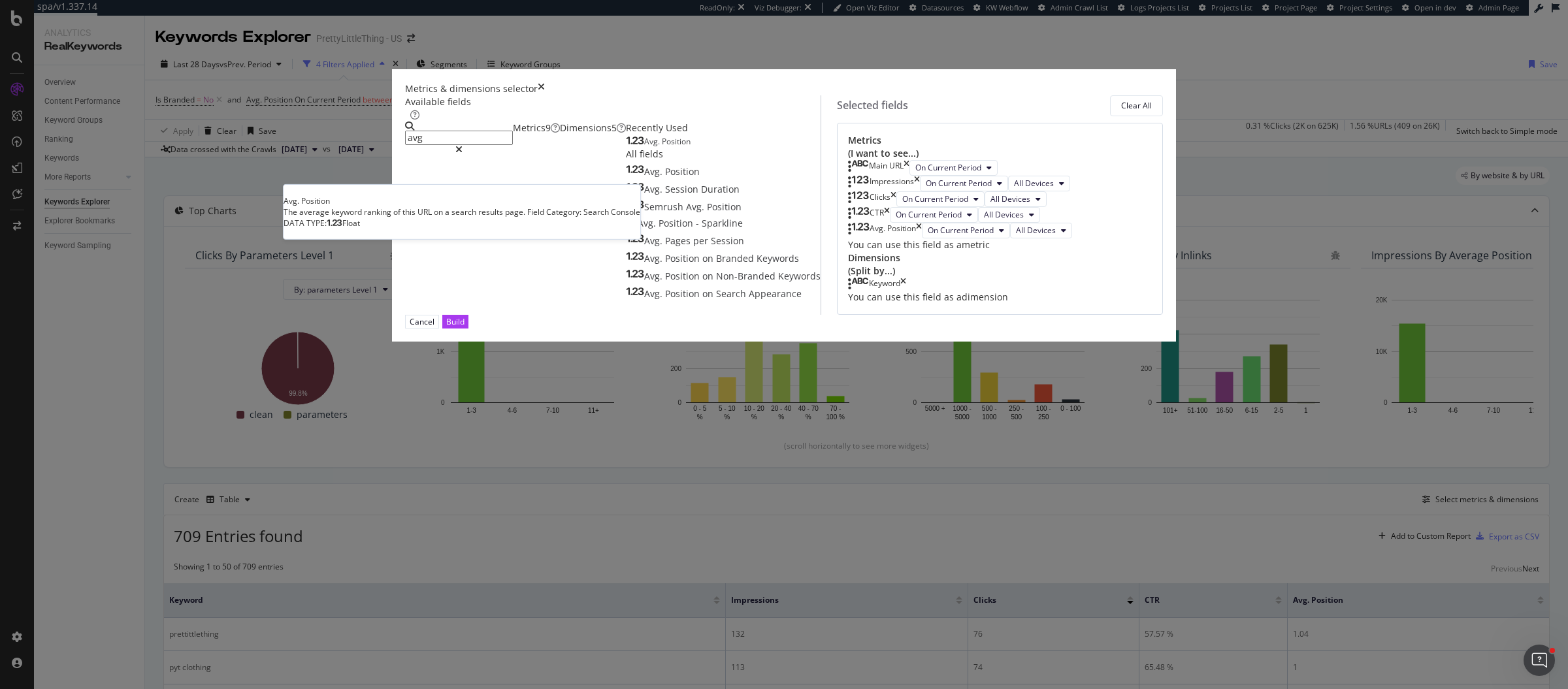
click at [673, 147] on div "Avg. Position" at bounding box center [658, 141] width 65 height 10
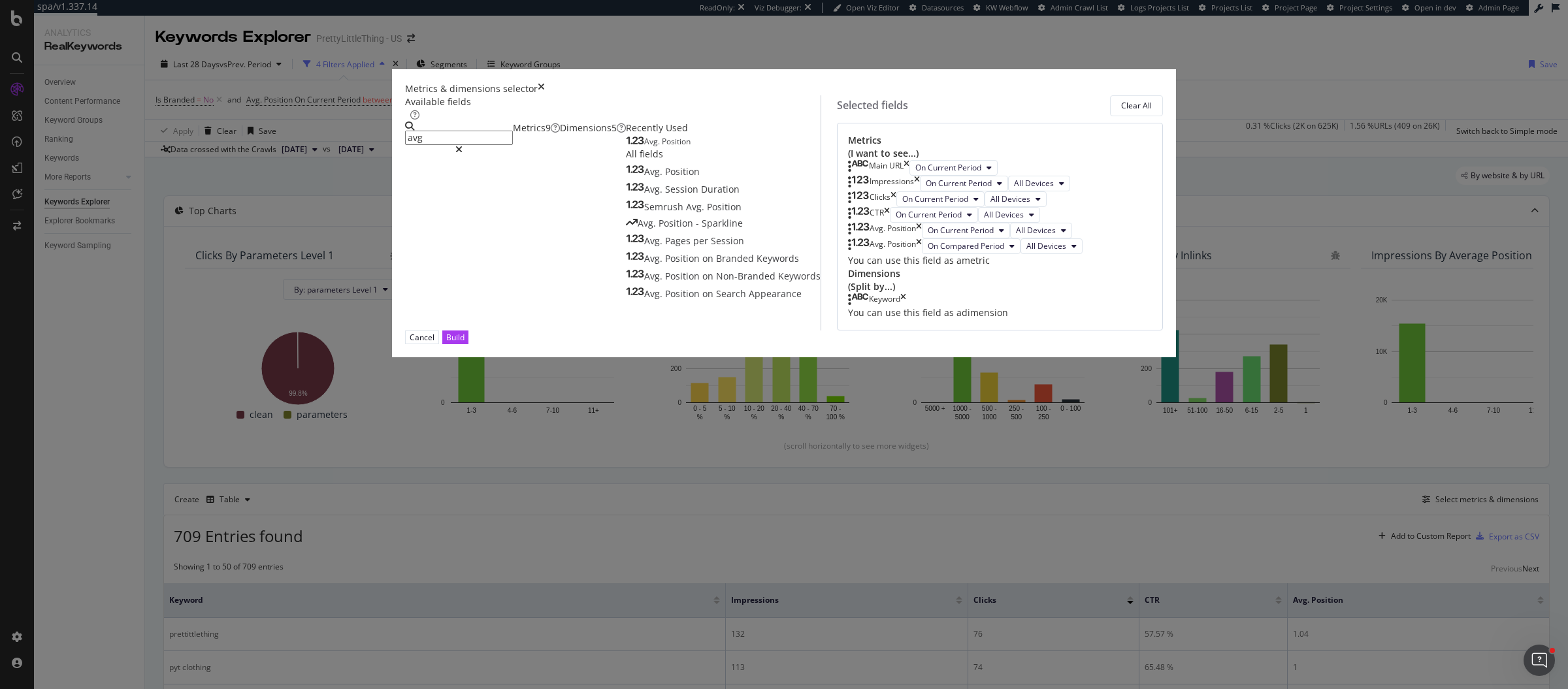
click at [513, 145] on input "avg" at bounding box center [459, 138] width 108 height 14
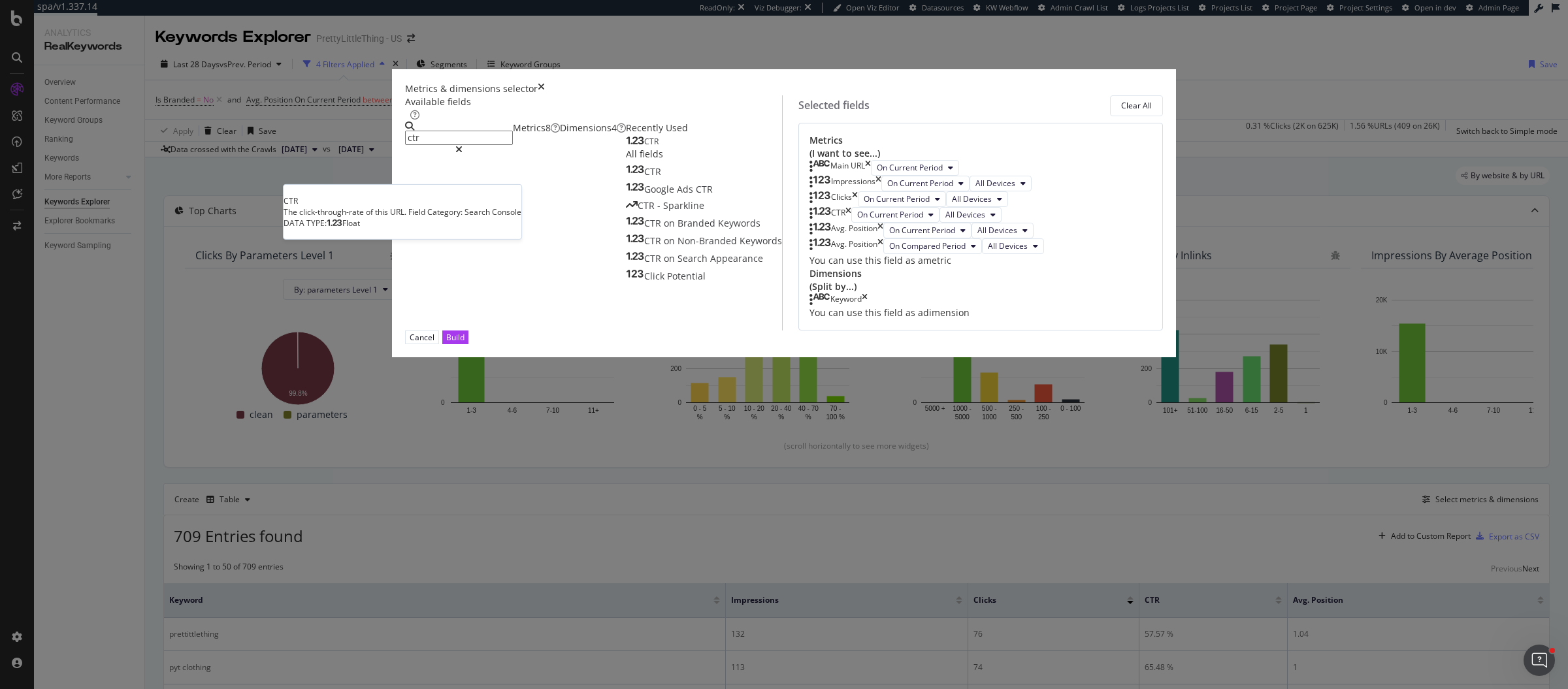
type input "ctr"
click at [626, 147] on div "CTR" at bounding box center [642, 141] width 33 height 10
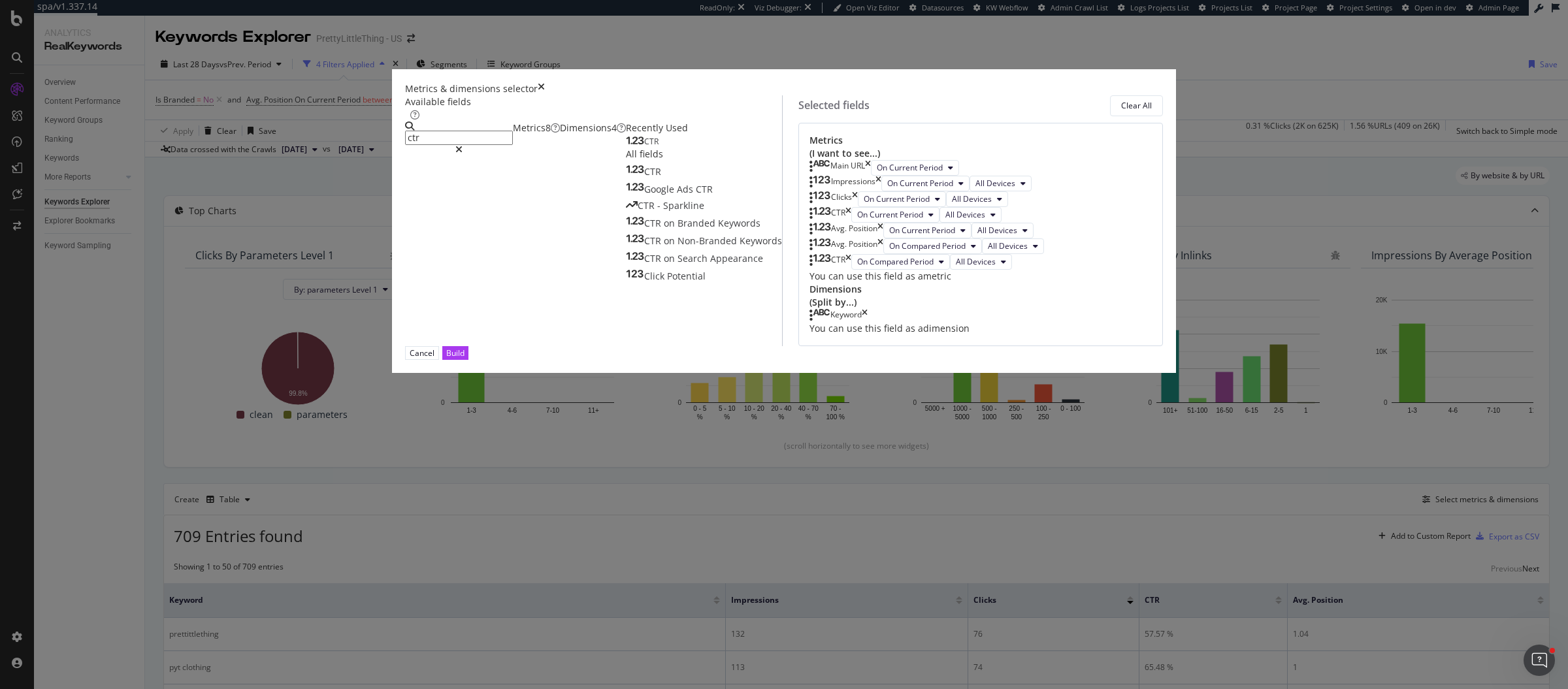
click at [626, 147] on div "CTR" at bounding box center [642, 141] width 33 height 10
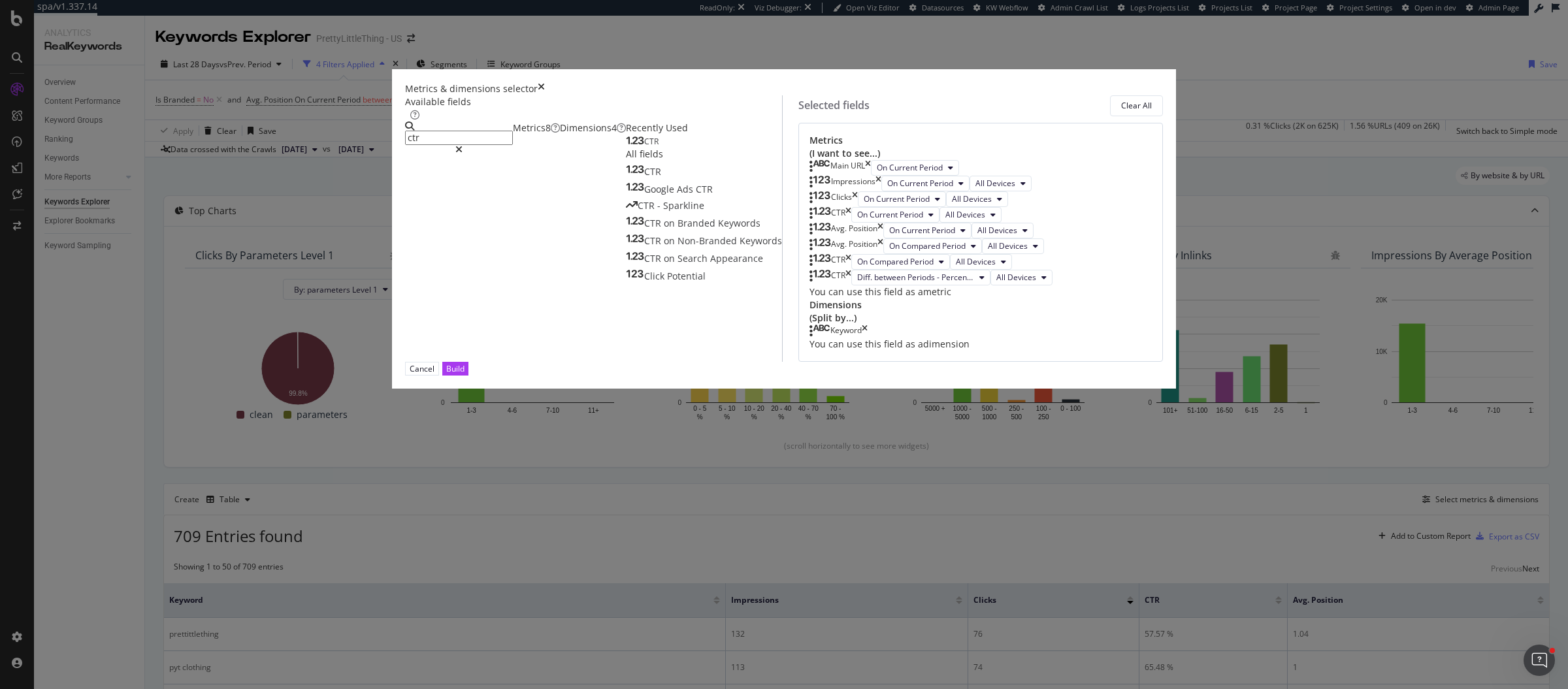
scroll to position [38, 0]
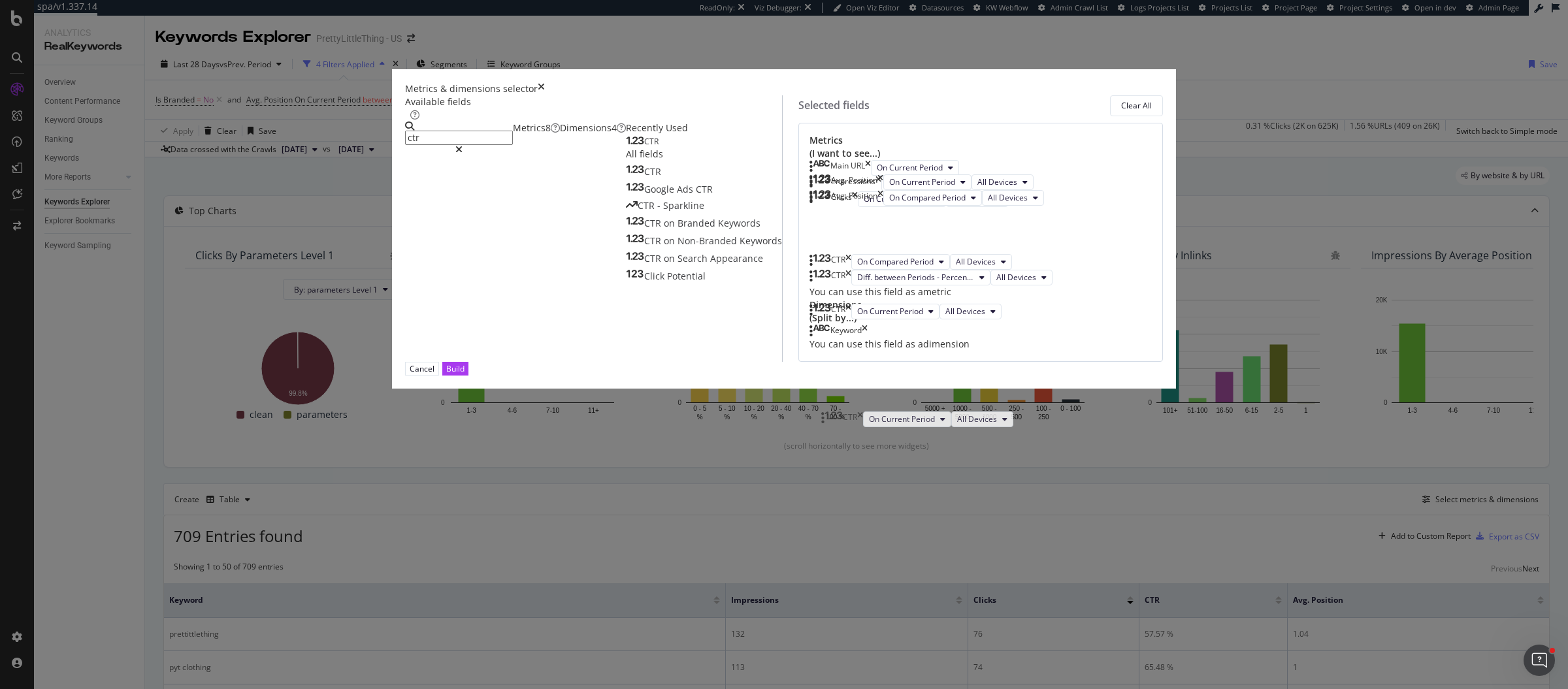
drag, startPoint x: 819, startPoint y: 315, endPoint x: 829, endPoint y: 417, distance: 102.5
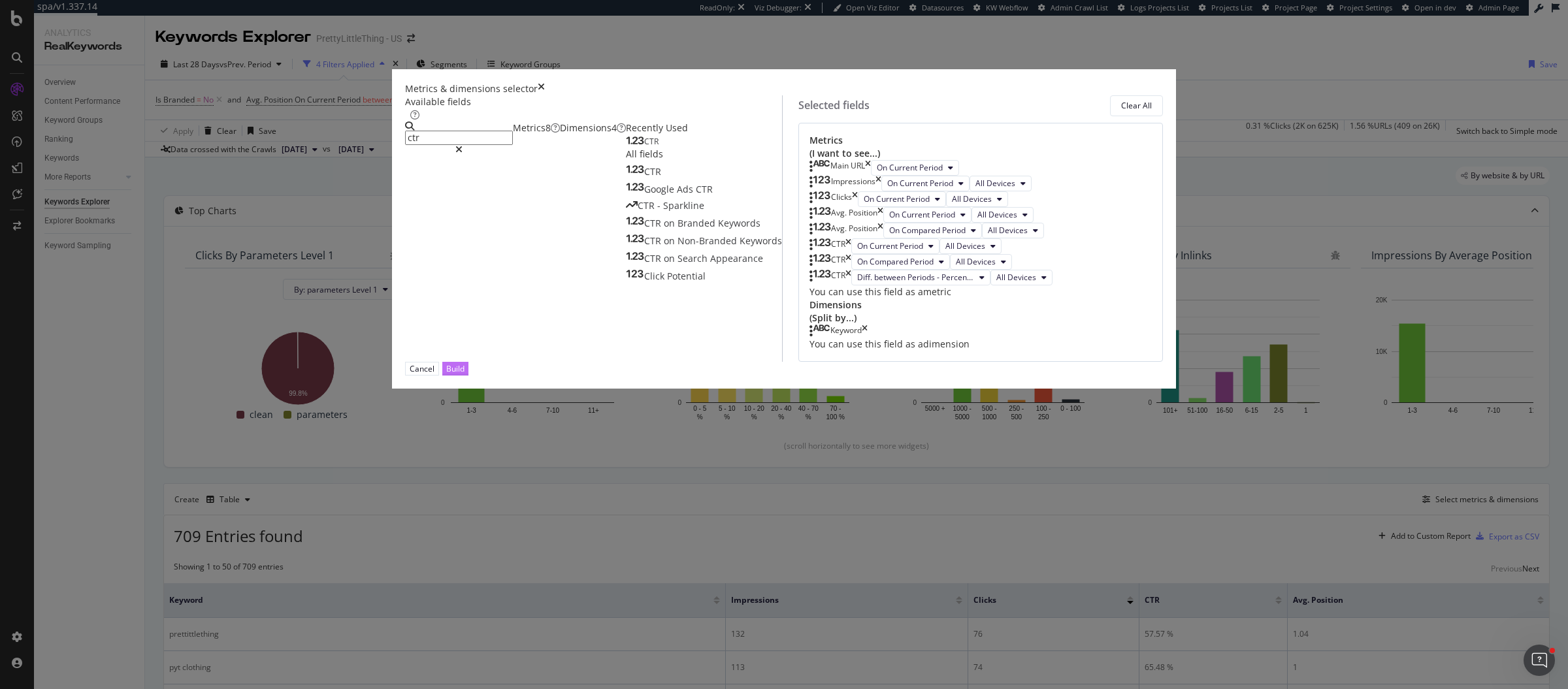
click at [464, 374] on div "Build" at bounding box center [456, 369] width 19 height 11
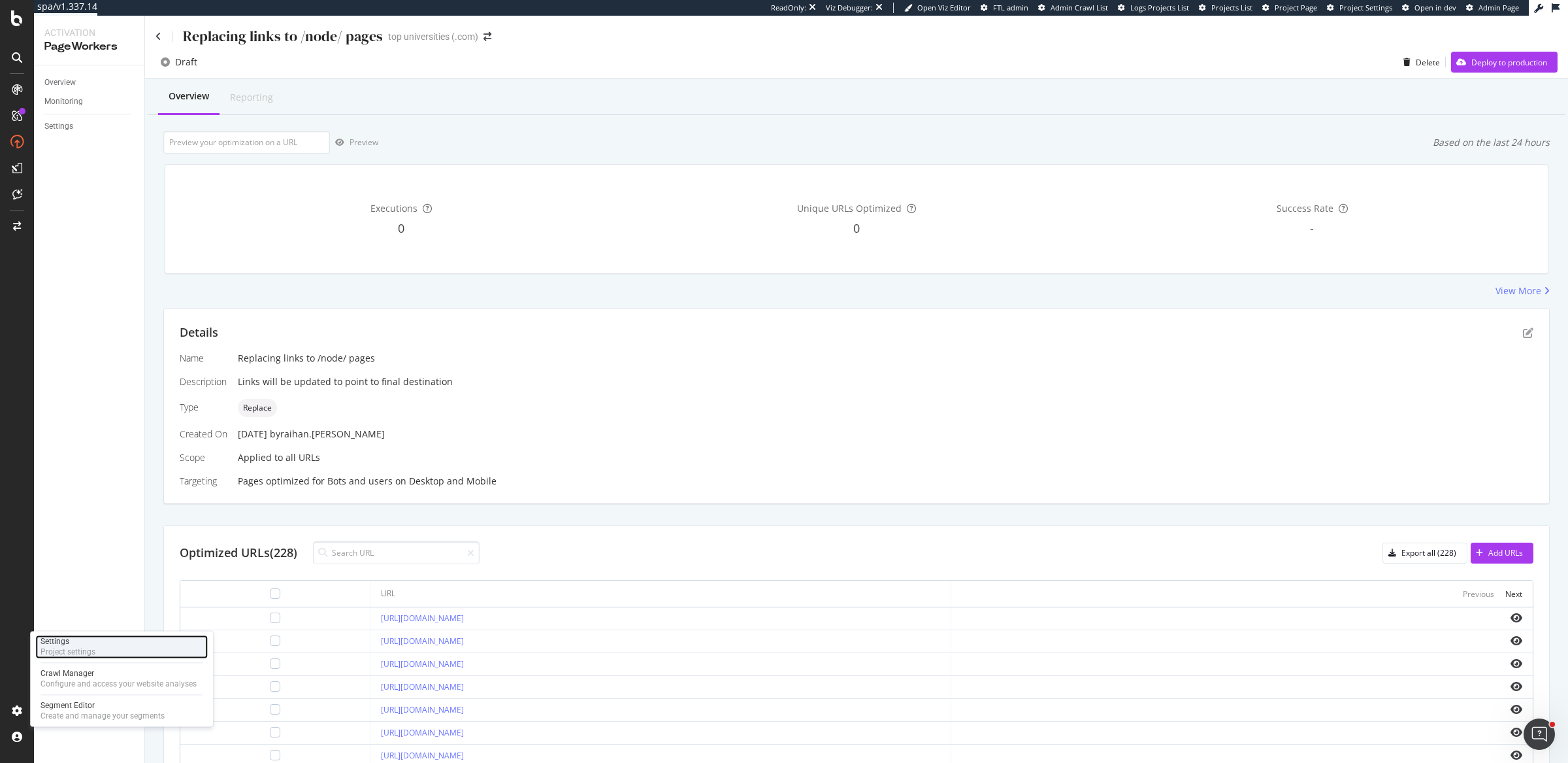
click at [120, 648] on div "Settings Project settings" at bounding box center [122, 646] width 172 height 23
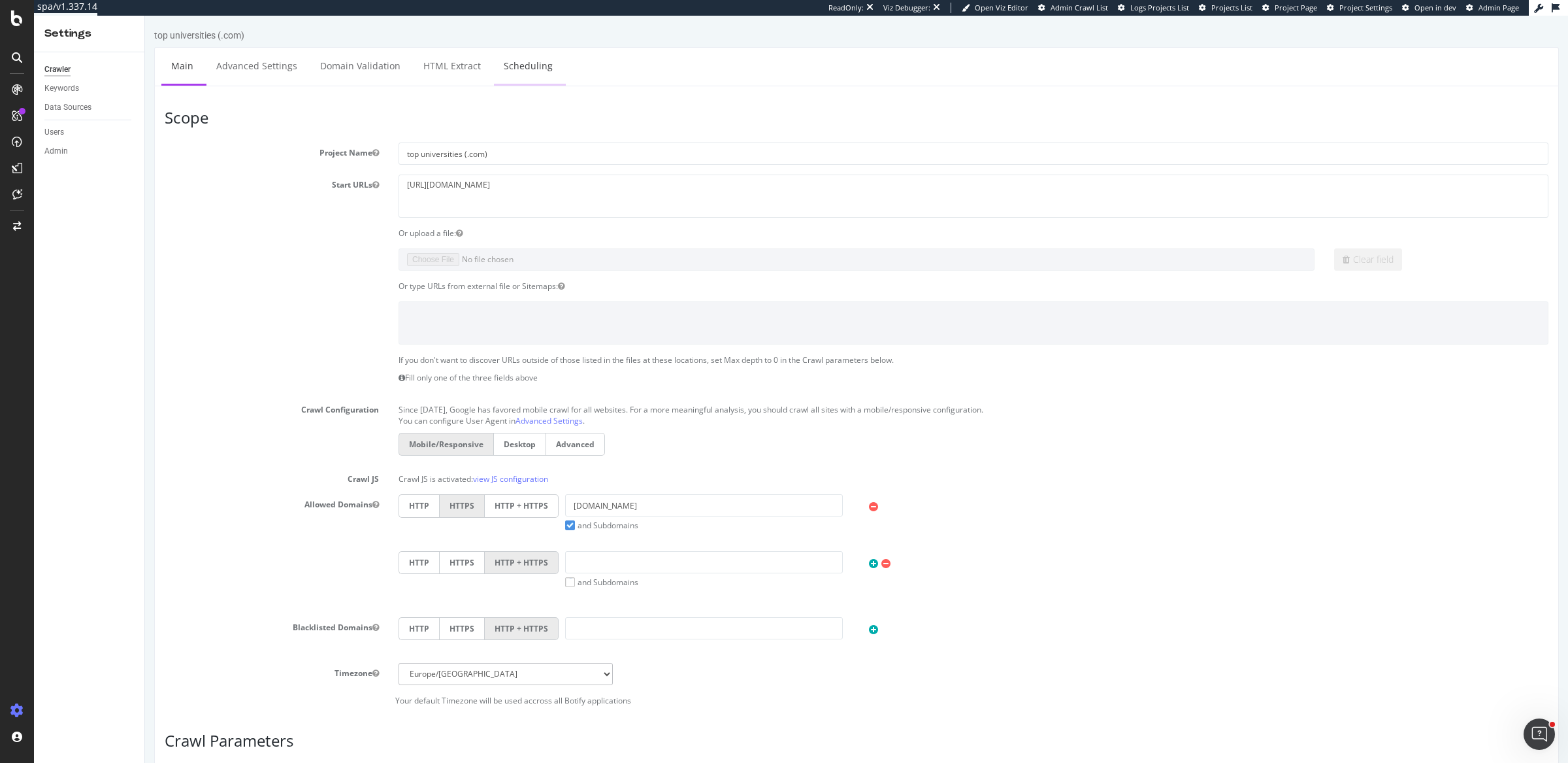
click at [522, 58] on link "Scheduling" at bounding box center [528, 66] width 68 height 36
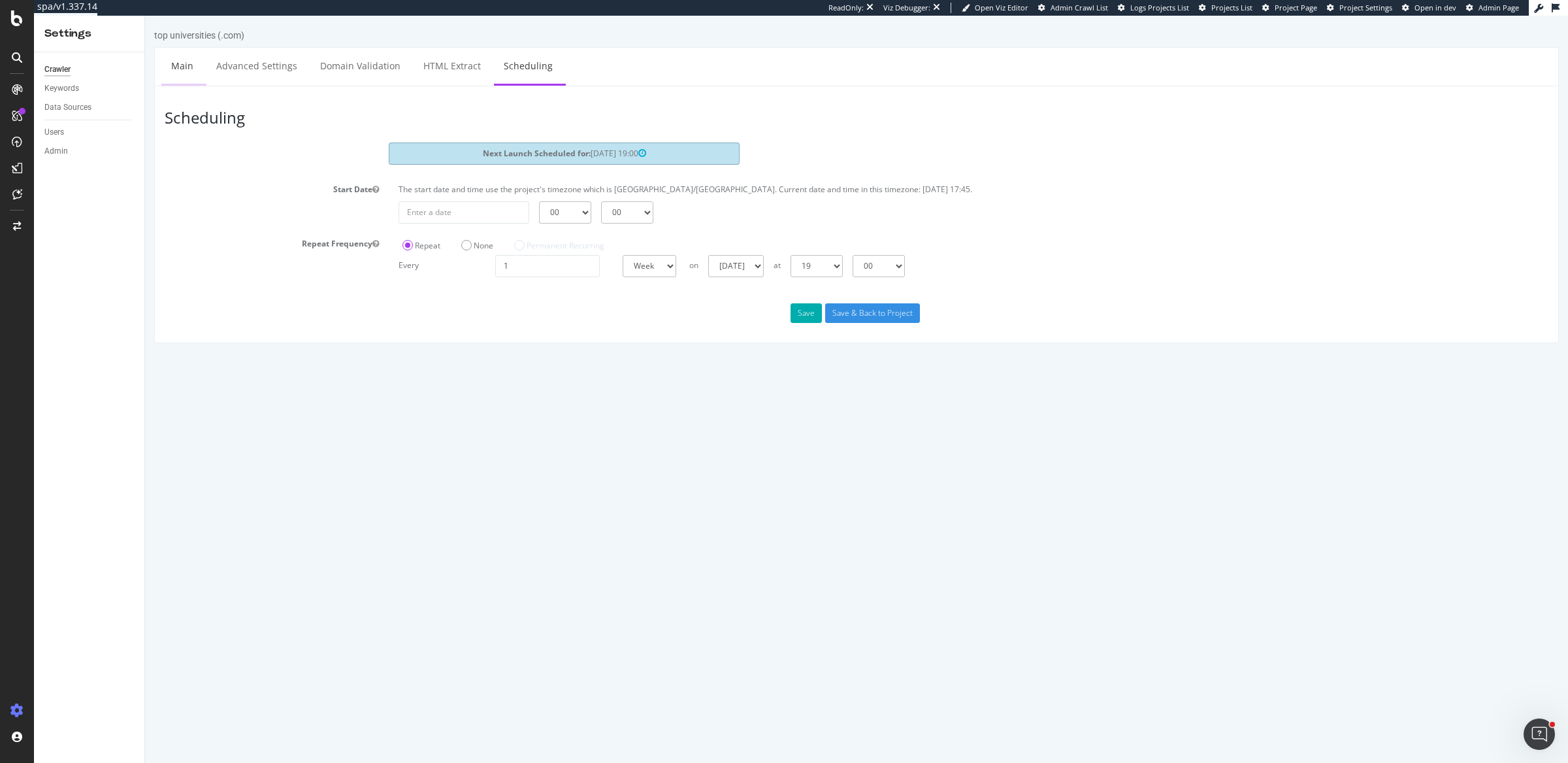
click at [163, 71] on link "Main" at bounding box center [182, 66] width 42 height 36
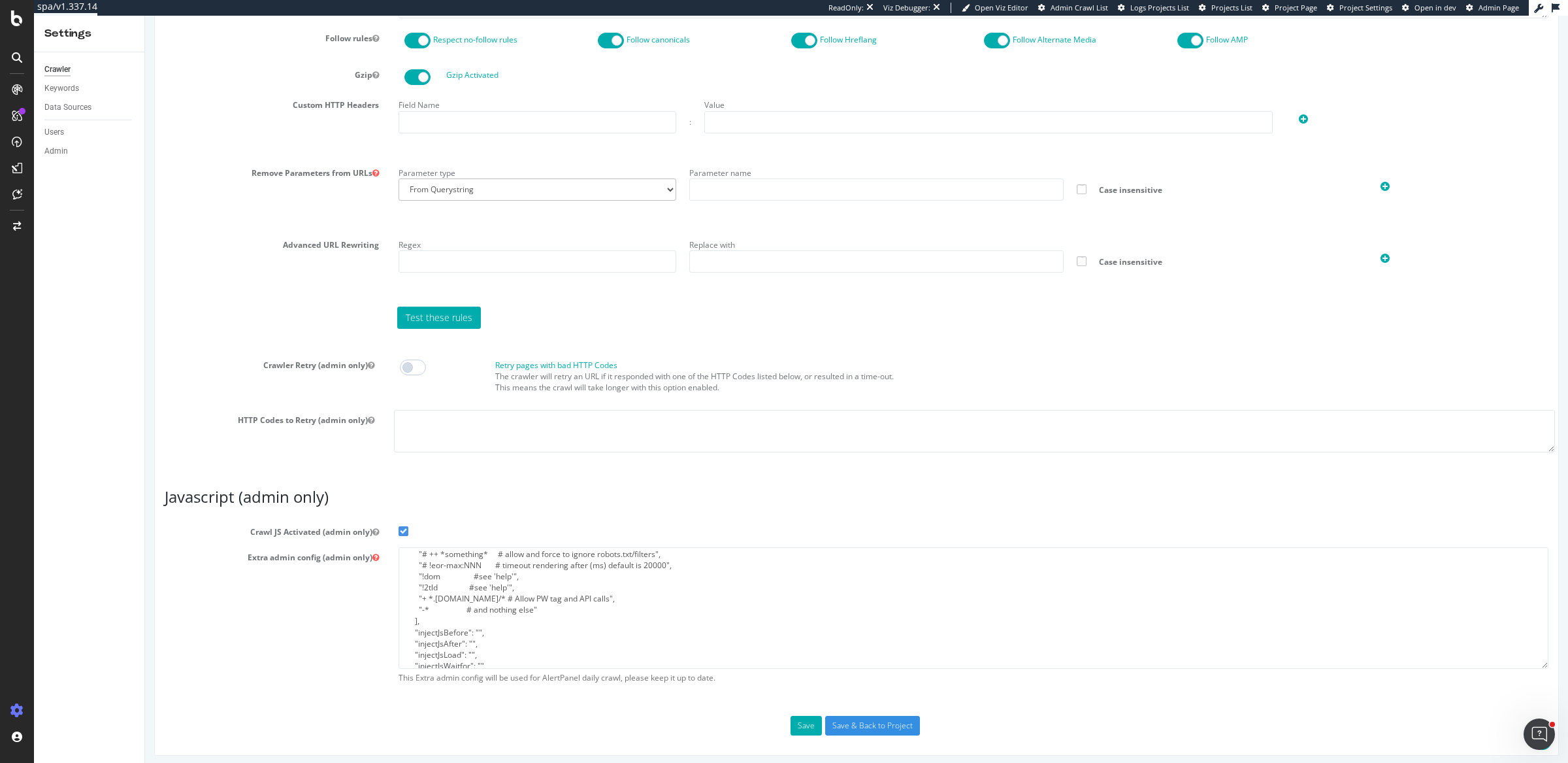
scroll to position [100, 0]
click at [424, 595] on textarea "{ "flags": [ "cube" ], "beta": { "pap_mini_rules": [ "# + *something* # allow",…" at bounding box center [974, 607] width 1150 height 121
type textarea "{ "flags": [ "cube" ], "beta": { "pap_mini_rules": [ "# + *something* # allow",…"
click at [851, 724] on input "Save & Back to Project" at bounding box center [872, 725] width 95 height 20
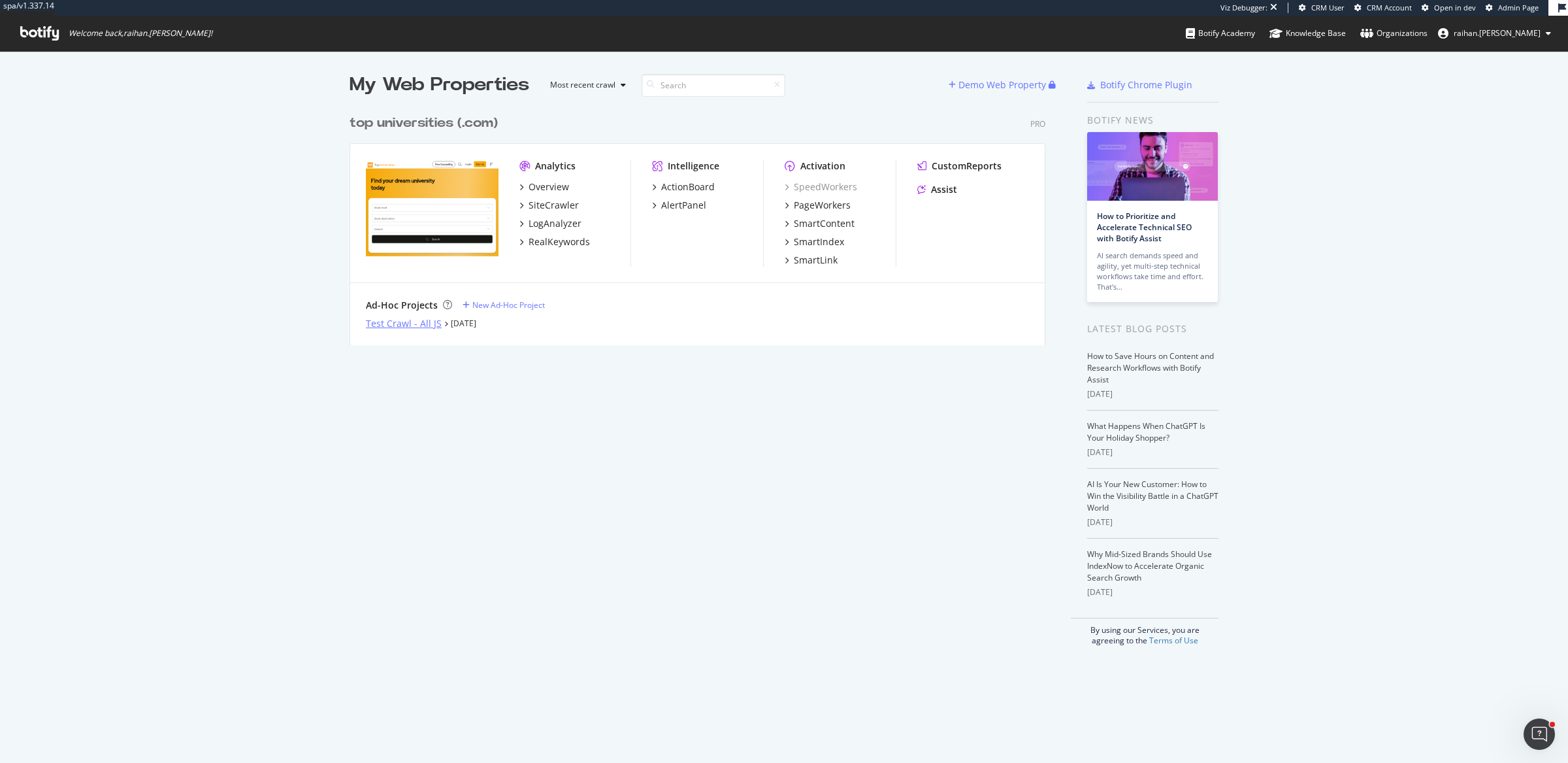
click at [400, 326] on div "Test Crawl - All JS" at bounding box center [403, 324] width 76 height 13
